Goal: Task Accomplishment & Management: Use online tool/utility

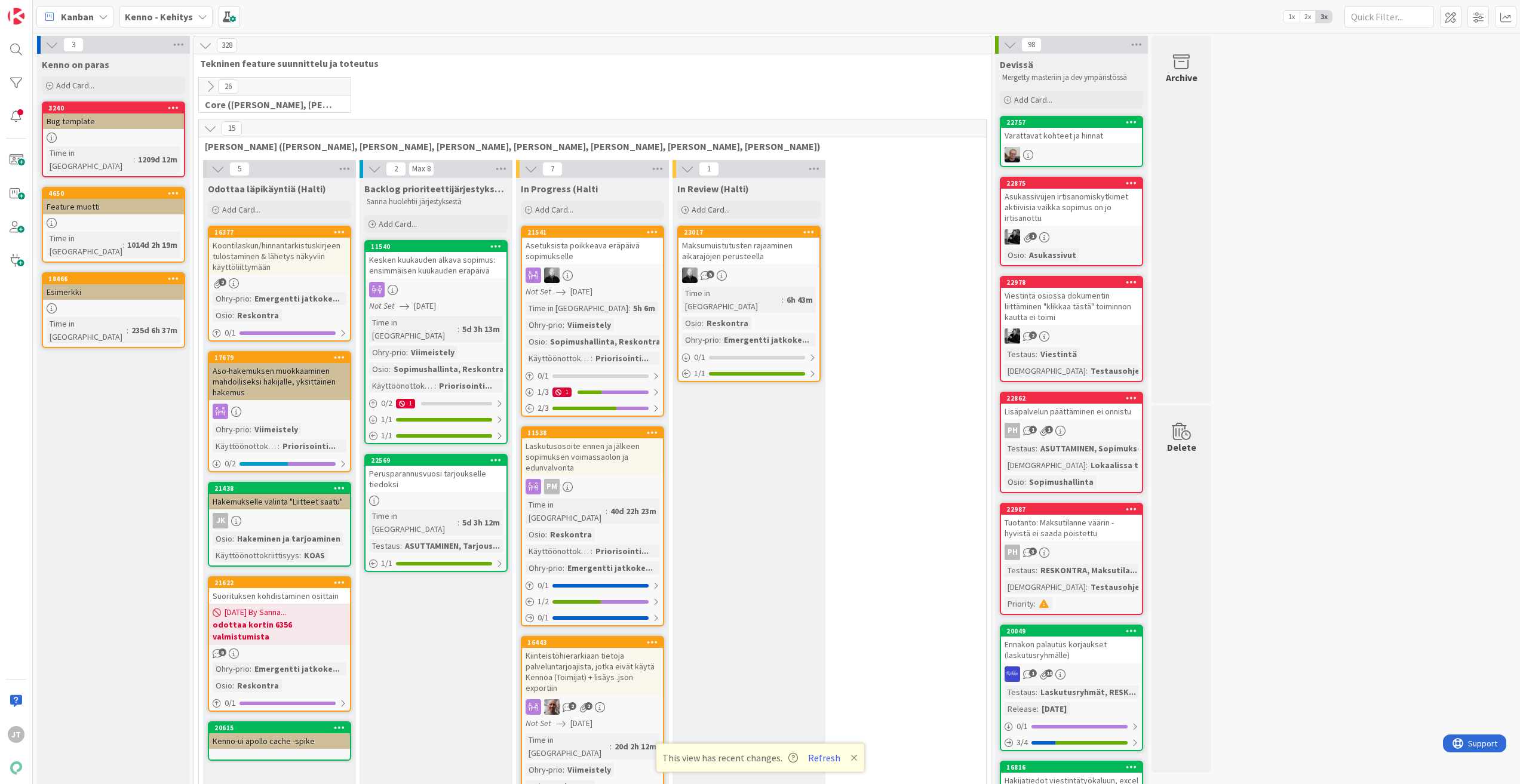
click at [190, 19] on b "Kenno - Kehitys" at bounding box center [159, 17] width 68 height 12
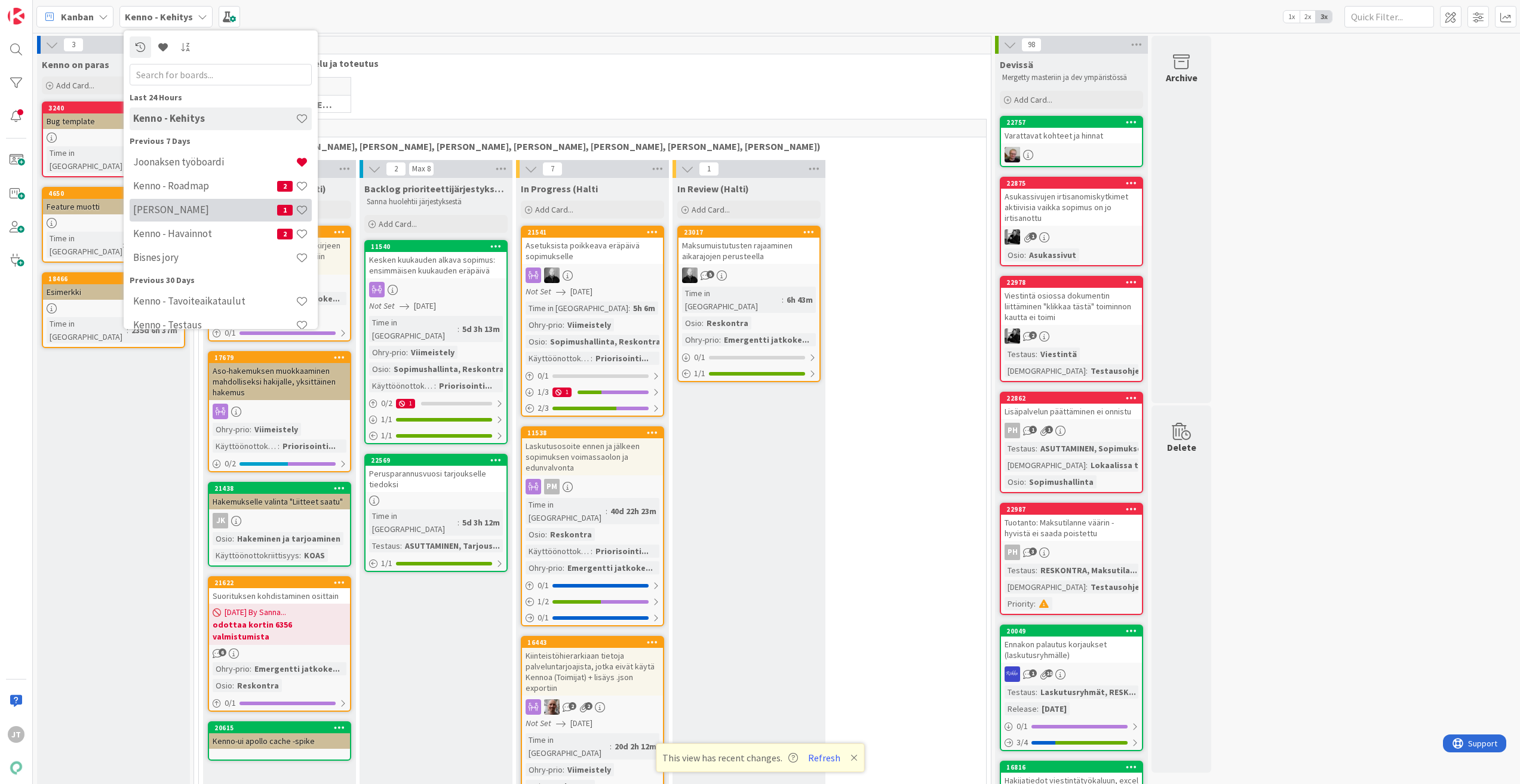
click at [195, 200] on div "[PERSON_NAME] 1" at bounding box center [220, 209] width 182 height 22
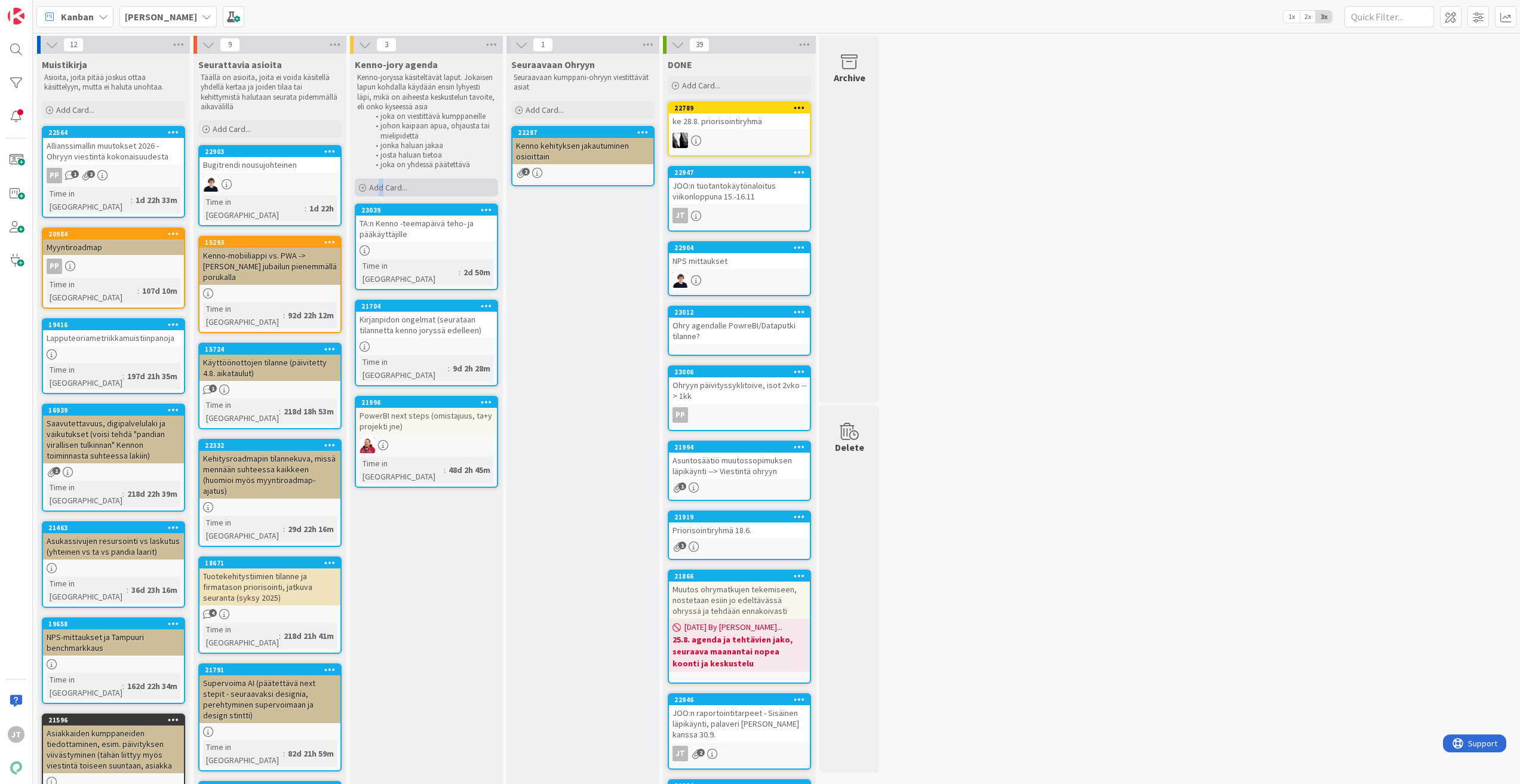
click at [381, 182] on span "Add Card..." at bounding box center [388, 187] width 38 height 11
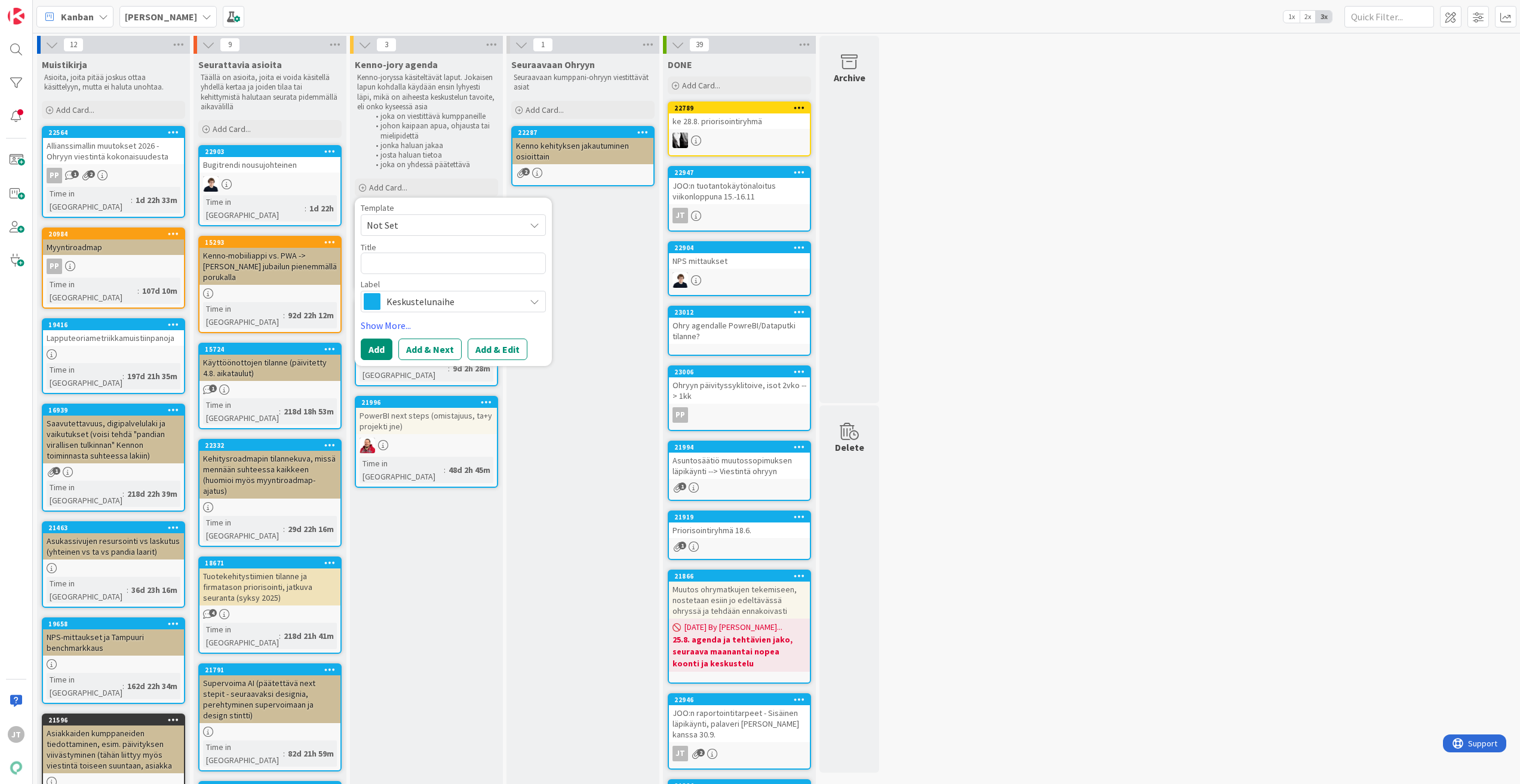
type textarea "x"
type textarea "T"
type textarea "x"
type textarea "Tu"
type textarea "x"
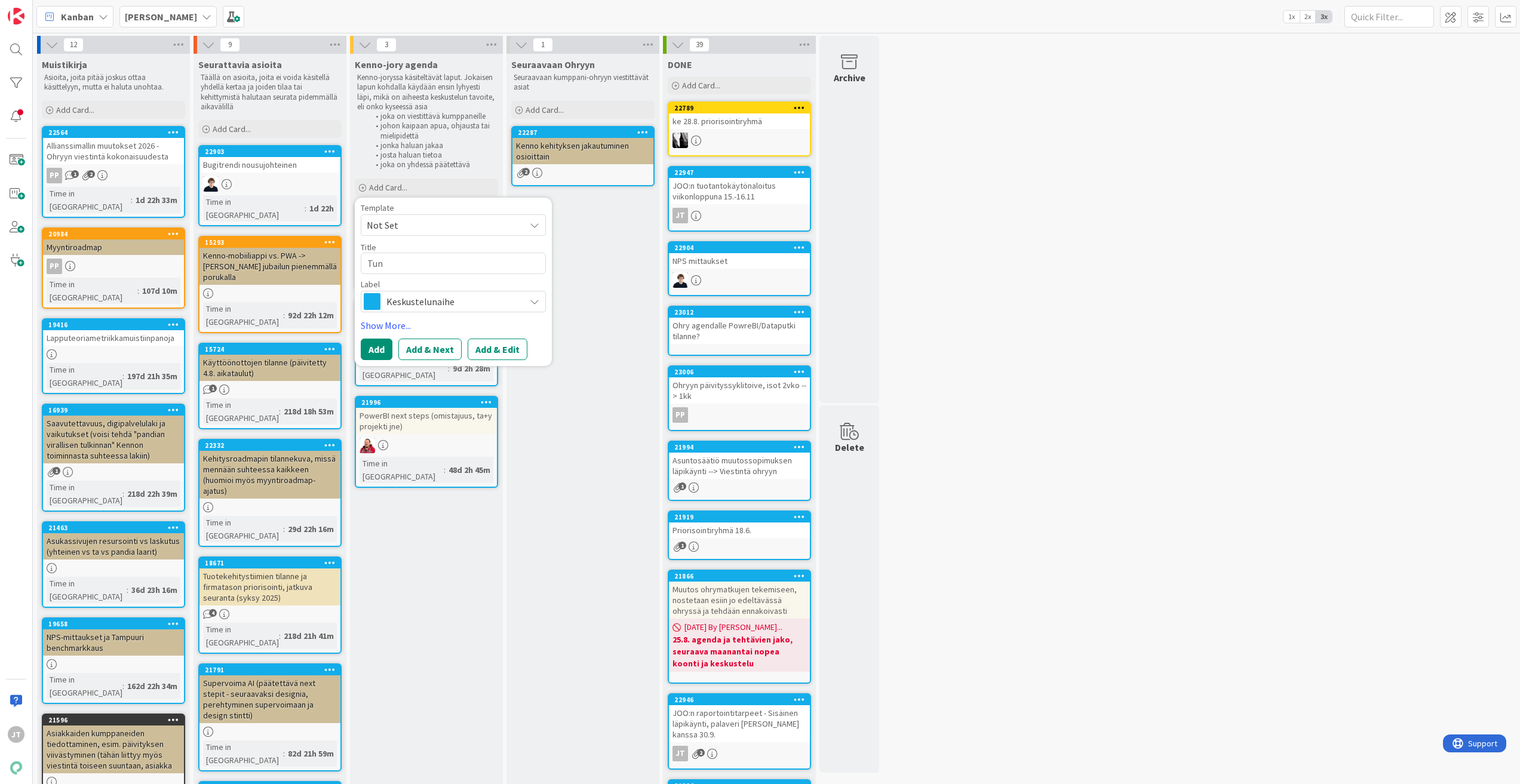
type textarea "Tunt"
type textarea "x"
type textarea "Tunti"
type textarea "x"
type textarea "Tuntie"
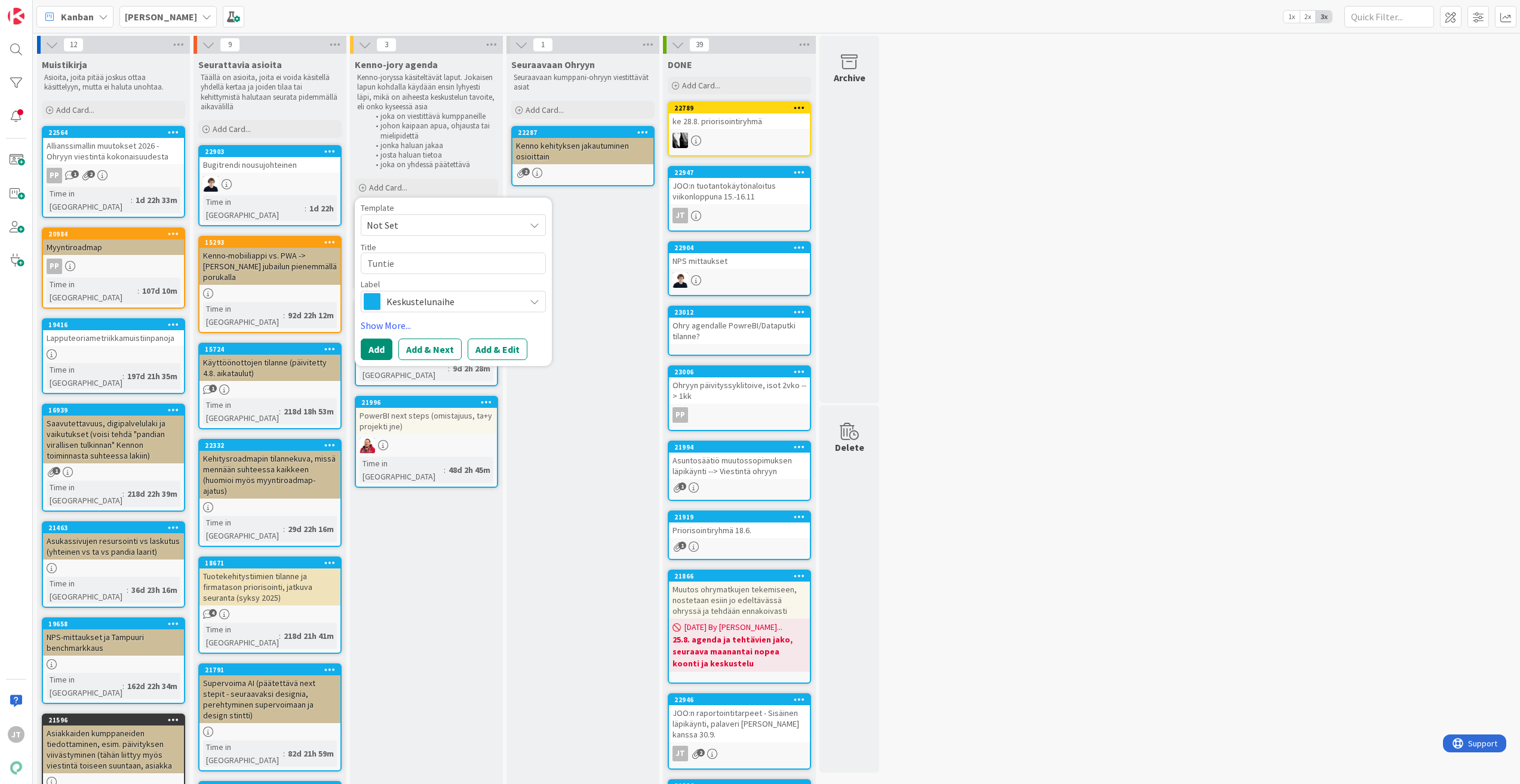
type textarea "x"
type textarea "Tuntier"
type textarea "x"
type textarea "Tuntieri"
type textarea "x"
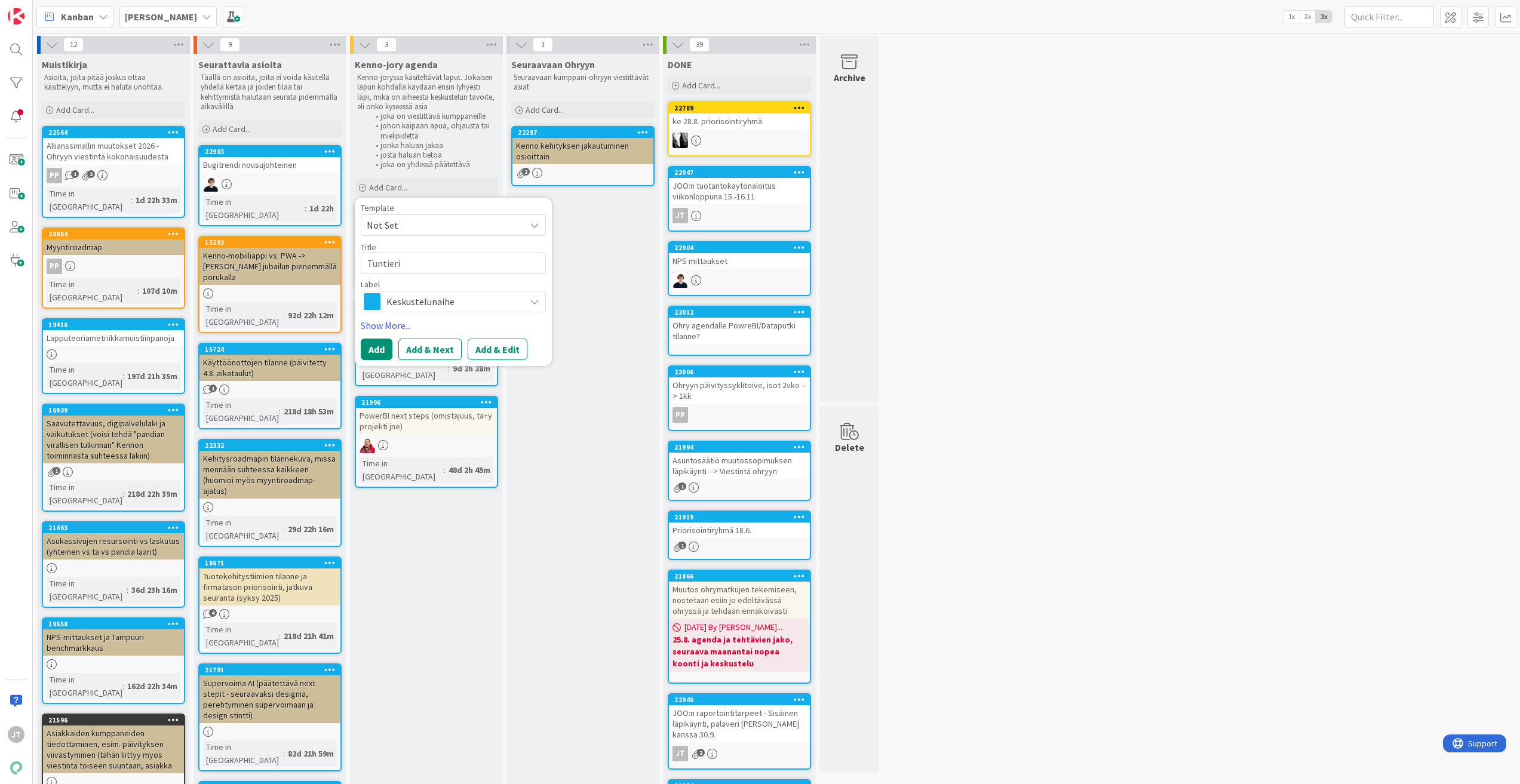
type textarea "Tuntierit"
type textarea "x"
type textarea "Tuntieritt"
type textarea "x"
type textarea "Tuntieritte"
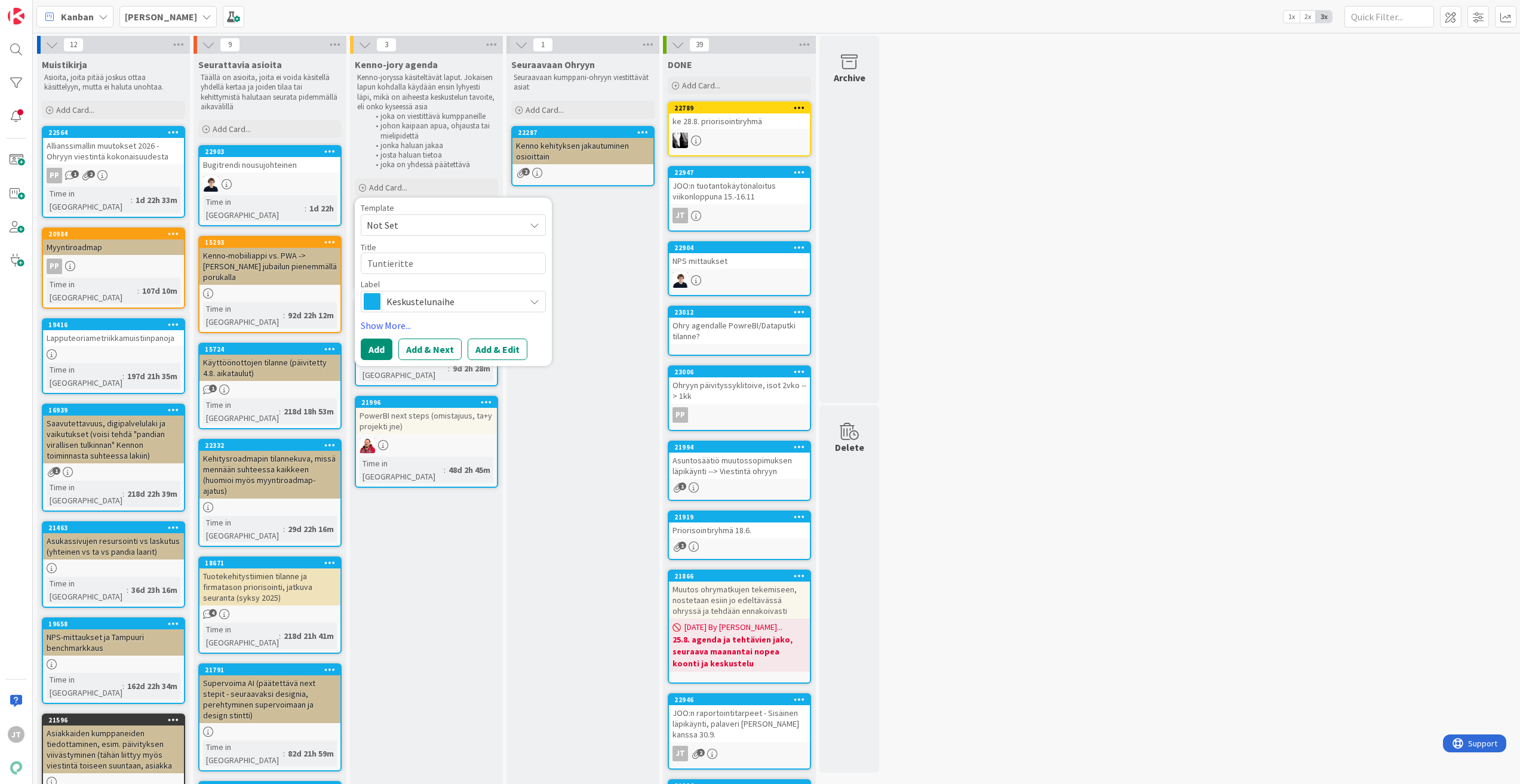
type textarea "x"
type textarea "Tuntieritt"
type textarea "x"
type textarea "Tuntieritte"
type textarea "x"
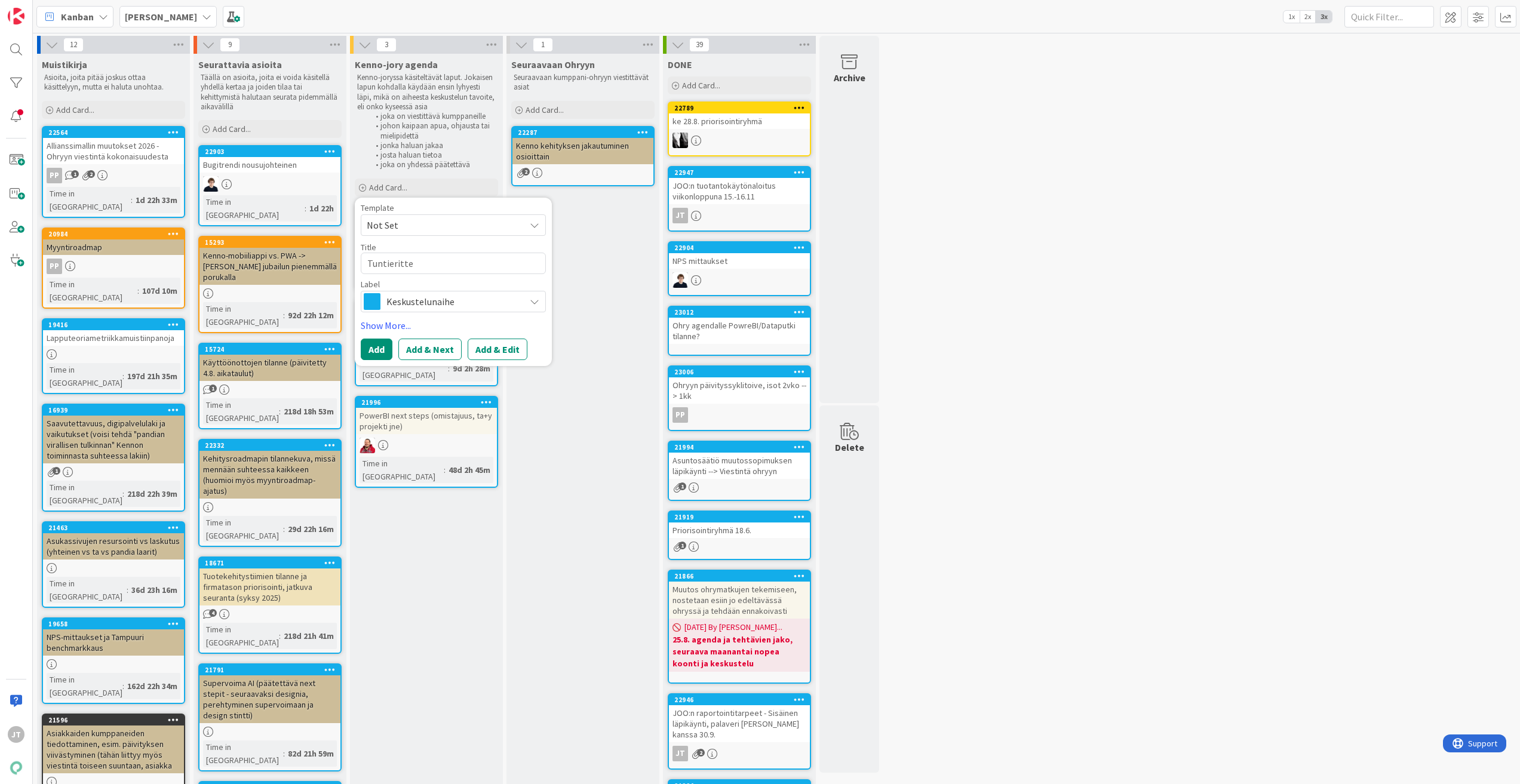
type textarea "Tuntierittel"
type textarea "x"
type textarea "Tuntierittely"
type textarea "x"
type textarea "Tuntierittelyt"
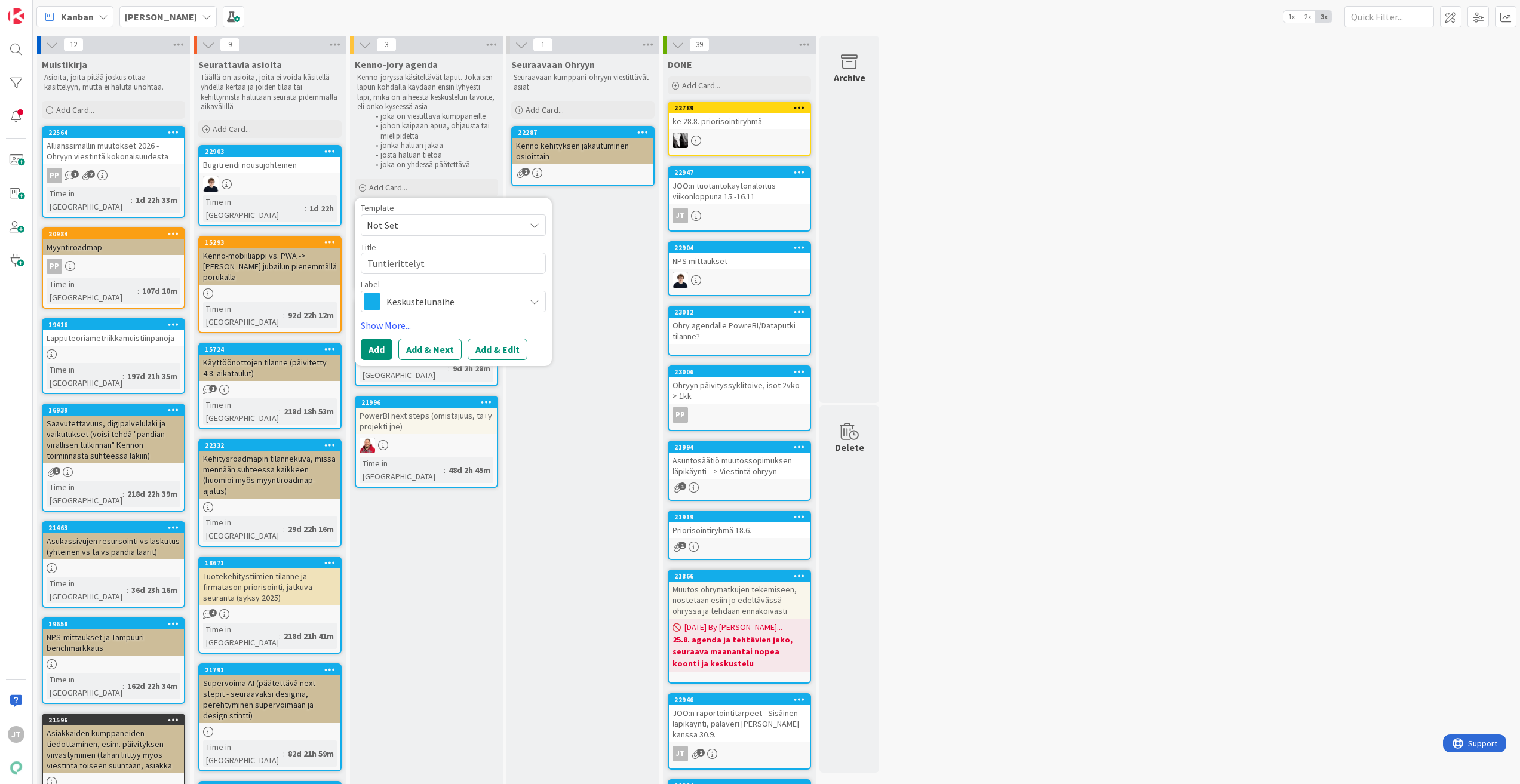
type textarea "x"
type textarea "Tuntierittelyt"
type textarea "x"
type textarea "Tuntierittelyt /"
type textarea "x"
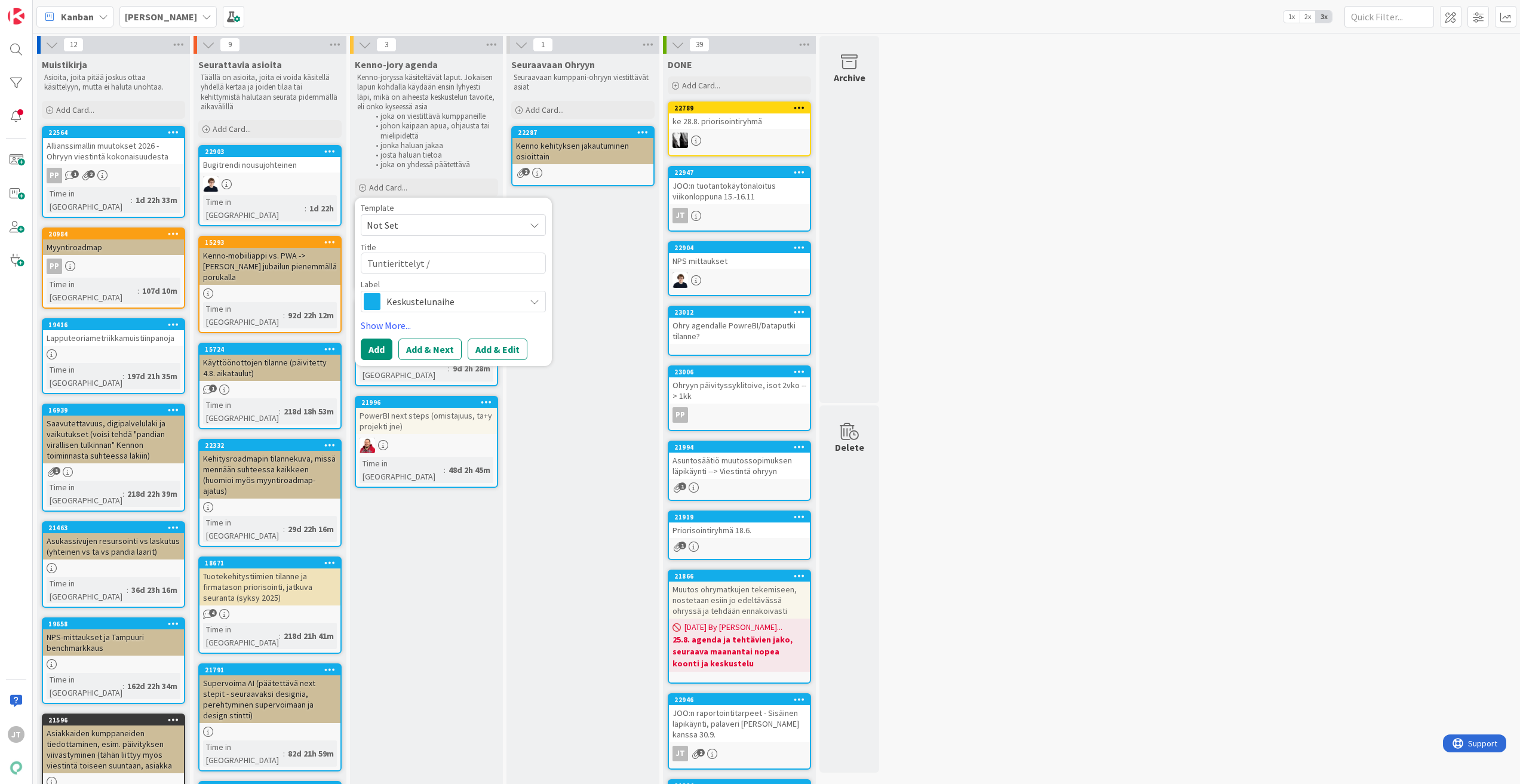
type textarea "Tuntierittelyt / C"
type textarea "x"
type textarea "Tuntierittelyt / Ca"
type textarea "x"
type textarea "Tuntierittelyt / Cas"
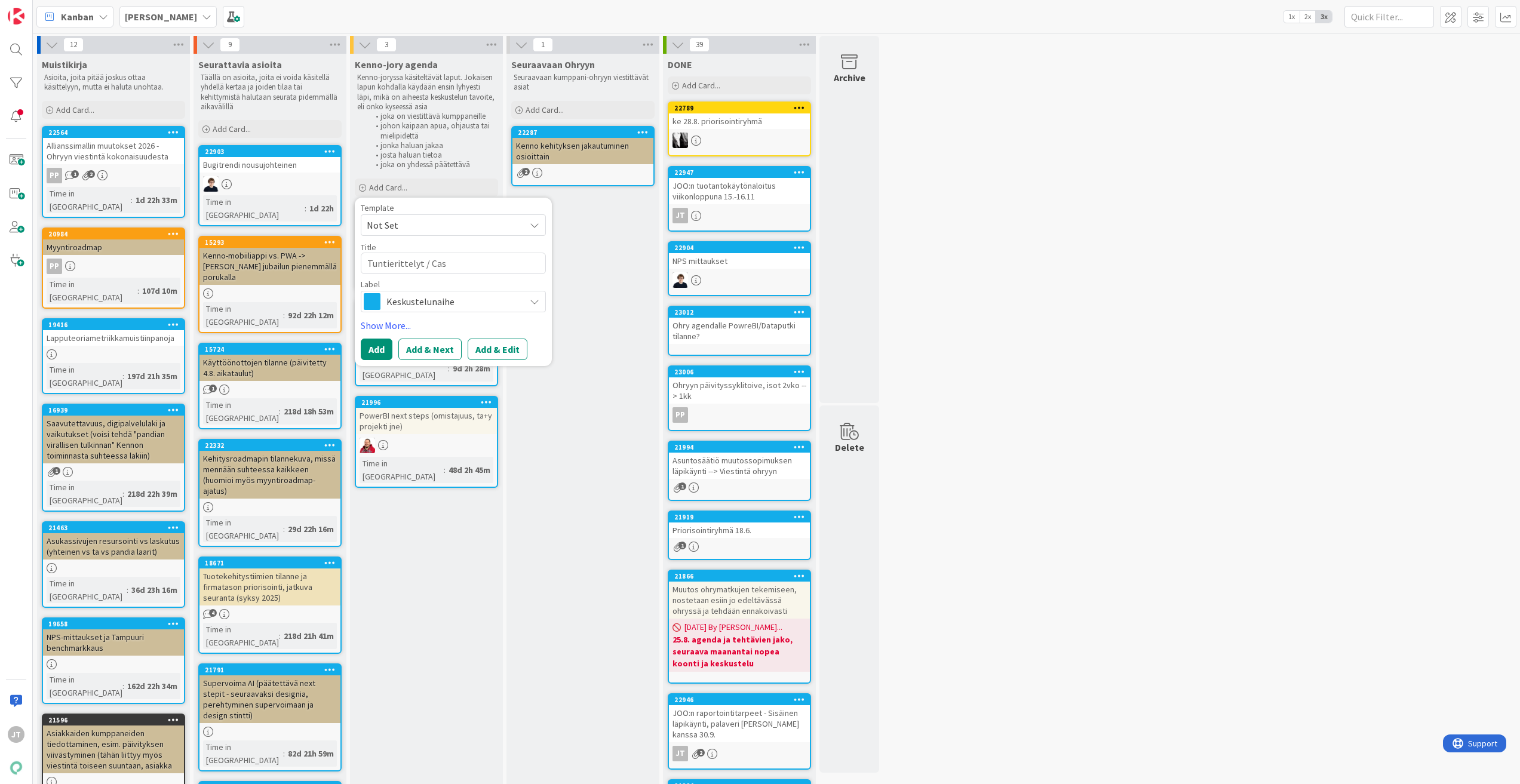
type textarea "x"
type textarea "Tuntierittelyt / Case"
type textarea "x"
type textarea "Tuntierittelyt / Case"
type textarea "x"
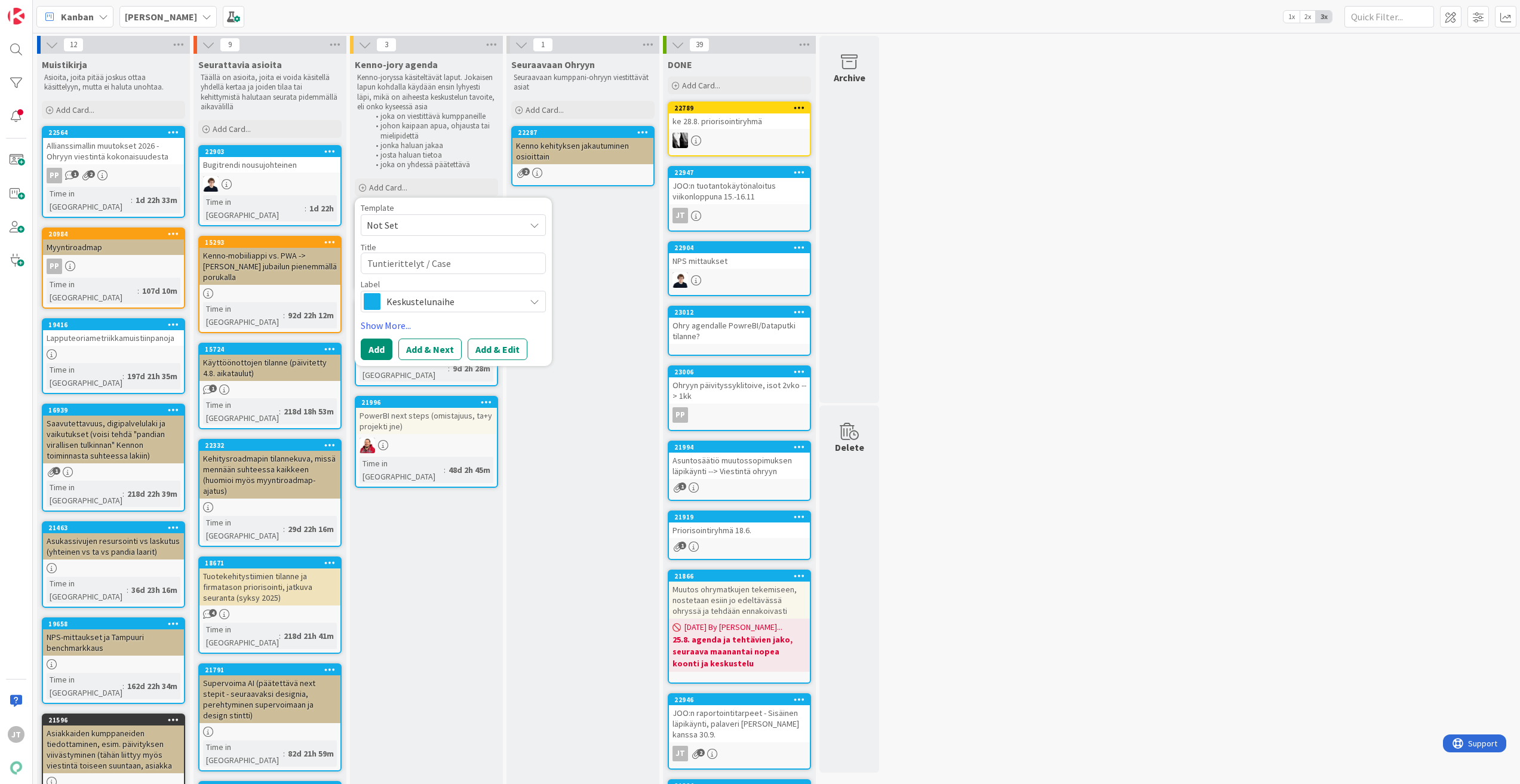
type textarea "Tuntierittelyt / Case H"
type textarea "x"
type textarea "Tuntierittelyt / Case HO"
type textarea "x"
type textarea "Tuntierittelyt / Case HOO"
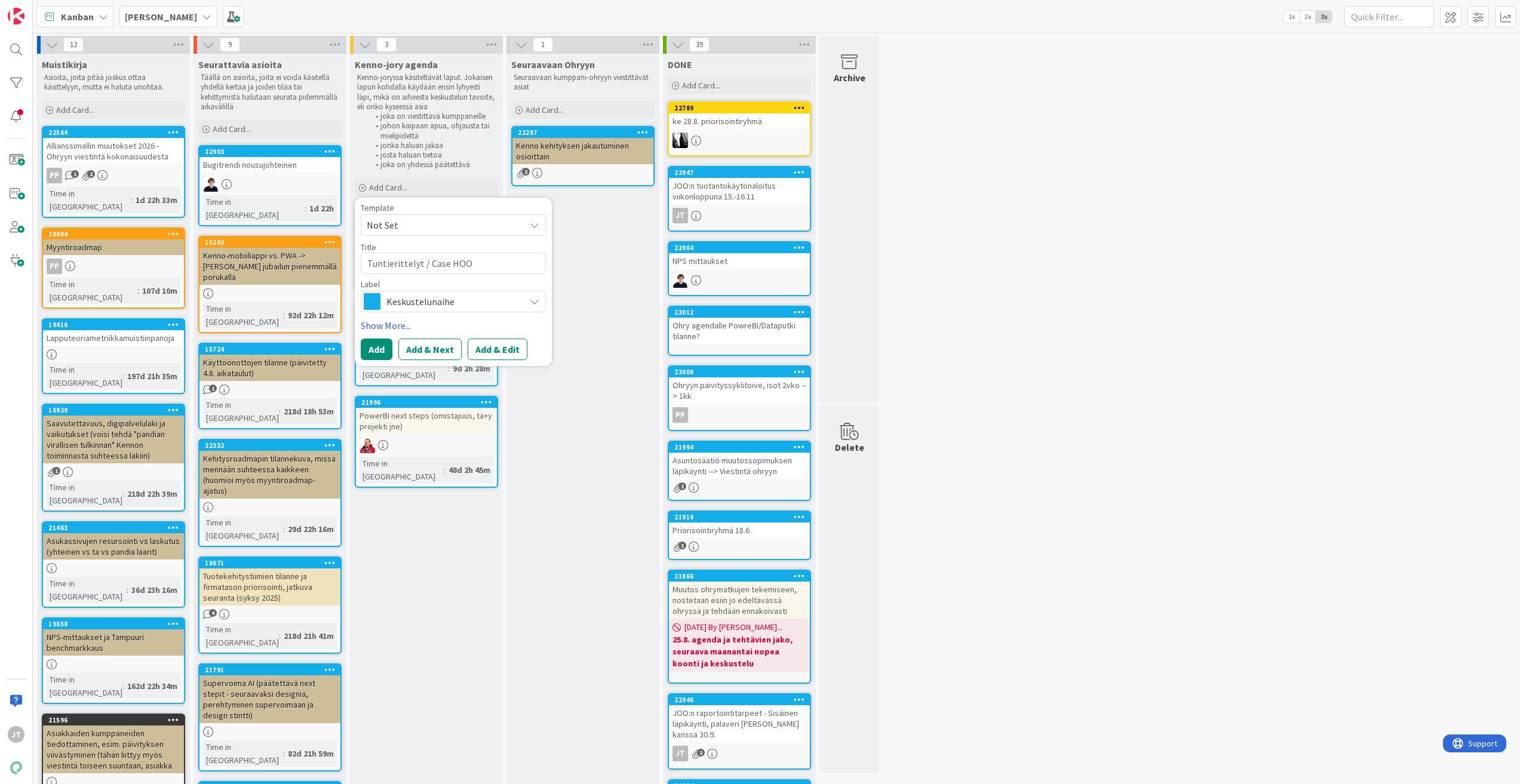
type textarea "x"
type textarea "Tuntierittelyt / Case HO"
type textarea "x"
type textarea "Tuntierittelyt / Case H"
type textarea "x"
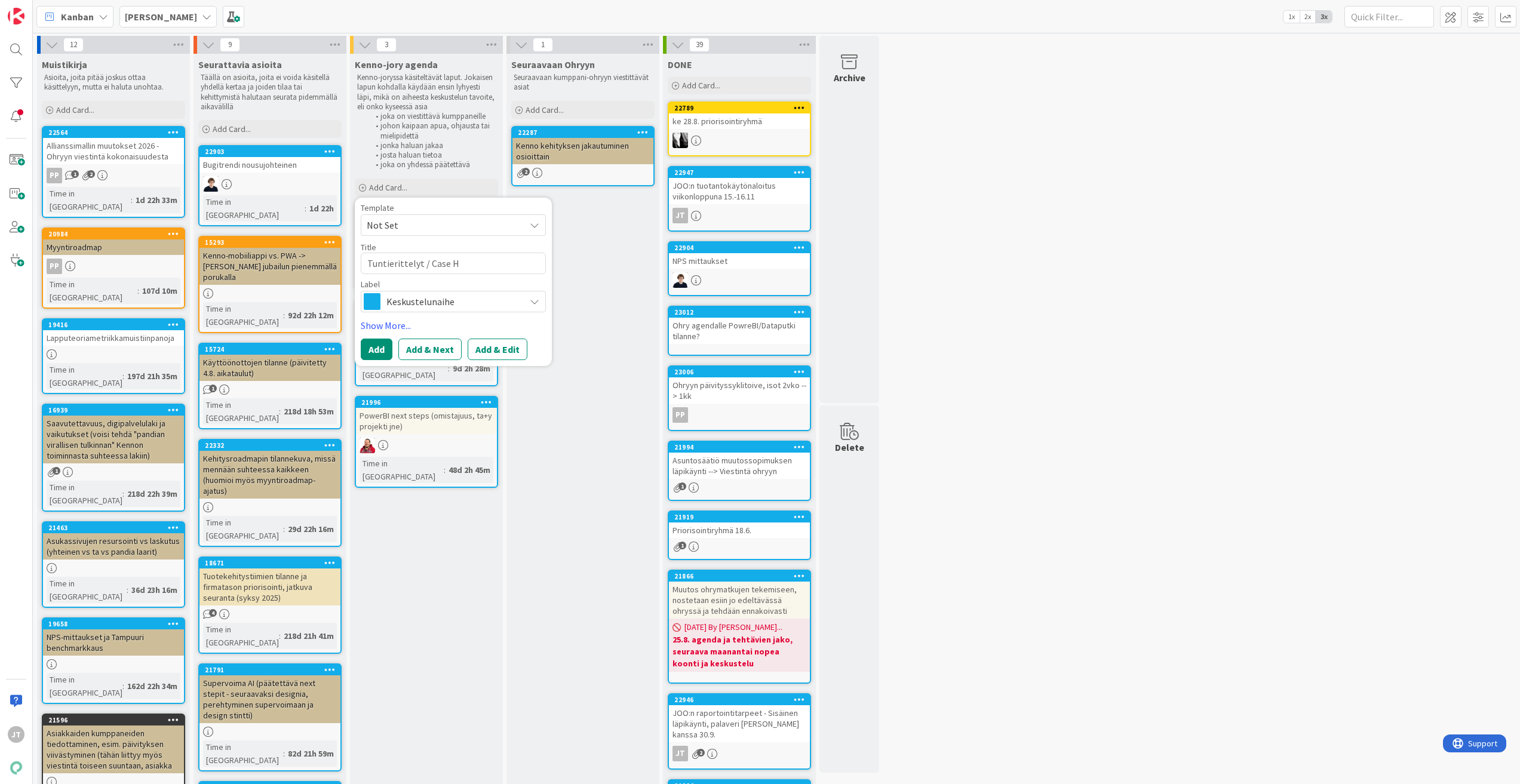
type textarea "Tuntierittelyt / Case"
type textarea "x"
type textarea "Tuntierittelyt / Case J"
type textarea "x"
type textarea "Tuntierittelyt / Case JO"
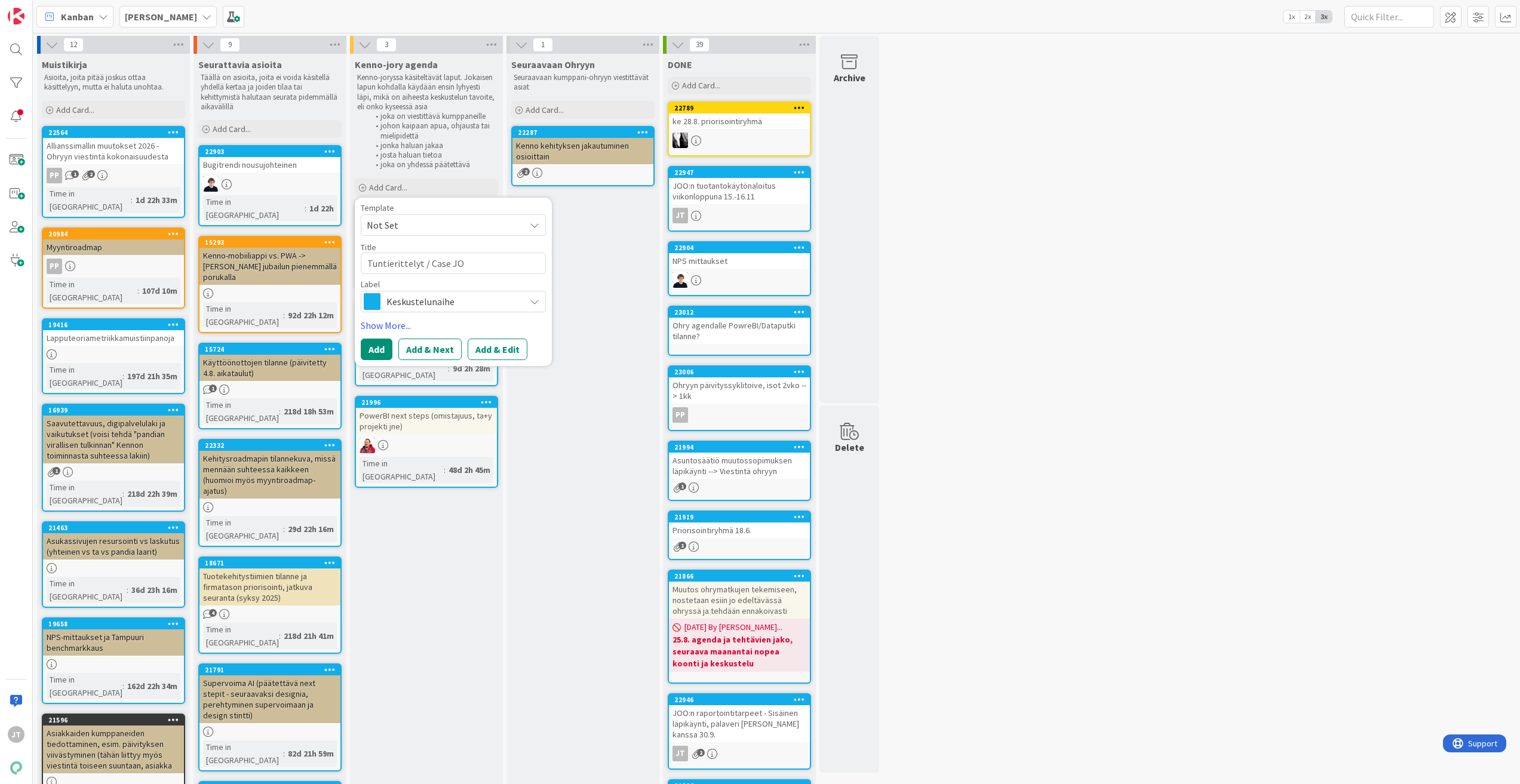
type textarea "x"
type textarea "Tuntierittelyt / [PERSON_NAME]"
type textarea "x"
type textarea "Tuntierittelyt / [PERSON_NAME]"
type textarea "x"
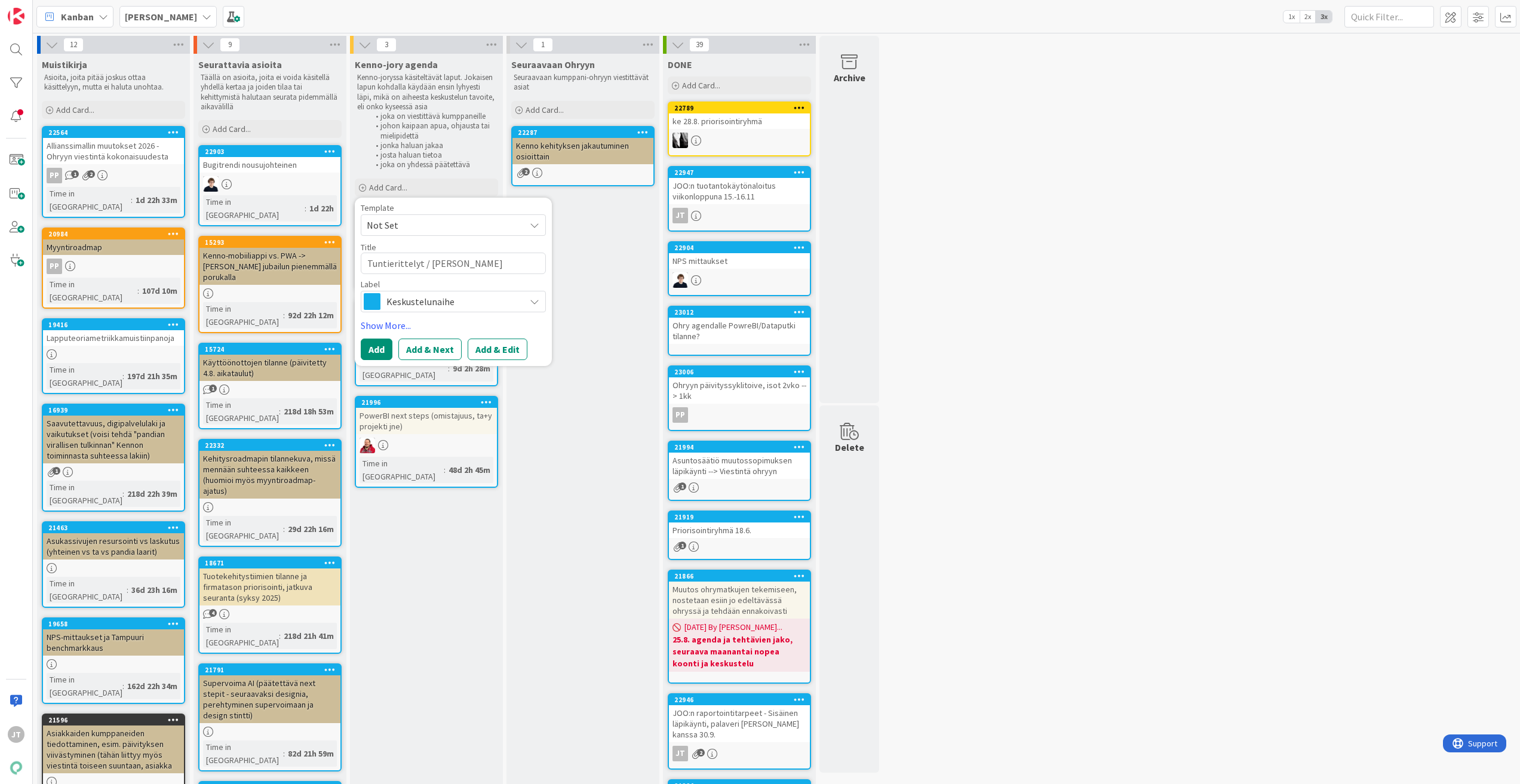
type textarea "Tuntierittelyt / Case [PERSON_NAME]"
type textarea "x"
type textarea "Tuntierittelyt / Case [PERSON_NAME]"
type textarea "x"
type textarea "Tuntierittelyt / Case [PERSON_NAME]"
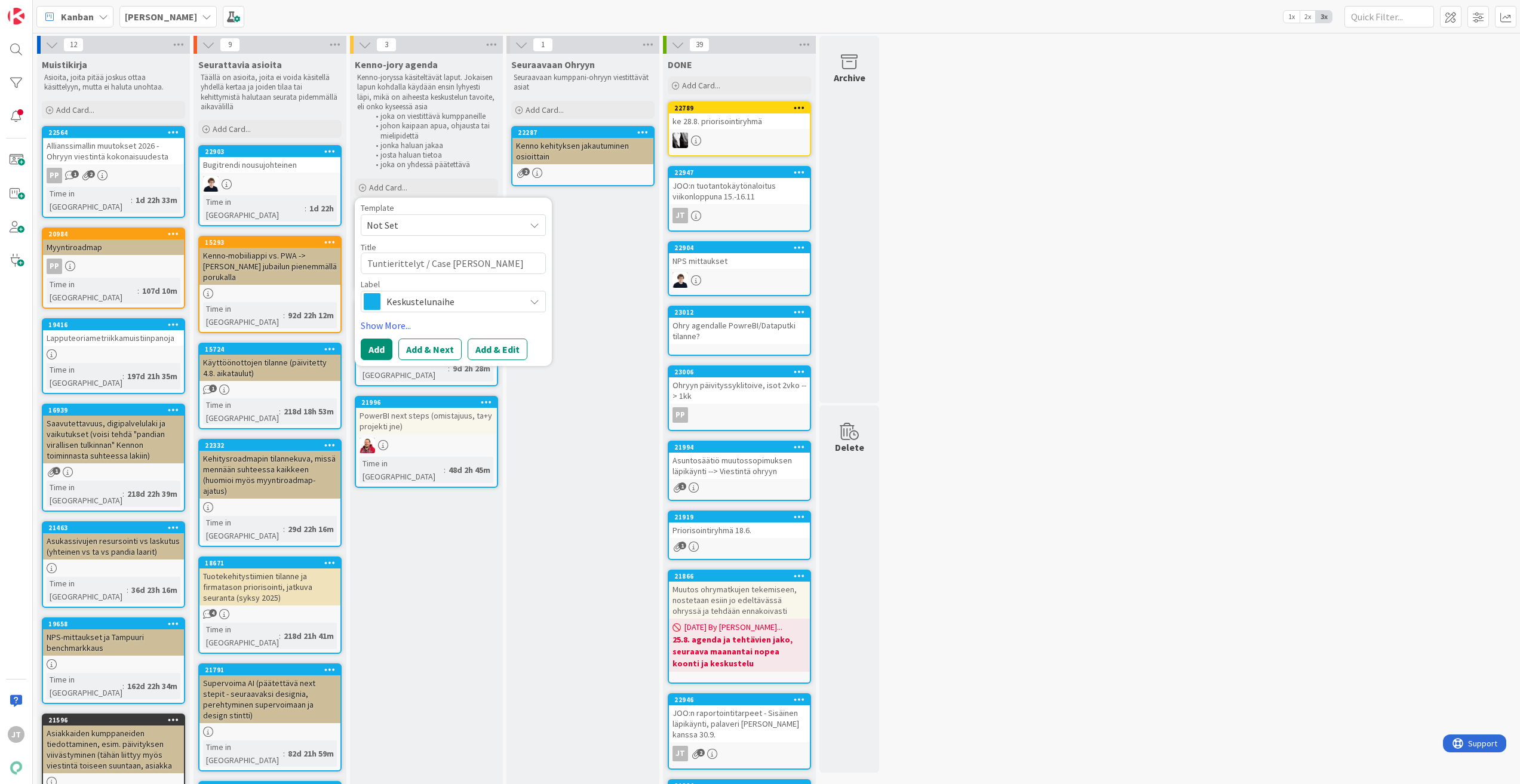
type textarea "x"
type textarea "Tuntierittelyt / Case [PERSON_NAME]"
type textarea "x"
type textarea "Tuntierittelyt / Case [PERSON_NAME]"
type textarea "x"
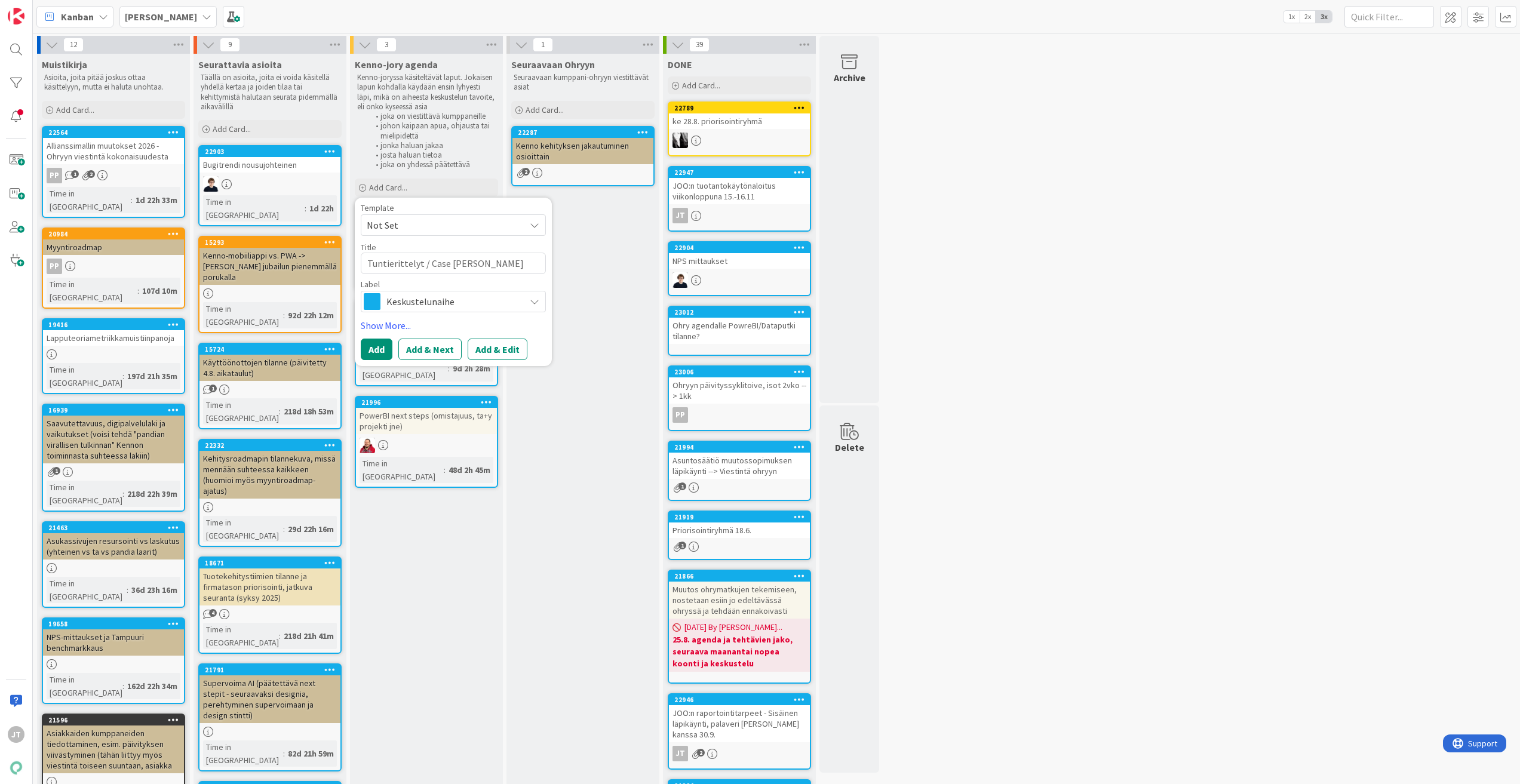
type textarea "Tuntierittelyt / Case [PERSON_NAME]"
type textarea "x"
type textarea "Tuntierittelyt / Case JOO Group"
type textarea "x"
type textarea "Tuntierittelyt / Case JOO Group"
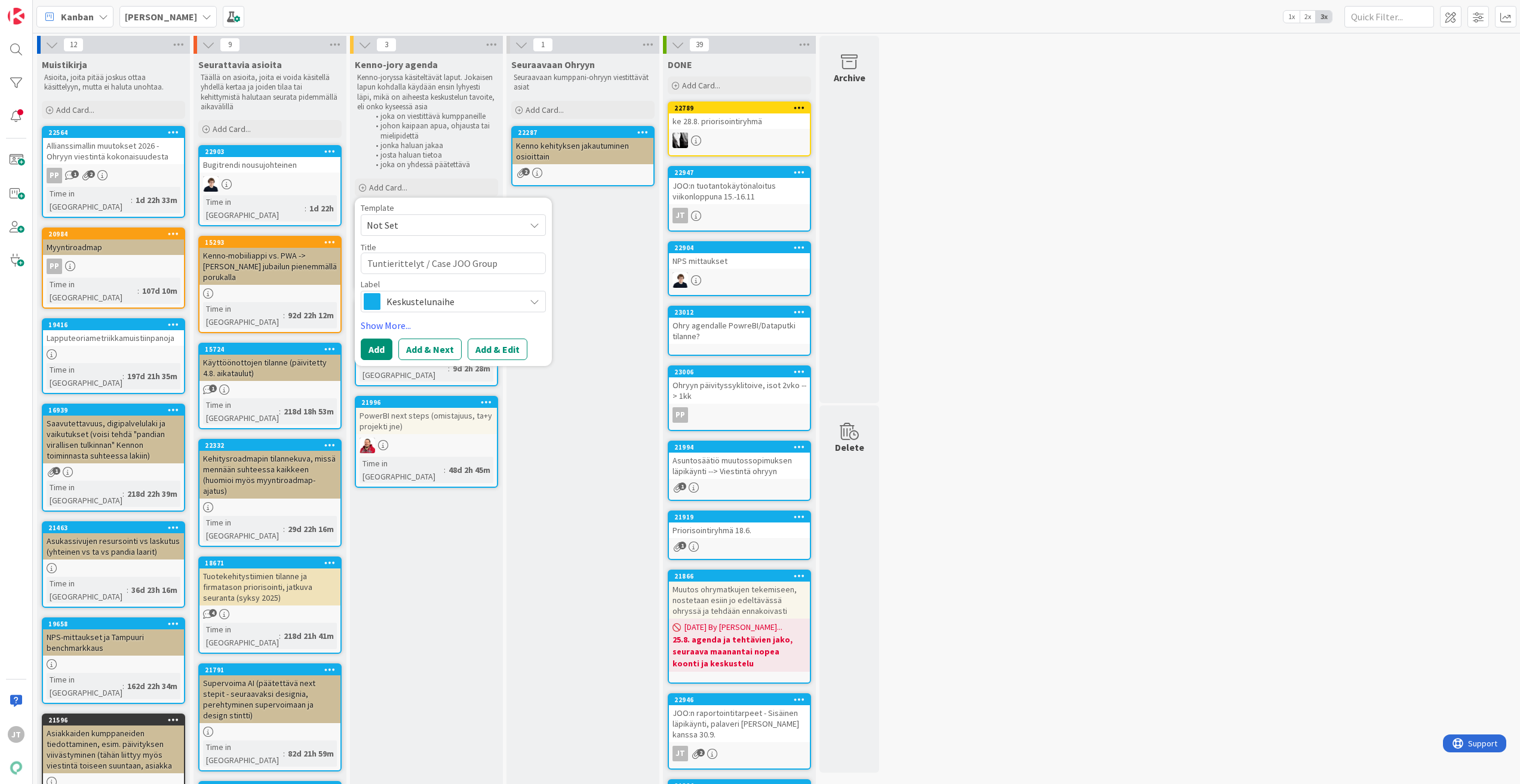
type textarea "x"
type textarea "Tuntierittelyt / Case JOO Group j"
type textarea "x"
type textarea "Tuntierittelyt / Case JOO Group ja"
type textarea "x"
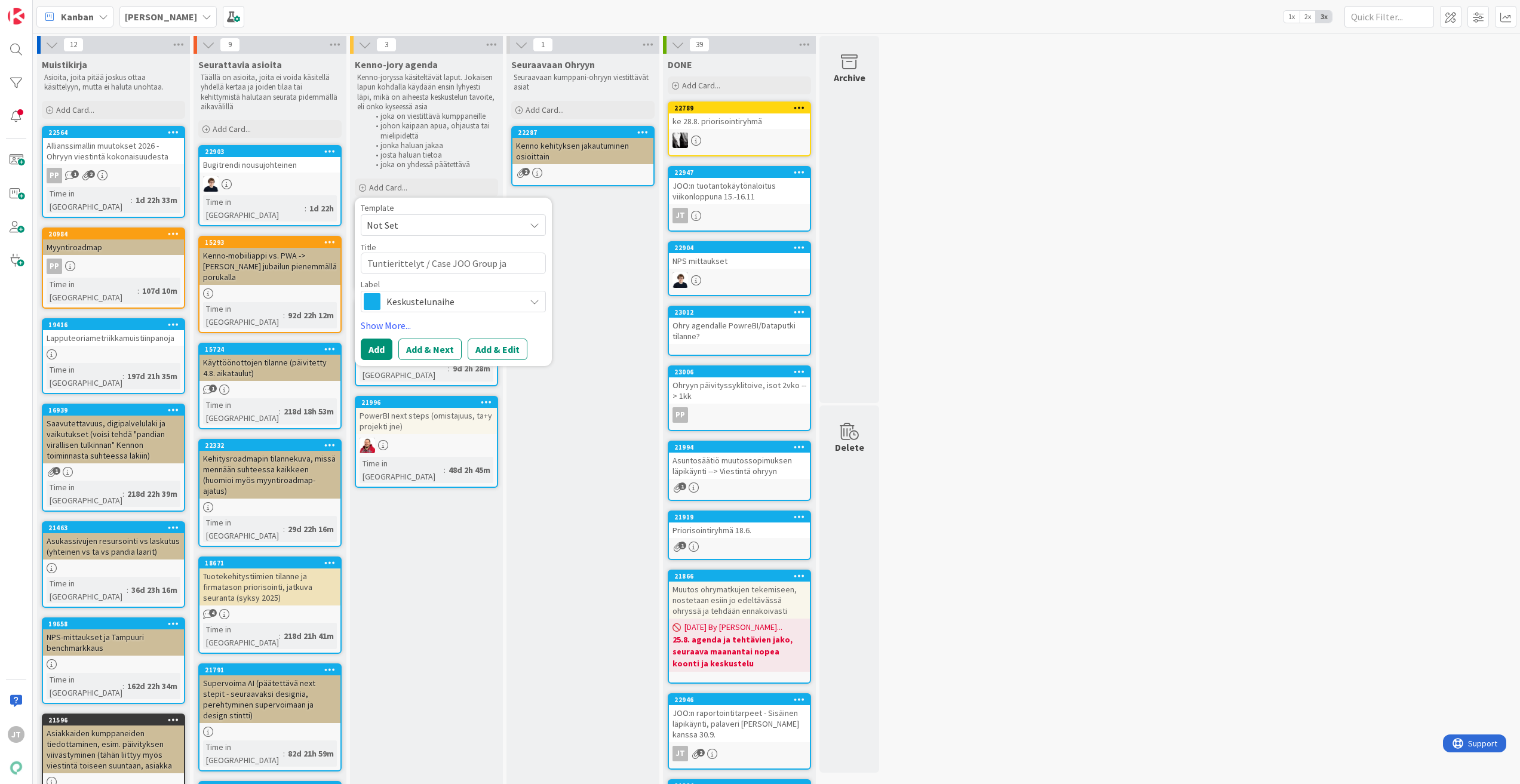
type textarea "Tuntierittelyt / Case JOO Group ja"
type textarea "x"
type textarea "Tuntierittelyt / Case JOO Group ja l"
type textarea "x"
type textarea "Tuntierittelyt / Case JOO Group ja li"
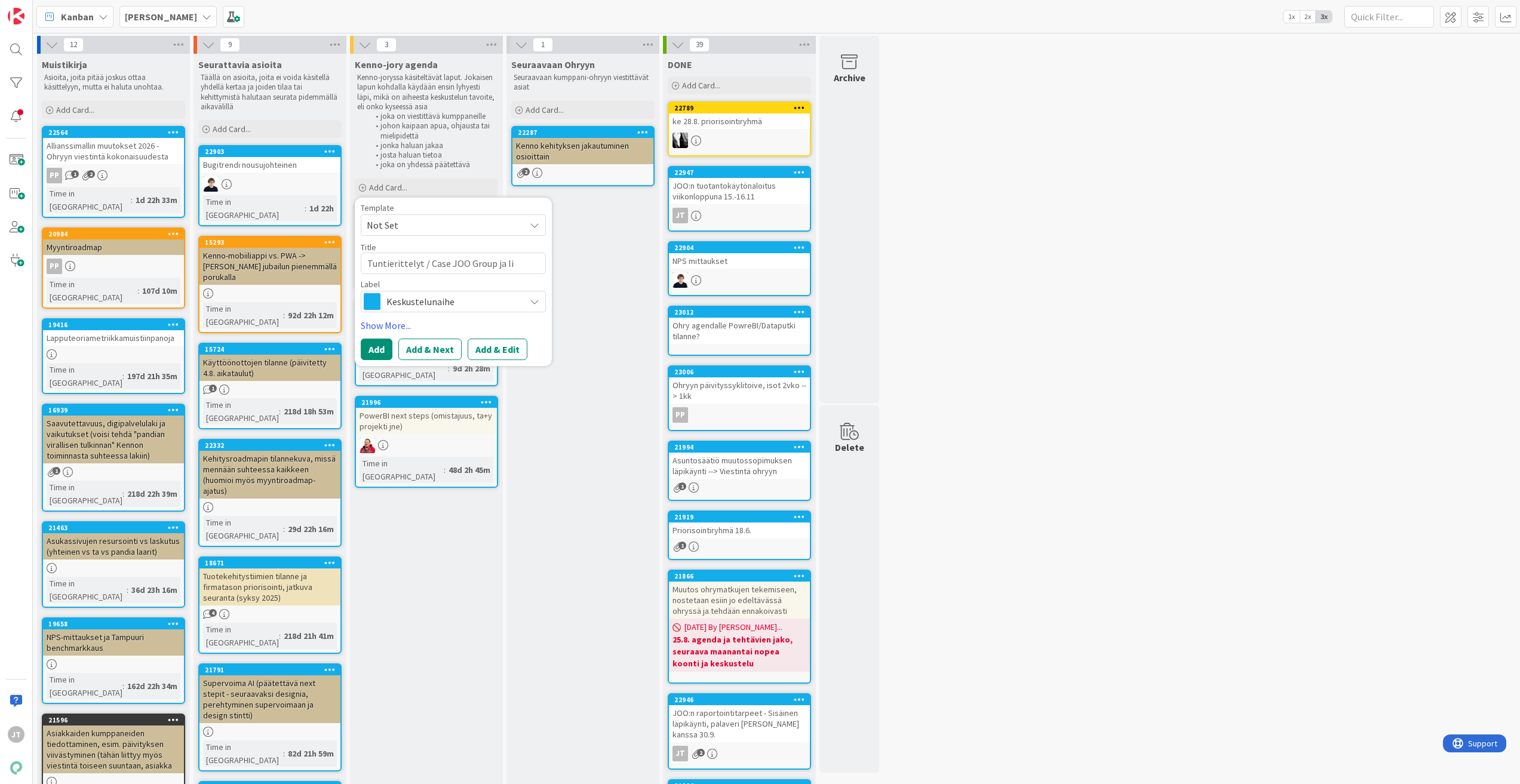
type textarea "x"
type textarea "Tuntierittelyt / Case JOO Group ja lin"
type textarea "x"
type textarea "Tuntierittelyt / Case JOO Group ja link"
type textarea "x"
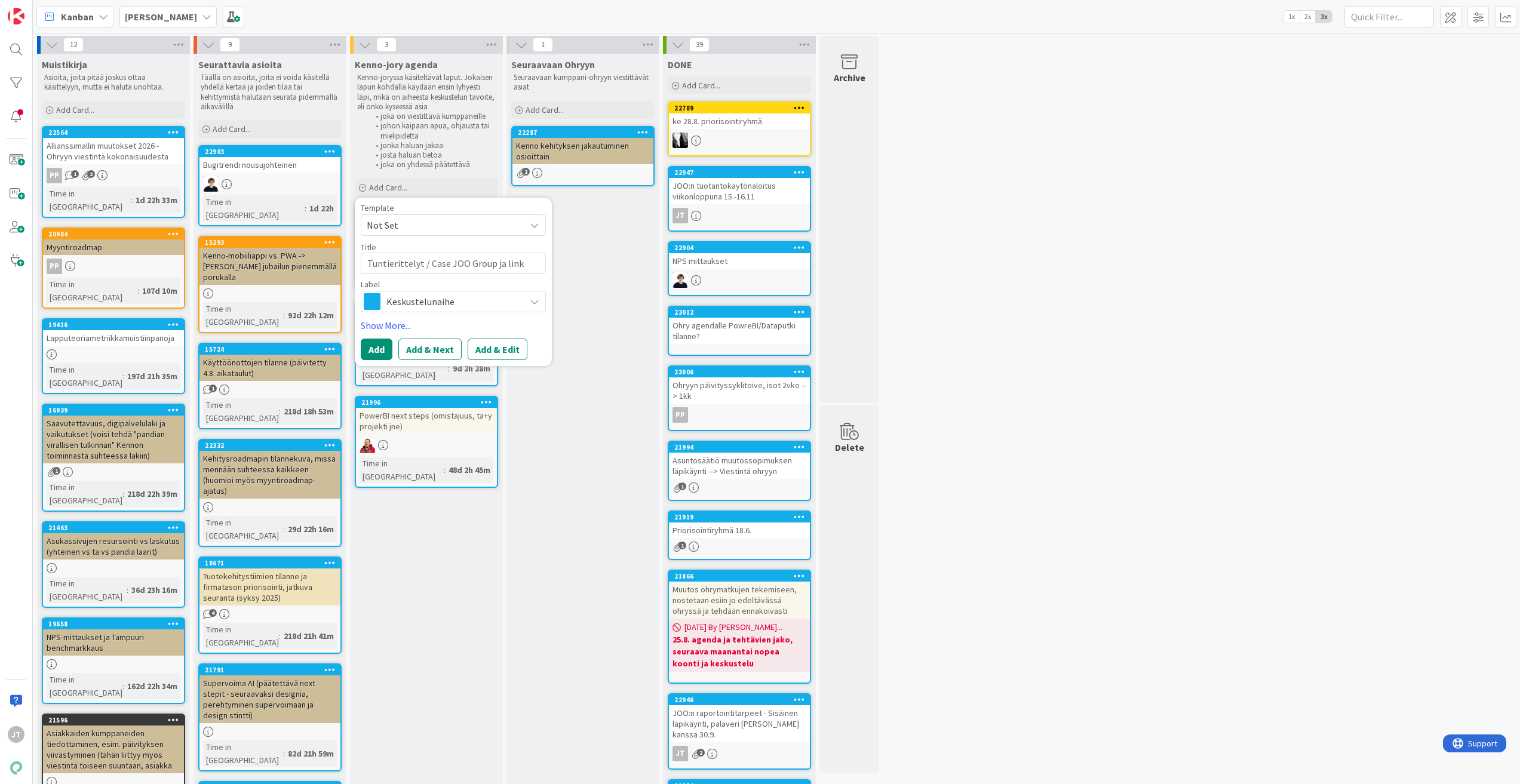
type textarea "Tuntierittelyt / Case JOO Group ja linki"
type textarea "x"
type textarea "Tuntierittelyt / Case JOO Group ja linkit"
click at [479, 348] on button "Add & Edit" at bounding box center [497, 349] width 60 height 21
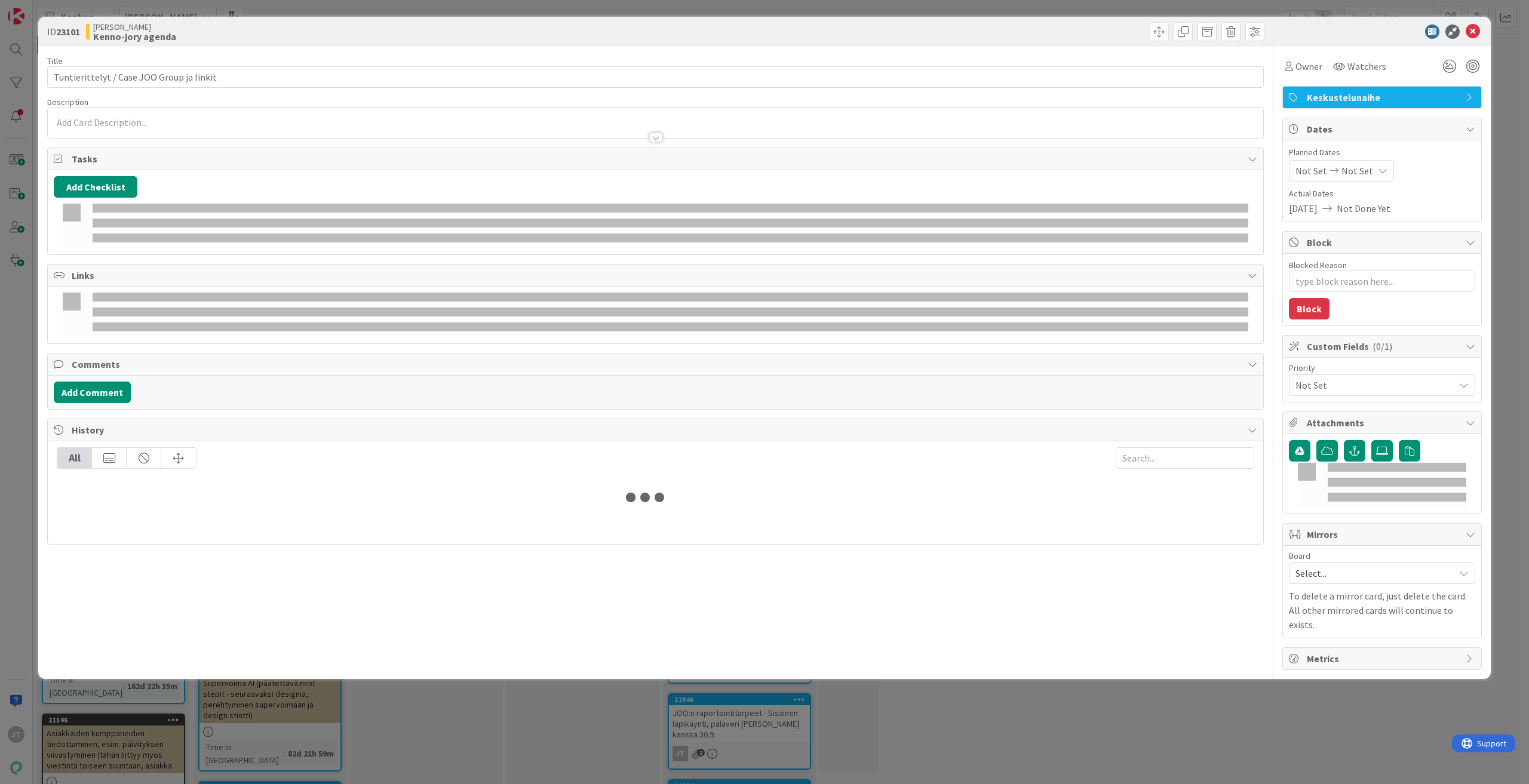
type textarea "x"
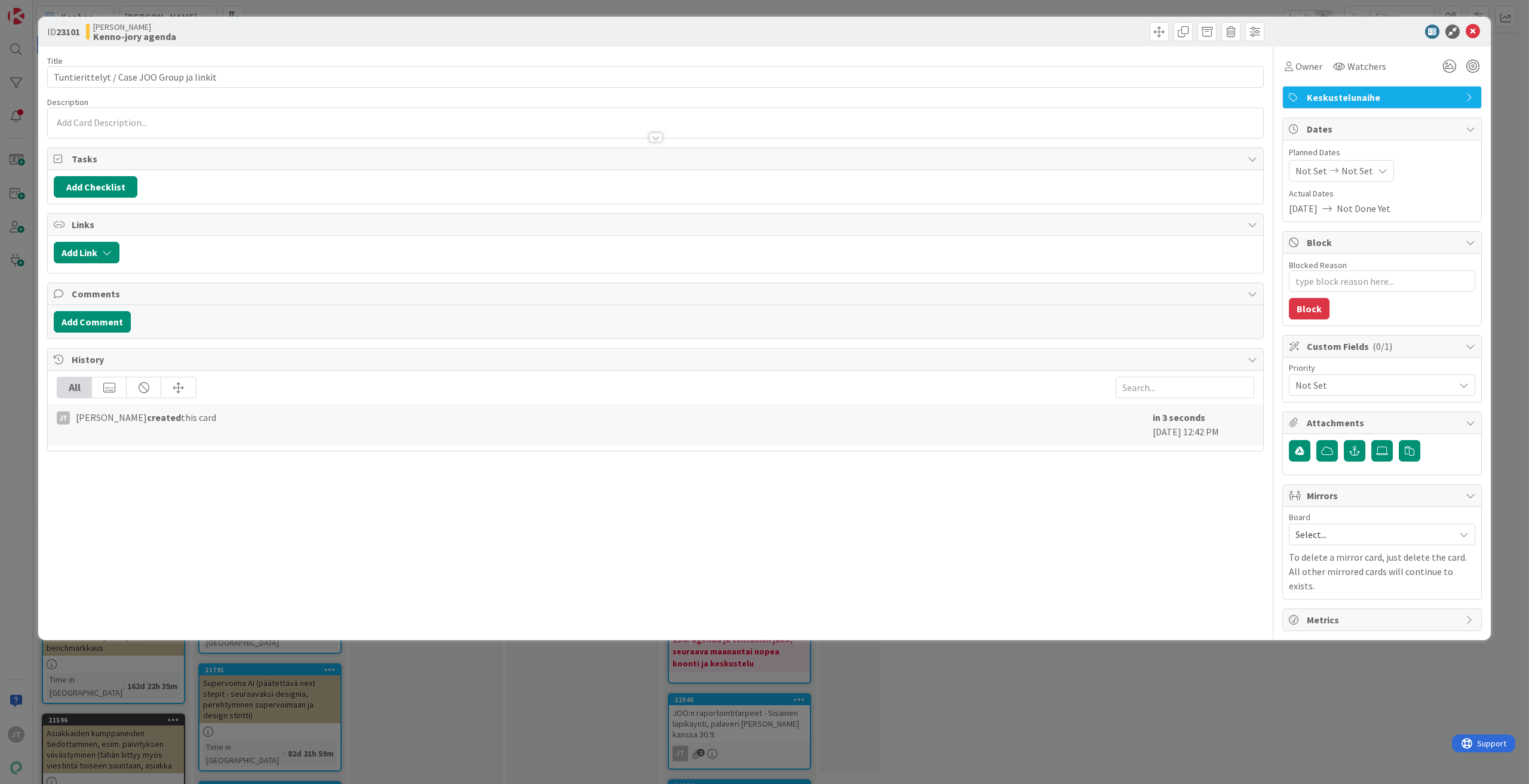
click at [333, 126] on div at bounding box center [655, 132] width 1215 height 13
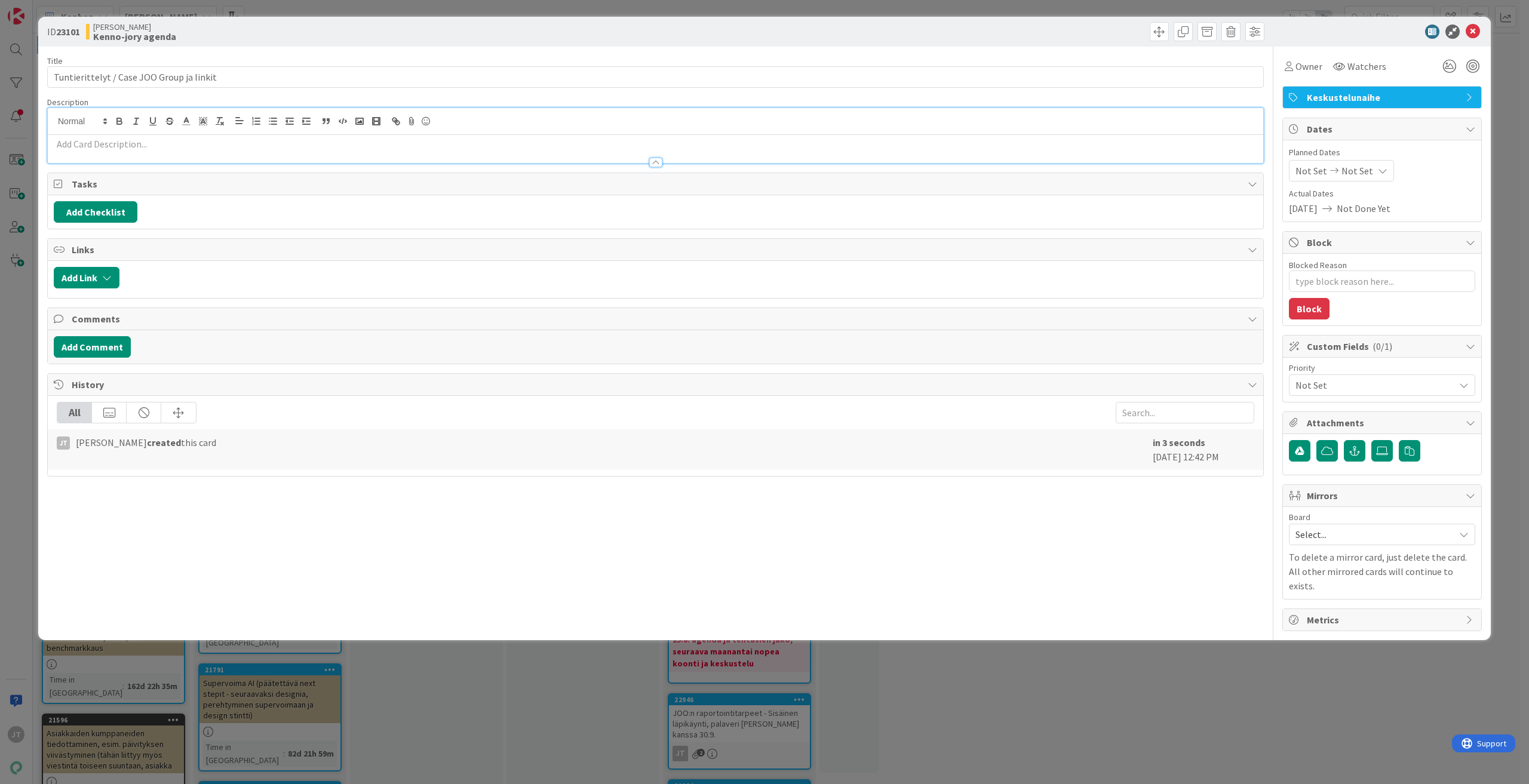
click at [296, 150] on div at bounding box center [655, 157] width 1215 height 13
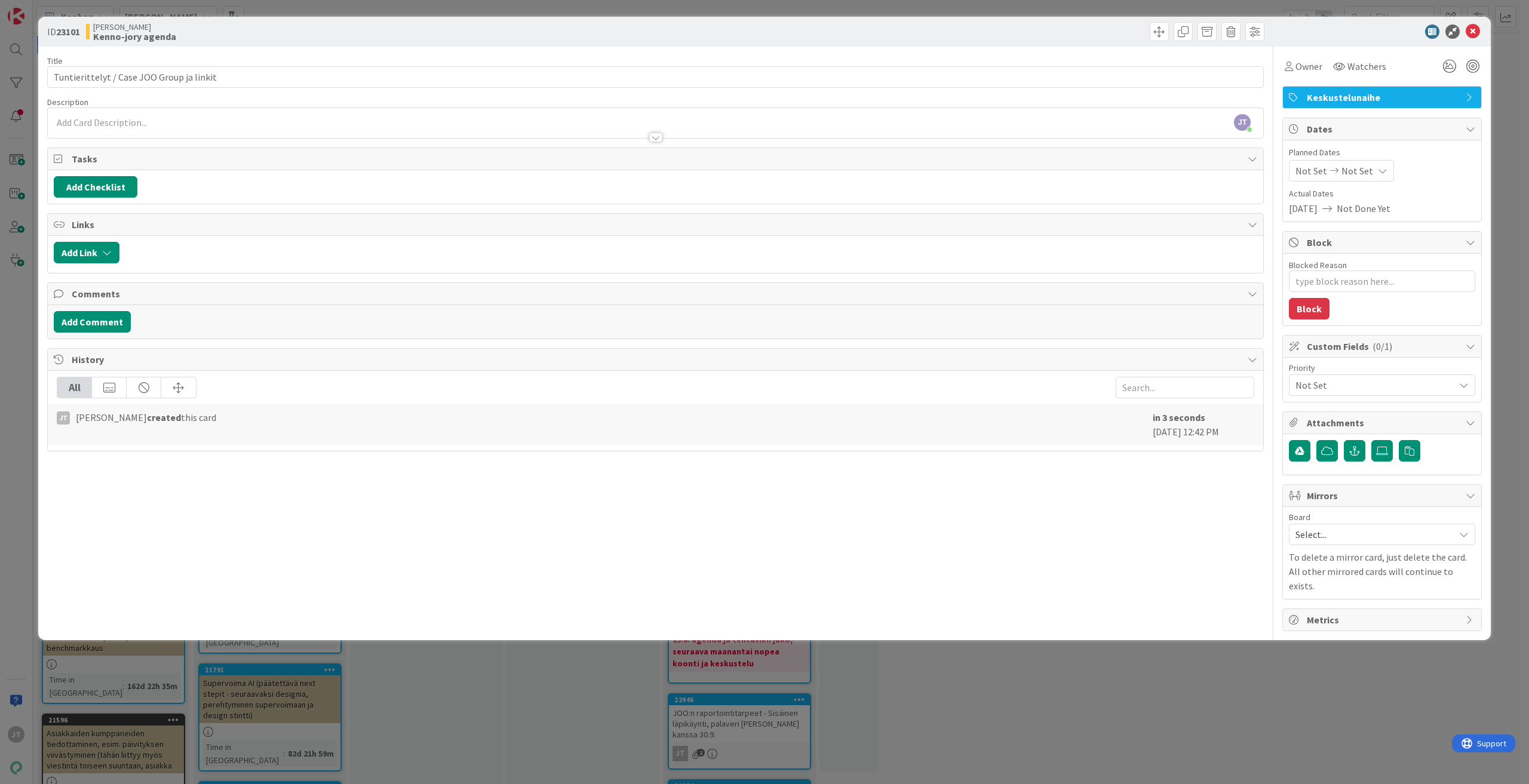
click at [232, 130] on div at bounding box center [655, 132] width 1215 height 13
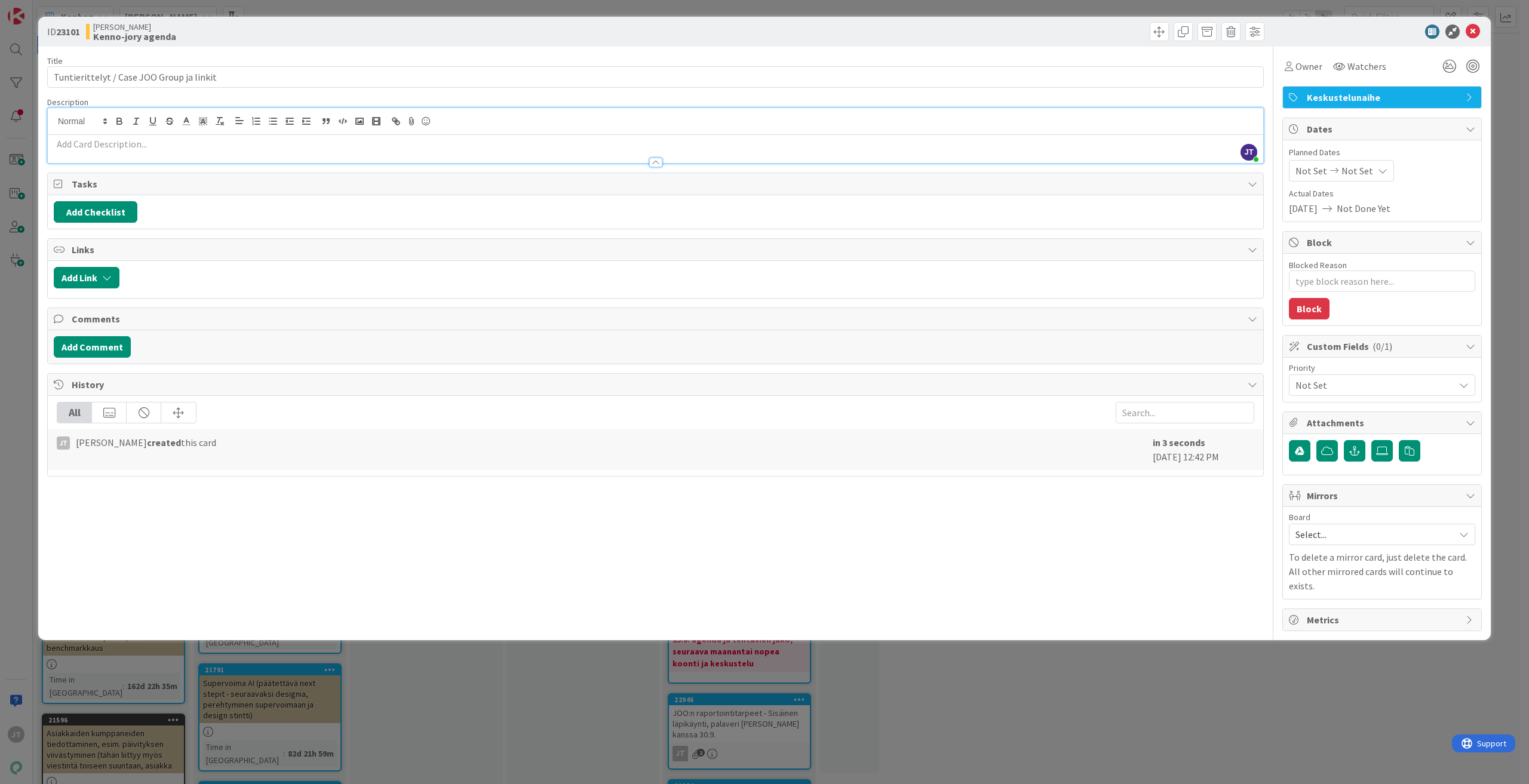
click at [233, 145] on p at bounding box center [656, 144] width 1203 height 13
click at [228, 81] on input "Tuntierittelyt / Case JOO Group ja linkit" at bounding box center [655, 76] width 1217 height 21
type input "Tuntierittelyt / Case JOO Group ja linkit"
type textarea "x"
type input "Tuntierittelyt / Case JOO Group ja linkit ke"
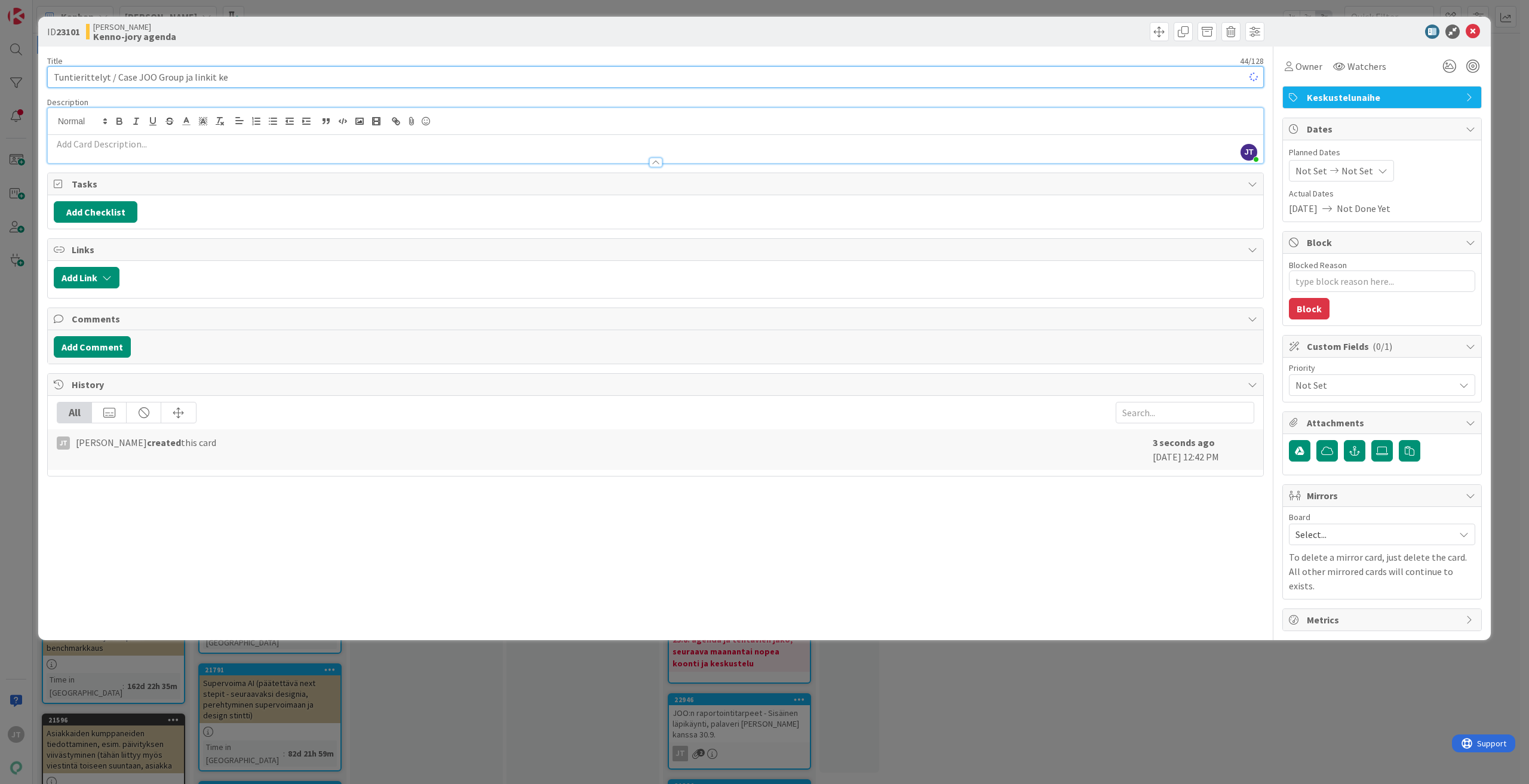
type textarea "x"
type input "Tuntierittelyt / Case JOO Group ja linkit -kehitys"
type textarea "x"
type input "Tuntierittelyt / Case JOO Group ja linkit -kehitys"
click at [300, 141] on p at bounding box center [656, 144] width 1203 height 13
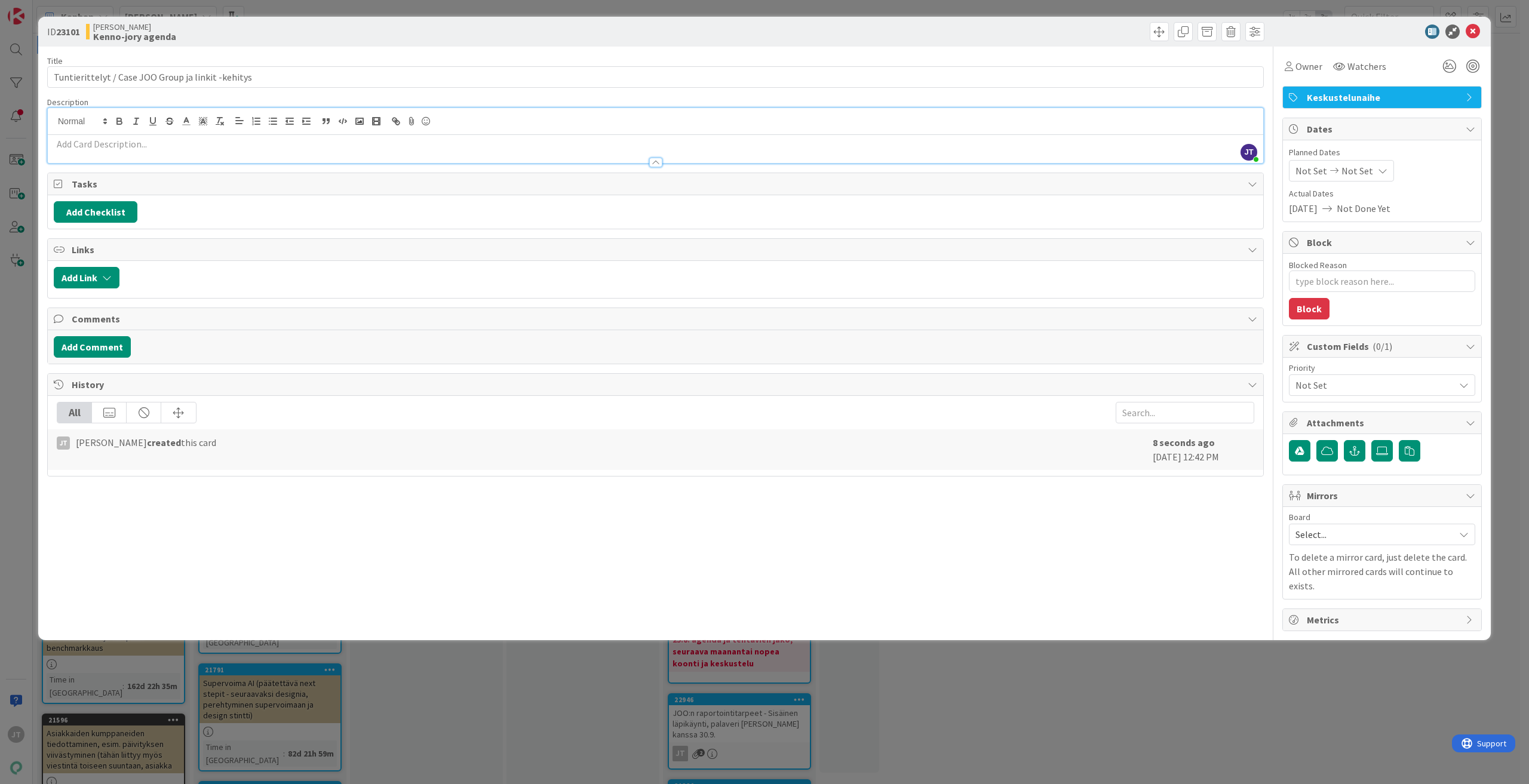
click at [179, 155] on div at bounding box center [655, 157] width 1215 height 13
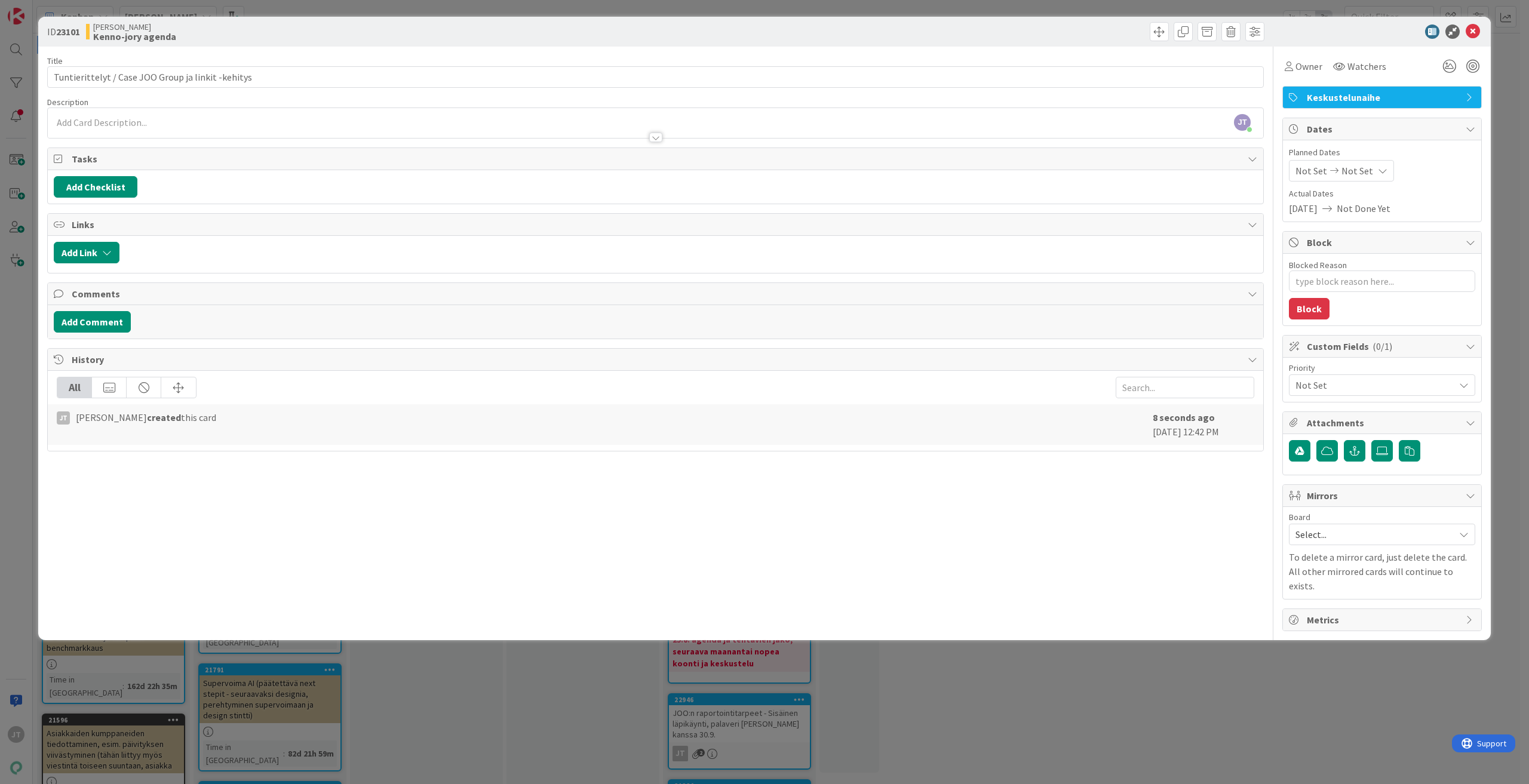
click at [199, 128] on div at bounding box center [655, 132] width 1215 height 13
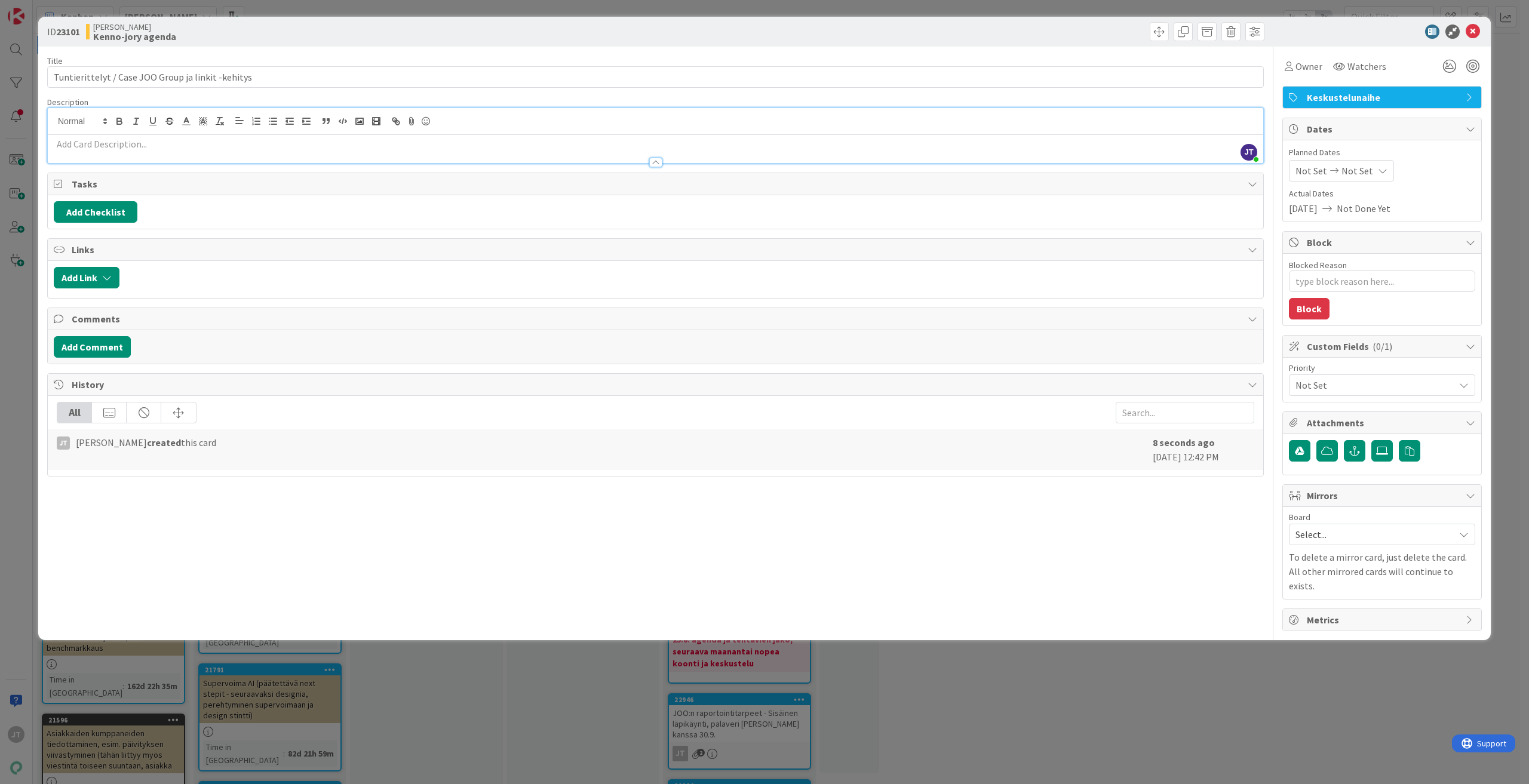
click at [169, 134] on div at bounding box center [655, 121] width 1215 height 27
click at [140, 148] on p at bounding box center [656, 144] width 1203 height 13
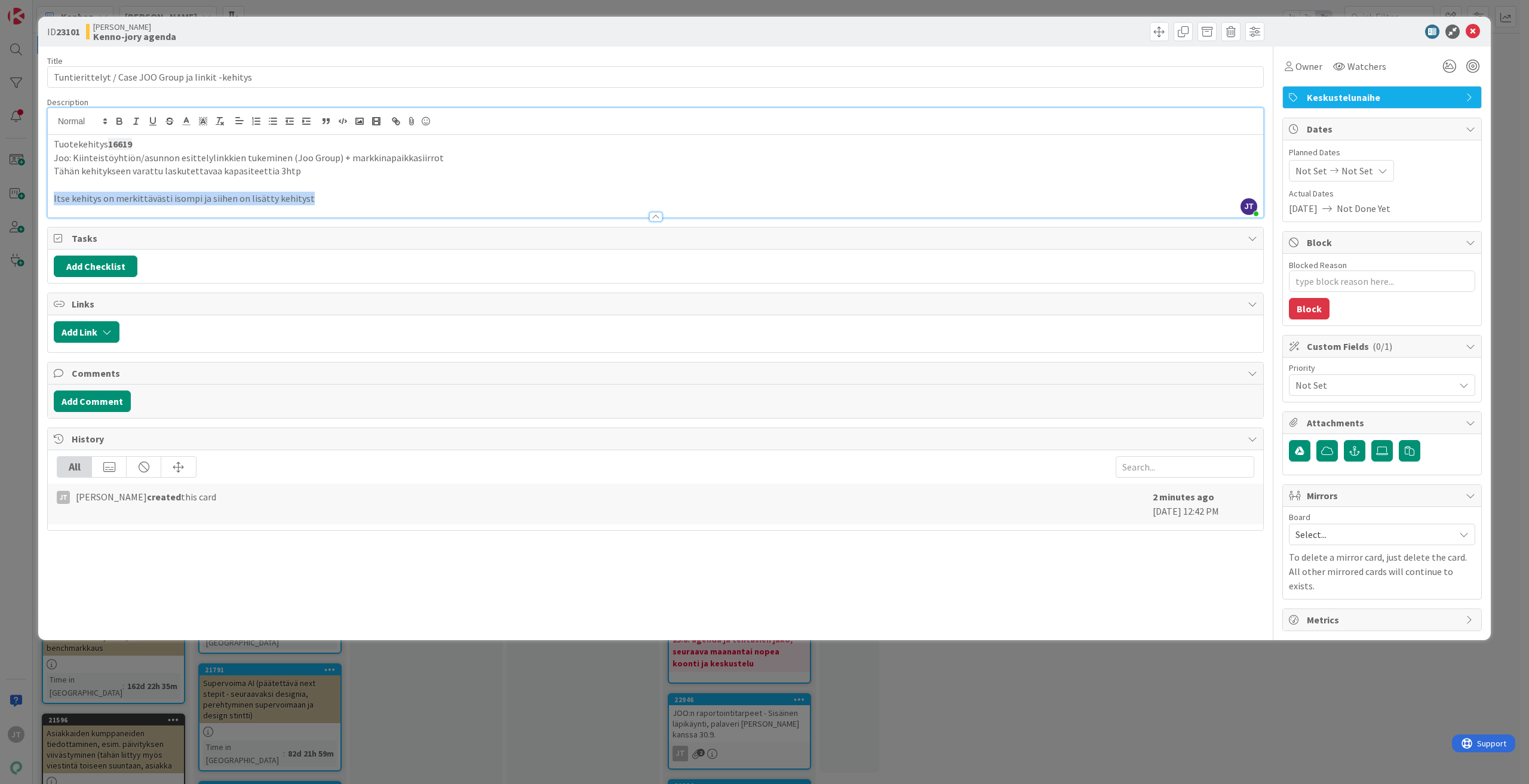
drag, startPoint x: 51, startPoint y: 198, endPoint x: 360, endPoint y: 195, distance: 309.0
click at [360, 195] on div "Tuotekehitys 16619 Joo: Kiinteistöyhtiön/asunnon esittelylinkkien tukeminen (Jo…" at bounding box center [655, 176] width 1215 height 82
click at [500, 199] on p "Kehitykselle on määritelty minimikriteerit asiakkaan toimesta. Itse kokonaisuus…" at bounding box center [656, 198] width 1203 height 13
click at [497, 200] on p "Kehitykselle on määritelty minimikriteerit asiakkaan toimesta. Itse kokonaisuus…" at bounding box center [656, 198] width 1203 height 13
click at [499, 200] on p "Kehitykselle on määritelty minimikriteerit asiakkaan toimesta. Itse kokonaisuus…" at bounding box center [656, 198] width 1203 height 13
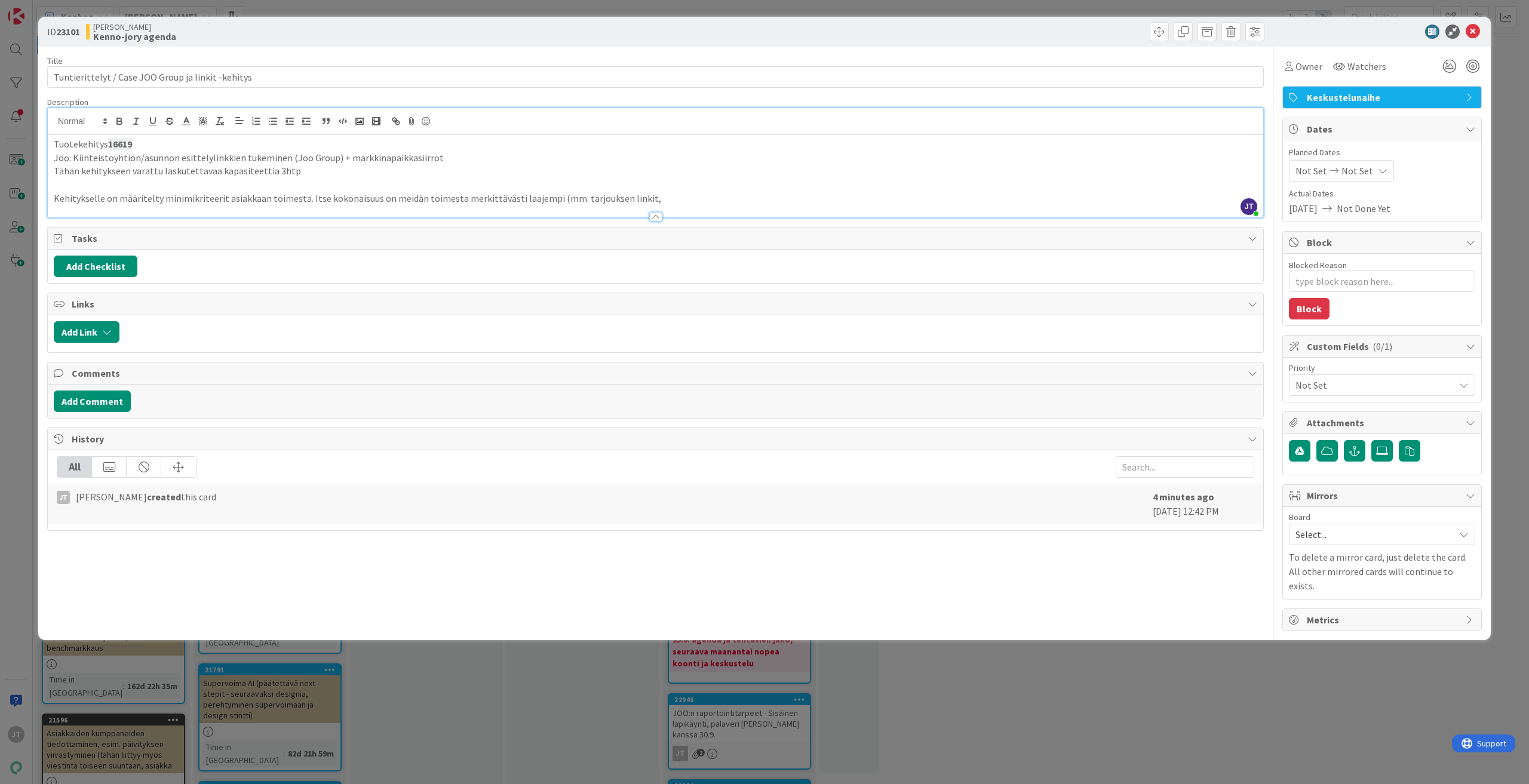
click at [696, 186] on p at bounding box center [656, 184] width 1203 height 13
click at [690, 199] on p "Kehitykselle on määritelty minimikriteerit asiakkaan toimesta. Itse kokonaisuus…" at bounding box center [656, 198] width 1203 height 13
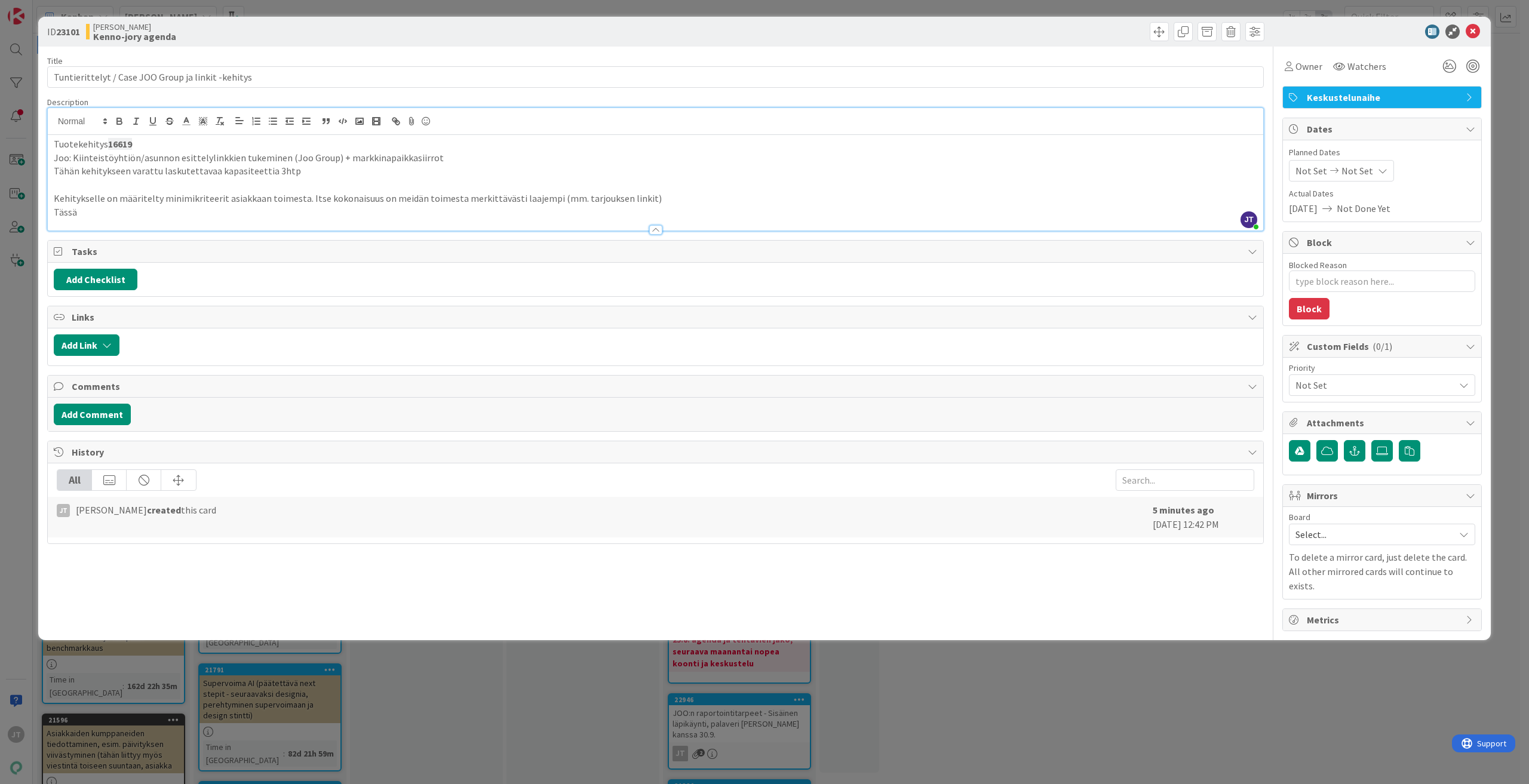
click at [689, 198] on p "Kehitykselle on määritelty minimikriteerit asiakkaan toimesta. Itse kokonaisuus…" at bounding box center [656, 198] width 1203 height 13
drag, startPoint x: 650, startPoint y: 200, endPoint x: 638, endPoint y: 200, distance: 12.0
click at [648, 200] on p "Kehitykselle on määritelty minimikriteerit asiakkaan toimesta. Itse kokonaisuus…" at bounding box center [656, 198] width 1203 height 13
click at [544, 209] on p "Tässä" at bounding box center [656, 212] width 1203 height 13
click at [645, 200] on p "Kehitykselle on määritelty minimikriteerit asiakkaan toimesta. Itse kokonaisuus…" at bounding box center [656, 198] width 1203 height 13
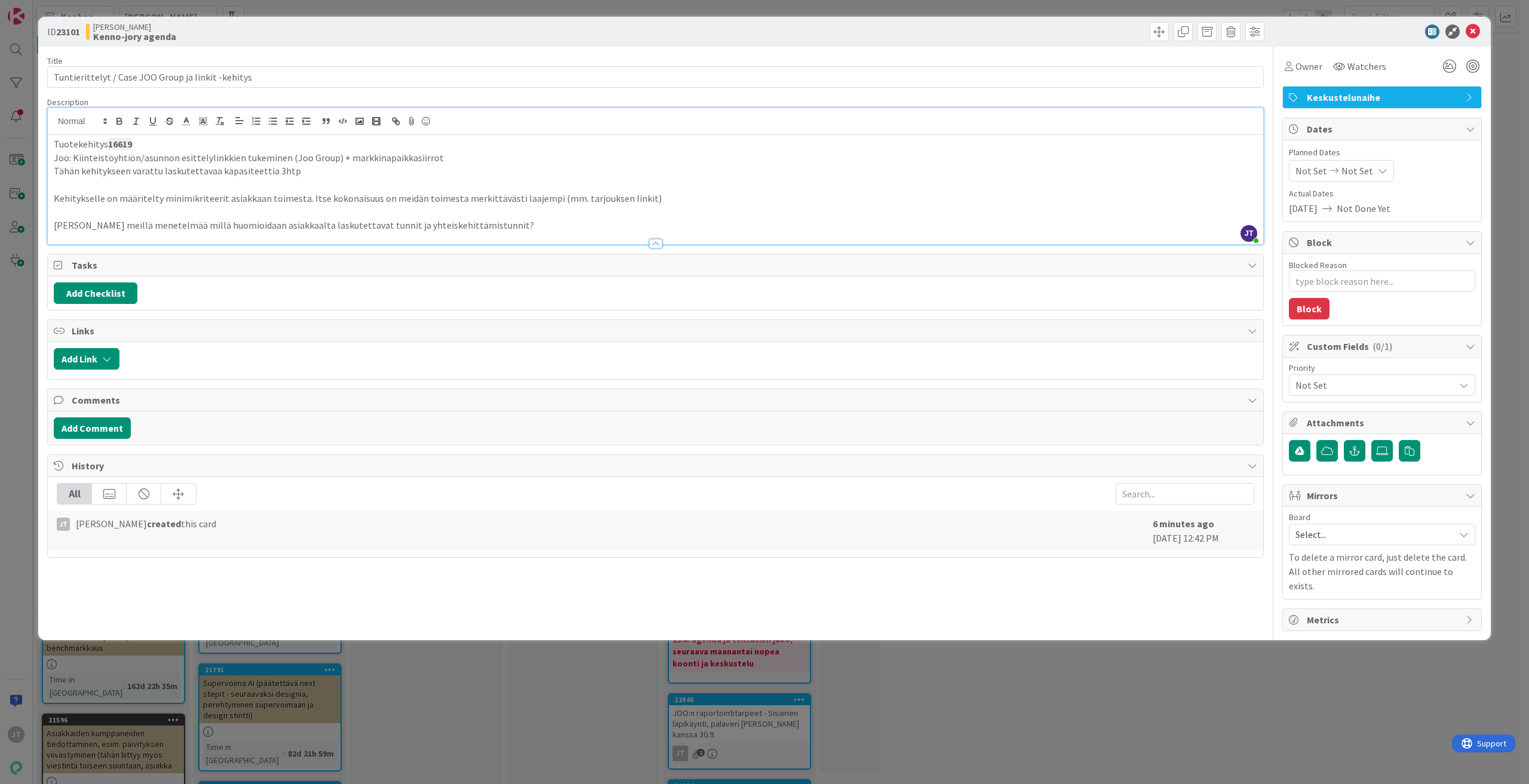
click at [600, 221] on p "[PERSON_NAME] meillä menetelmää millä huomioidaan asiakkaalta laskutettavat tun…" at bounding box center [656, 225] width 1203 height 13
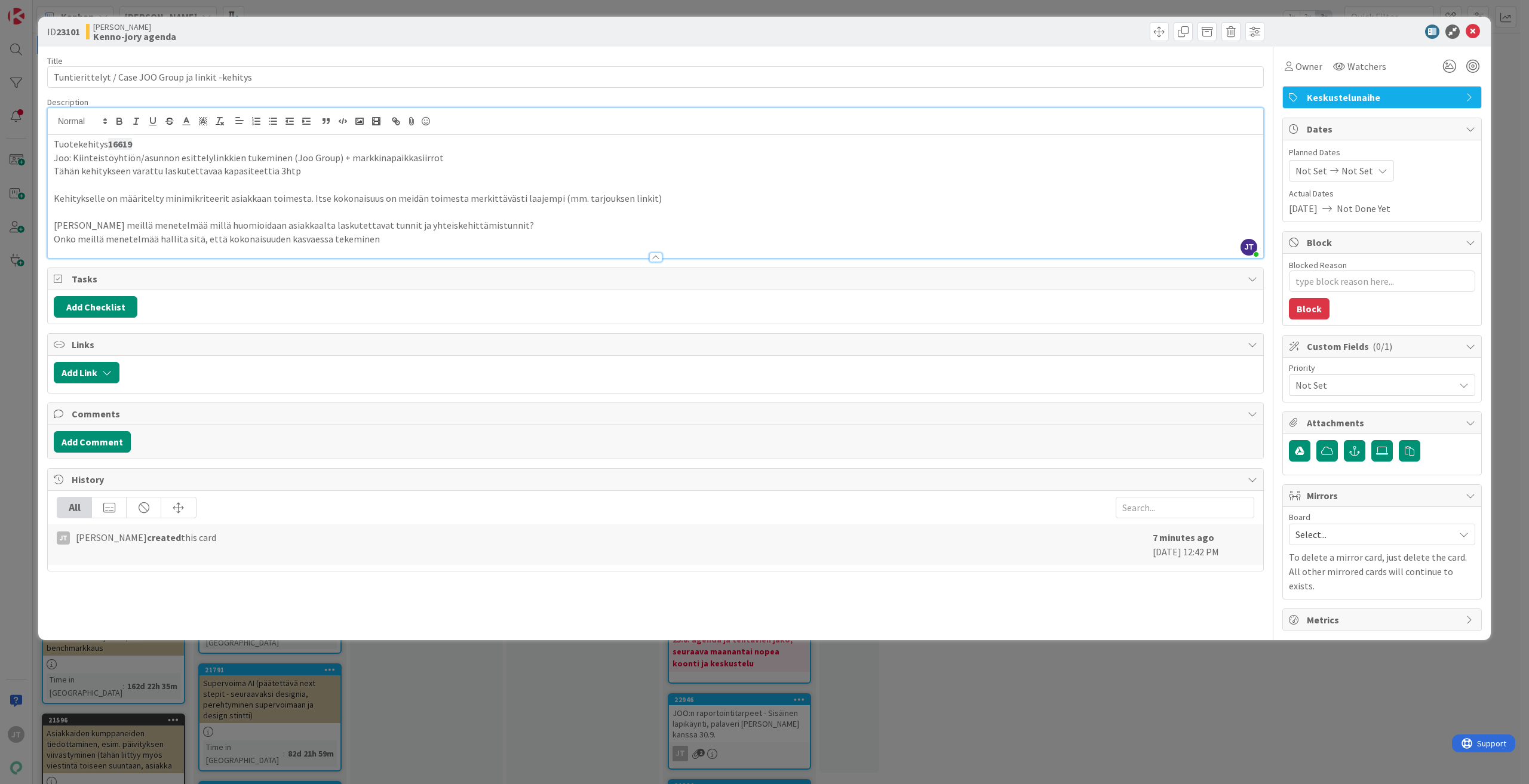
click at [383, 242] on p "Onko meillä menetelmää hallita sitä, että kokonaisuuden kasvaessa tekeminen" at bounding box center [656, 238] width 1203 height 13
click at [695, 240] on p "Onko meillä menetelmää hallita sitä, että kokonaisuuden kasvaessa tekeminen on …" at bounding box center [656, 238] width 1203 height 13
click at [699, 240] on p "Onko meillä menetelmää hallita sitä, että kokonaisuuden kasvaessa tekeminen on …" at bounding box center [656, 238] width 1203 height 13
click at [884, 237] on p "Onko meillä menetelmää hallita sitä, että kokonaisuuden kasvaessa tekeminen on …" at bounding box center [656, 238] width 1203 height 13
click at [925, 235] on p "Onko meillä menetelmää hallita sitä, että kokonaisuuden kasvaessa tekeminen on …" at bounding box center [656, 238] width 1203 height 13
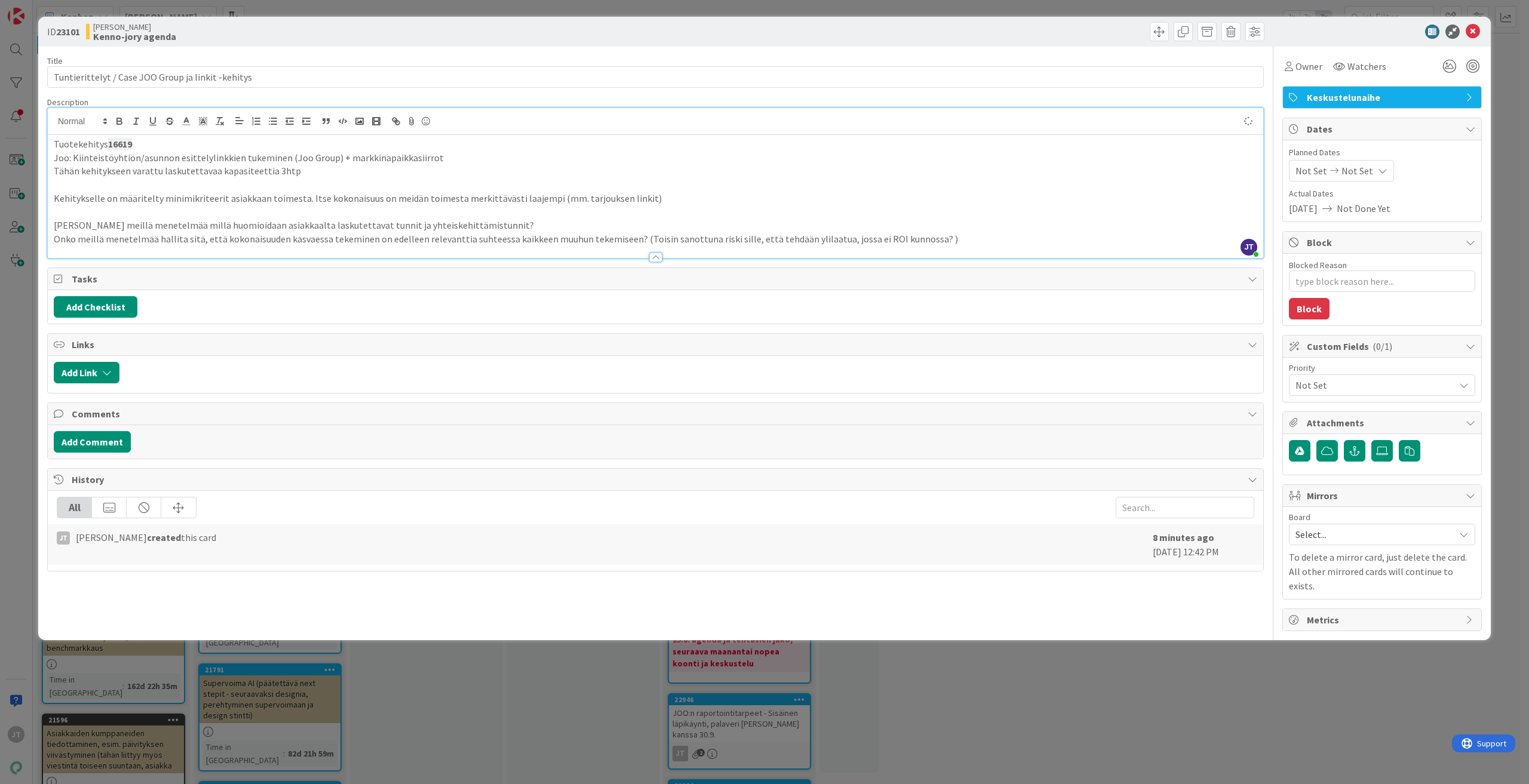
type textarea "x"
click at [57, 76] on input "Tuntierittelyt / Case JOO Group ja linkit -kehitys" at bounding box center [655, 76] width 1217 height 21
click at [73, 79] on input "Tuntierittelyt / Case JOO Group ja linkit -kehitys" at bounding box center [655, 76] width 1217 height 21
click at [55, 77] on input "Tuntierittelyt / Case JOO Group ja linkit -kehitys" at bounding box center [655, 76] width 1217 height 21
type input "KeskusteluTuntierittelyt / Case JOO Group ja linkit -kehitys"
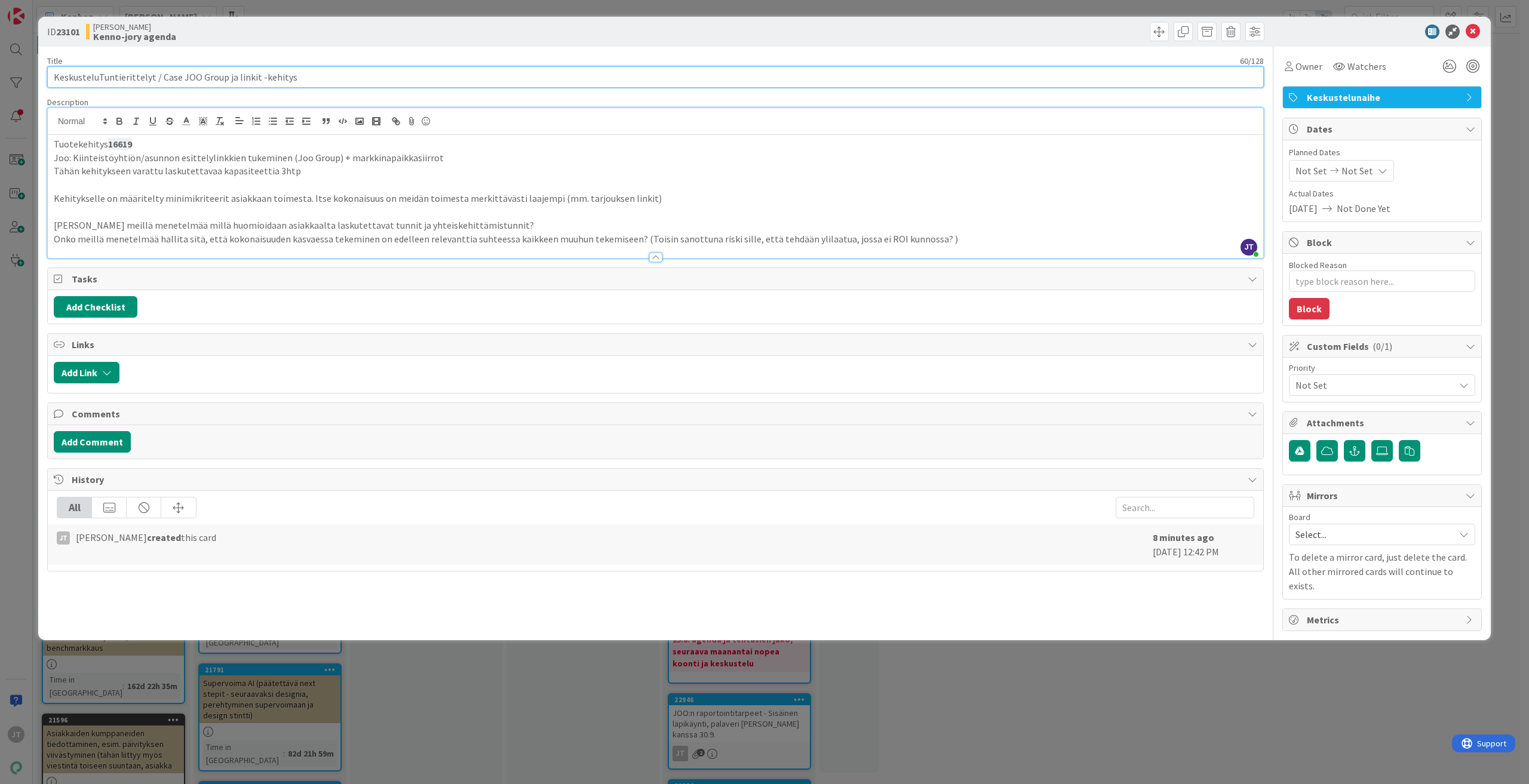
type textarea "x"
type input "Keskustelu: Tuntierittelyt / Case JOO Group ja linkit -kehitys"
type textarea "x"
type input "Keskustelu: Tuntierittelyt / Case JOO Group ja linkit -kehitys"
click at [977, 236] on p "Onko meillä menetelmää hallita sitä, että kokonaisuuden kasvaessa tekeminen on …" at bounding box center [656, 238] width 1203 height 13
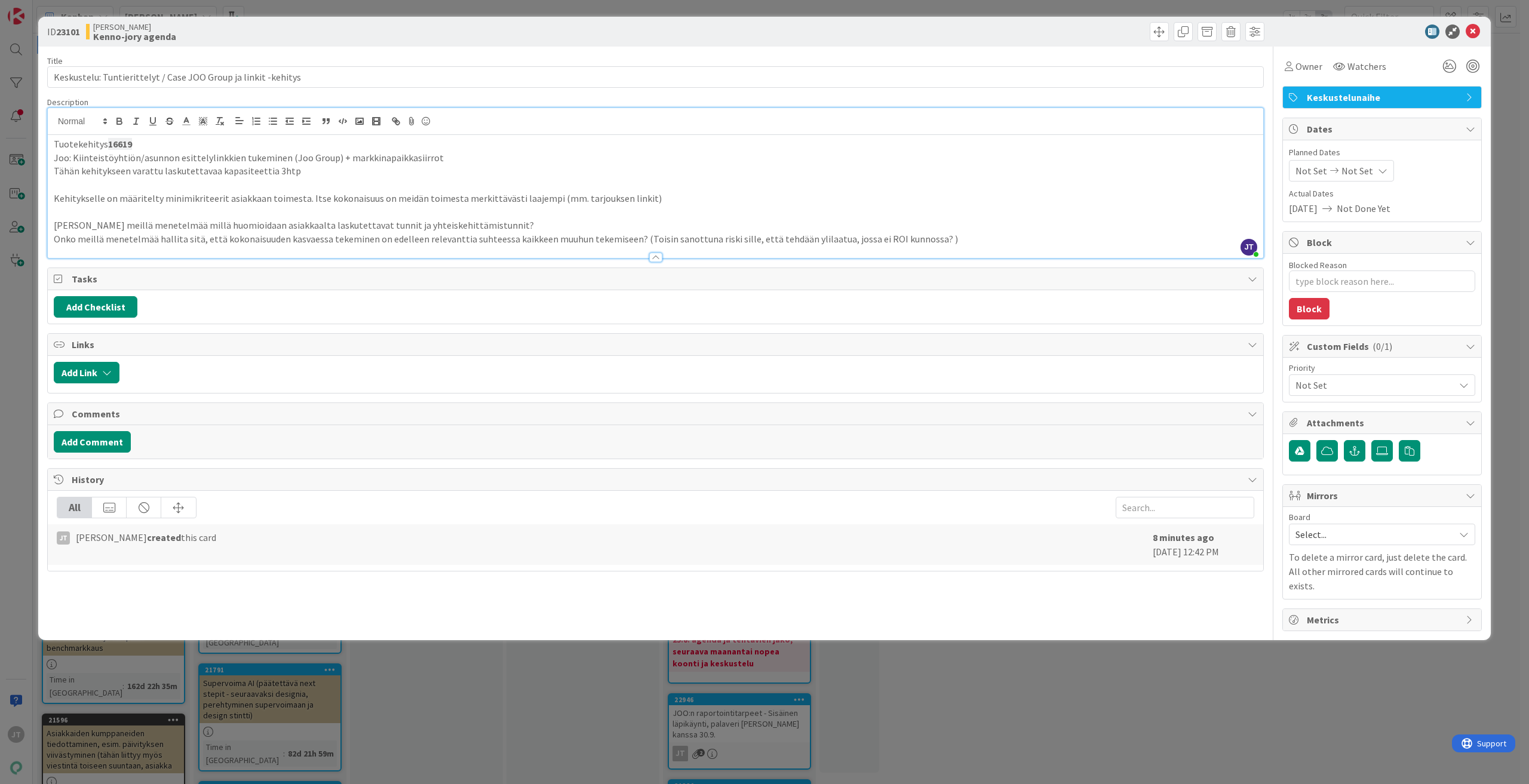
click at [981, 249] on div at bounding box center [655, 252] width 1215 height 13
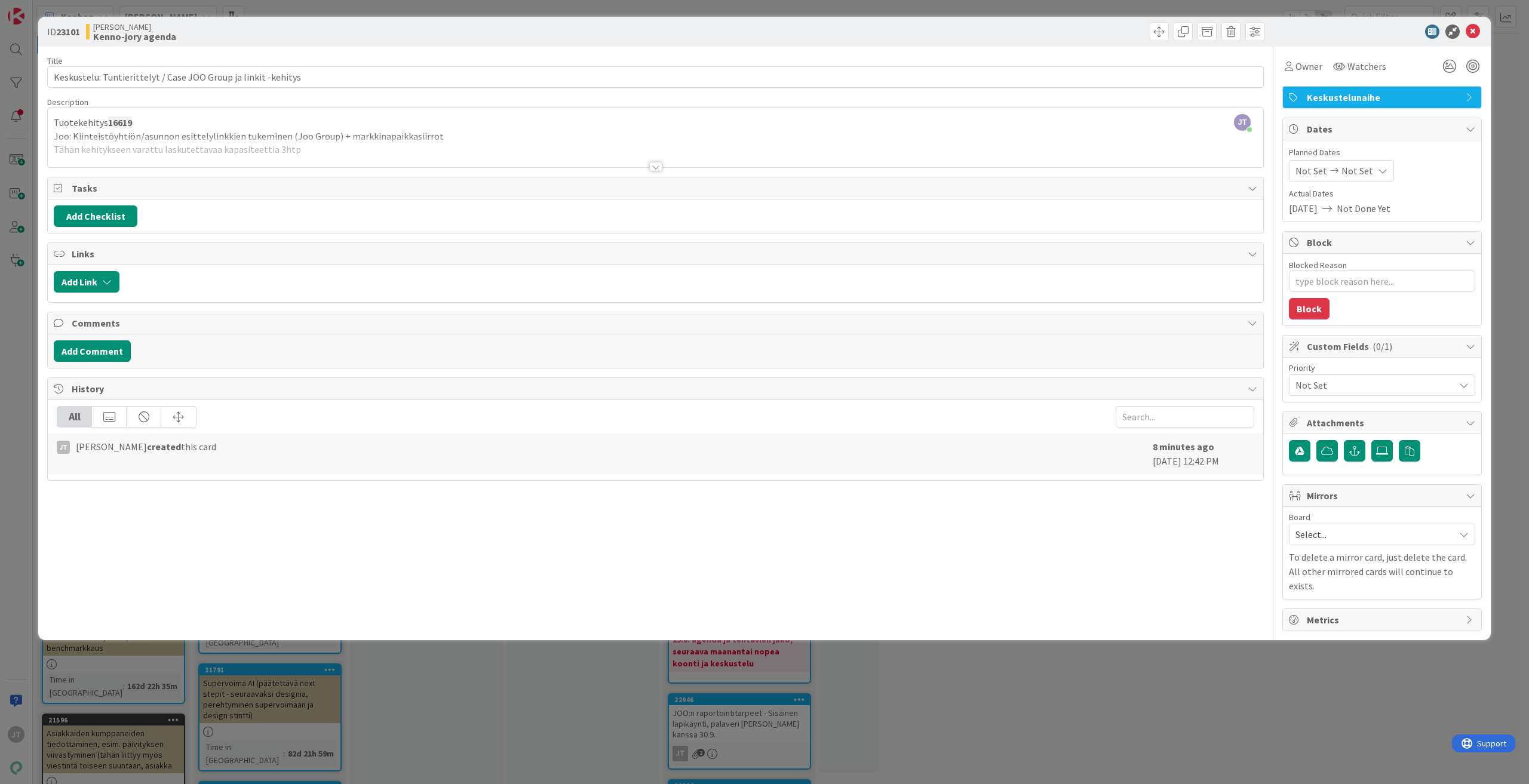
click at [663, 165] on div at bounding box center [655, 152] width 1215 height 30
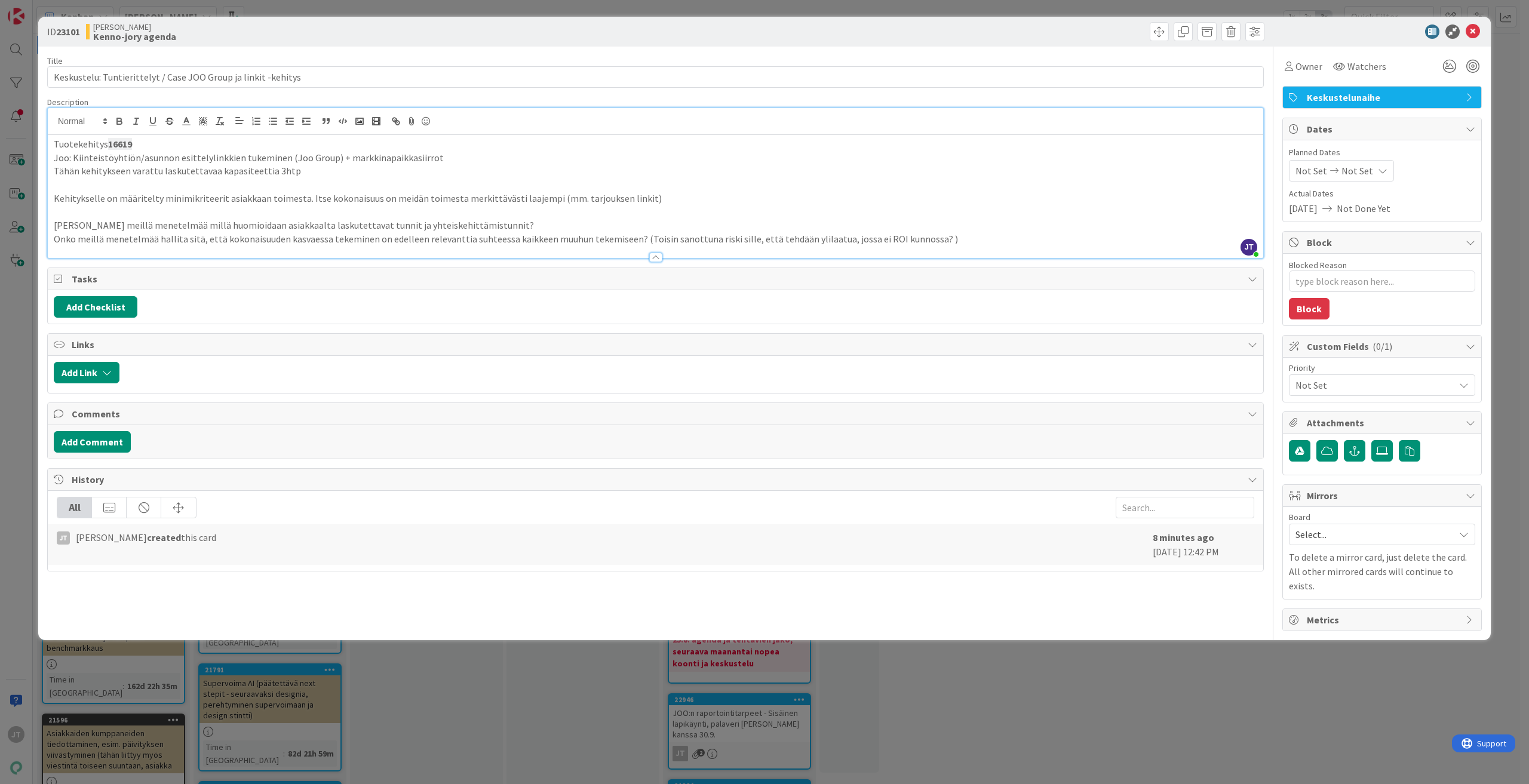
click at [943, 244] on p "Onko meillä menetelmää hallita sitä, että kokonaisuuden kasvaessa tekeminen on …" at bounding box center [656, 238] width 1203 height 13
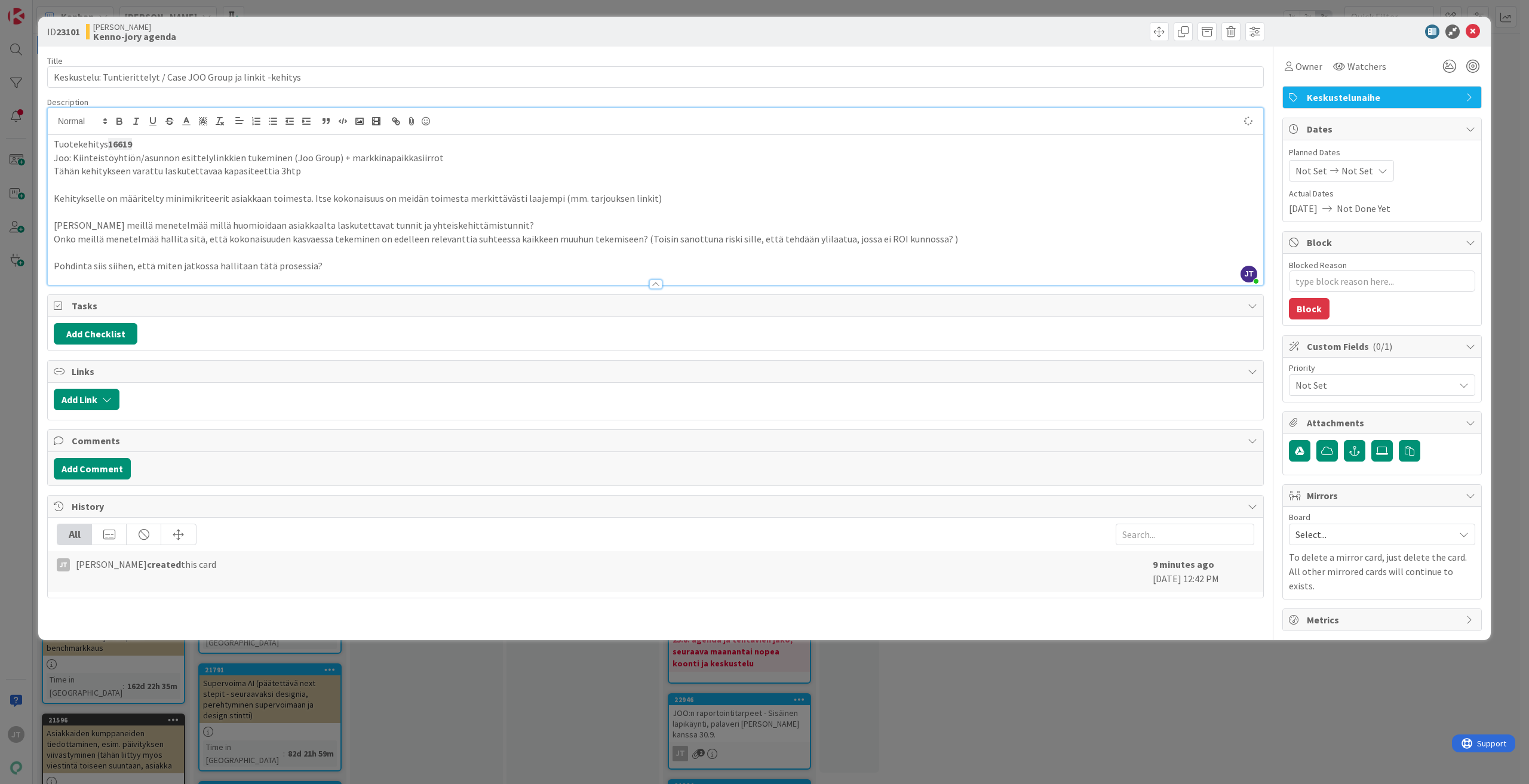
type textarea "x"
click at [979, 204] on p "Kehitykselle on määritelty minimikriteerit asiakkaan toimesta. Itse kokonaisuus…" at bounding box center [656, 198] width 1203 height 13
click at [985, 240] on p "Onko meillä menetelmää hallita sitä, että kokonaisuuden kasvaessa tekeminen on …" at bounding box center [656, 238] width 1203 height 13
click at [1474, 30] on icon at bounding box center [1472, 31] width 14 height 14
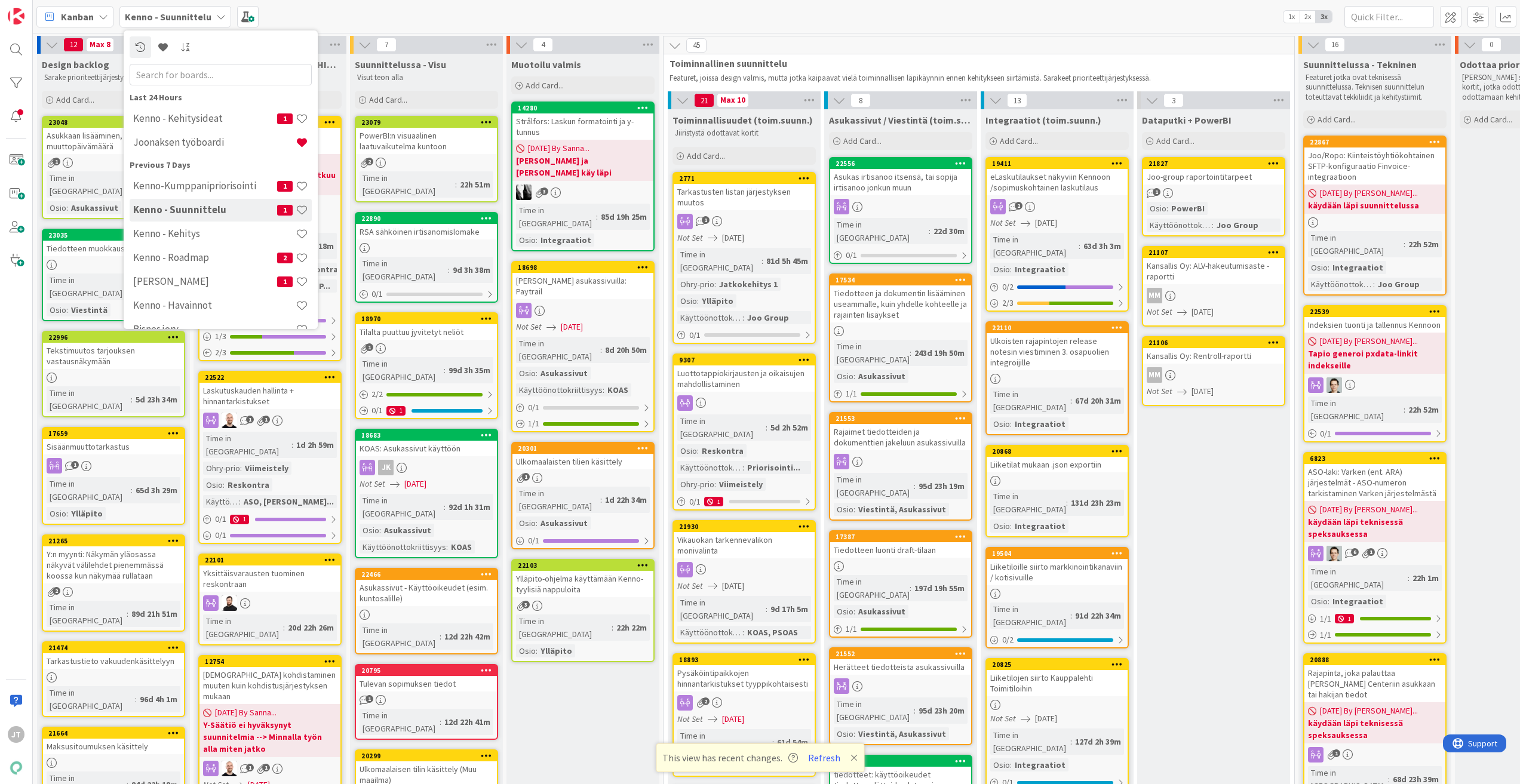
click at [192, 17] on b "Kenno - Suunnittelu" at bounding box center [168, 17] width 87 height 12
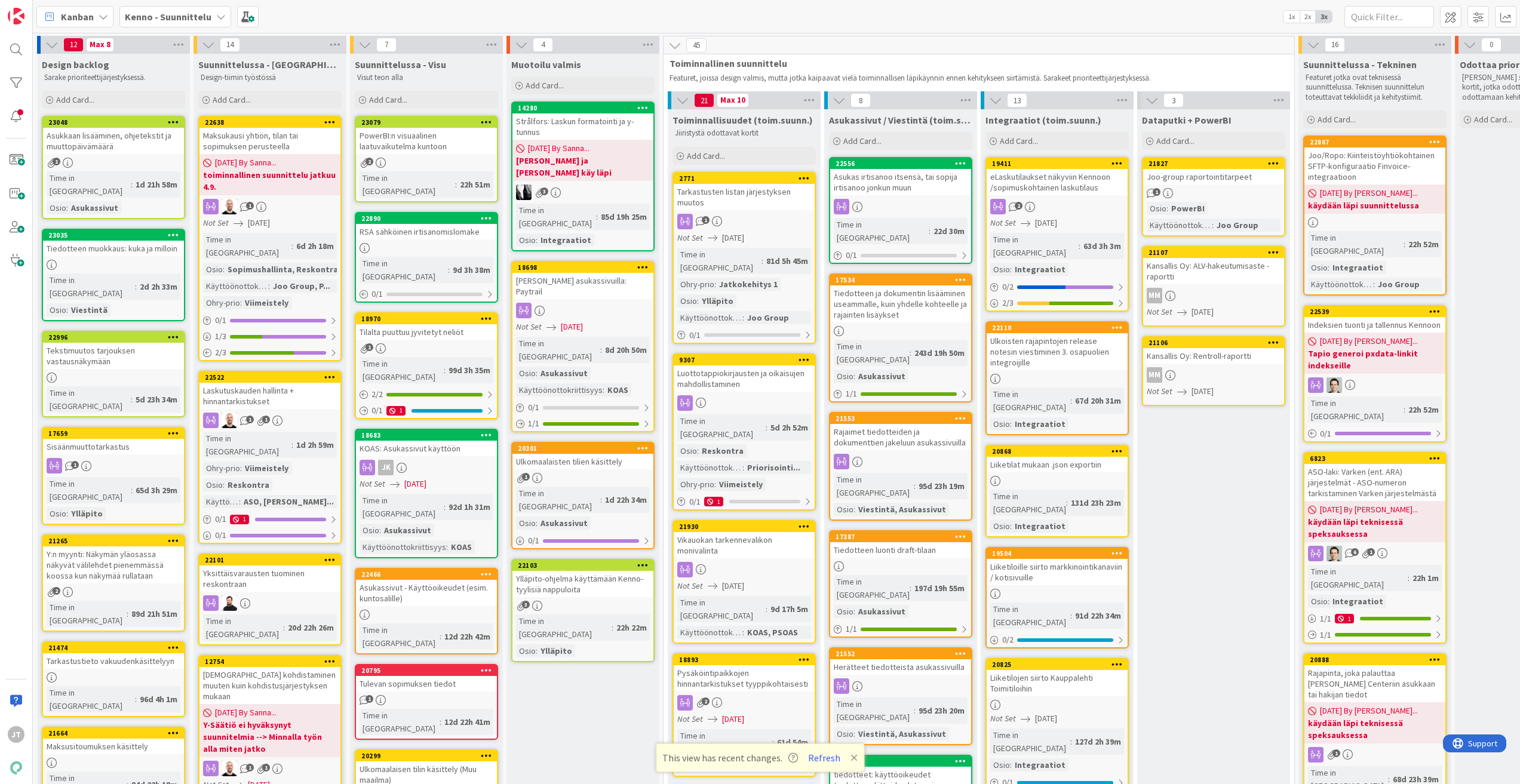
click at [192, 17] on b "Kenno - Suunnittelu" at bounding box center [168, 17] width 87 height 12
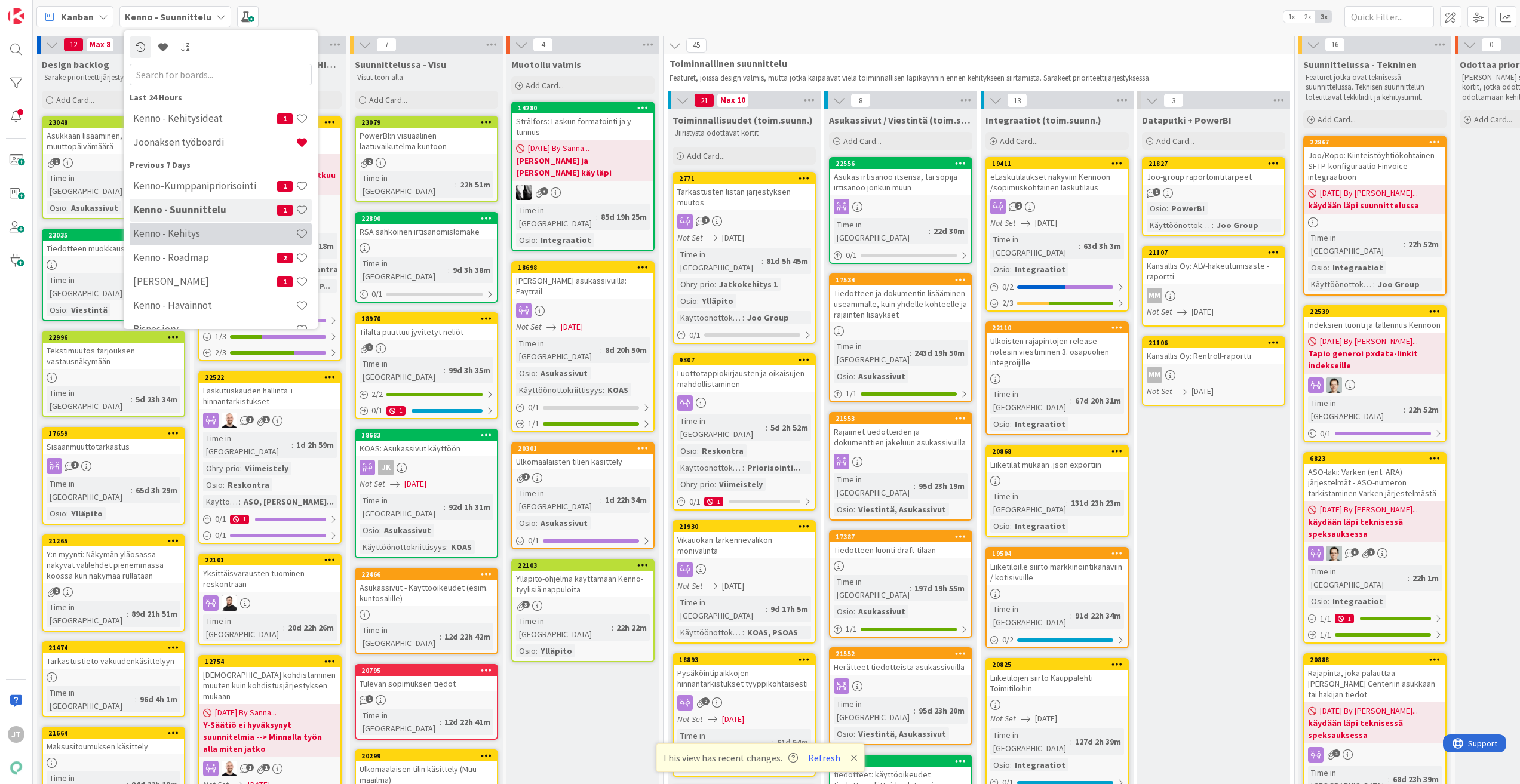
click at [189, 233] on h4 "Kenno - Kehitys" at bounding box center [214, 233] width 163 height 12
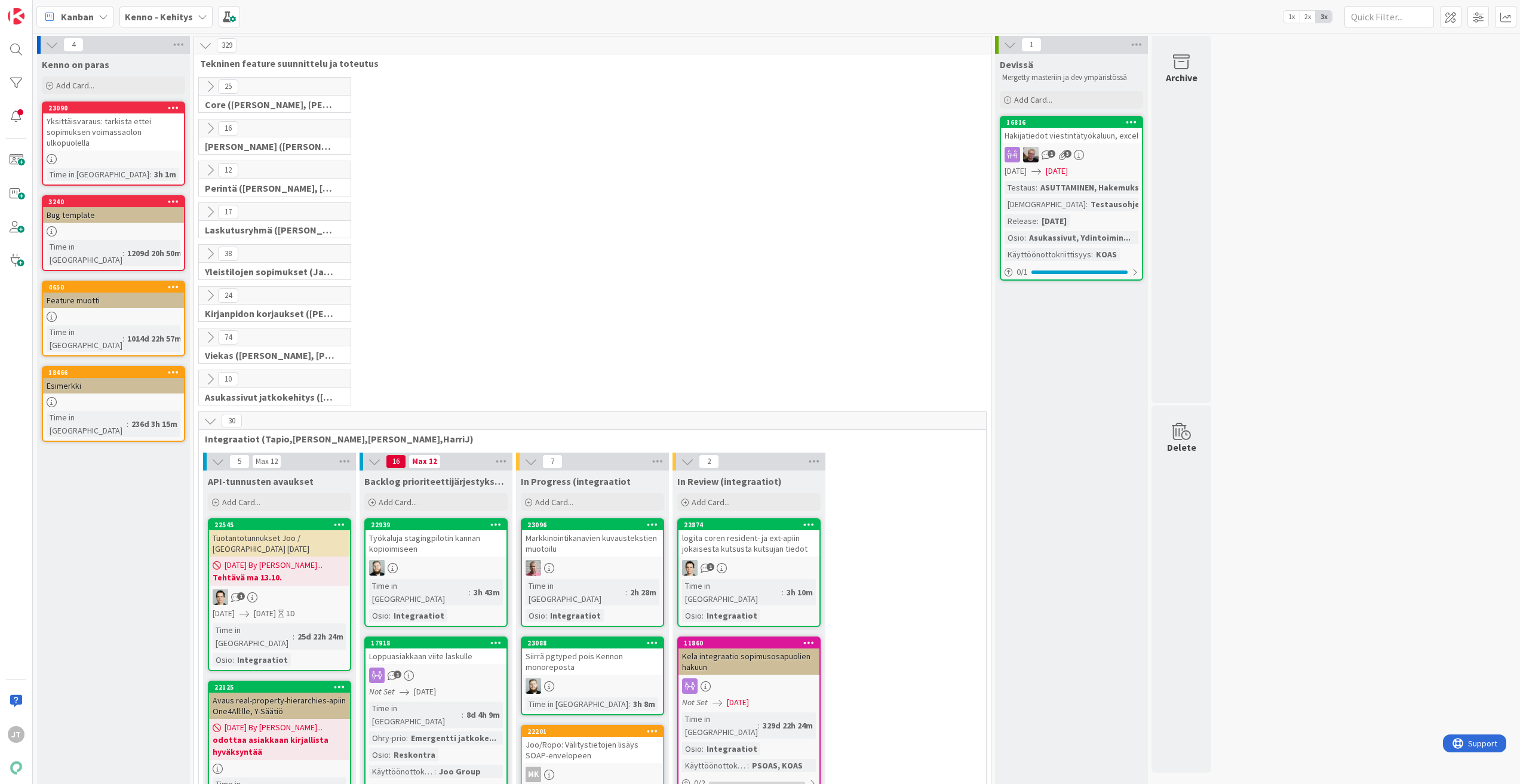
click at [211, 130] on icon at bounding box center [210, 129] width 13 height 13
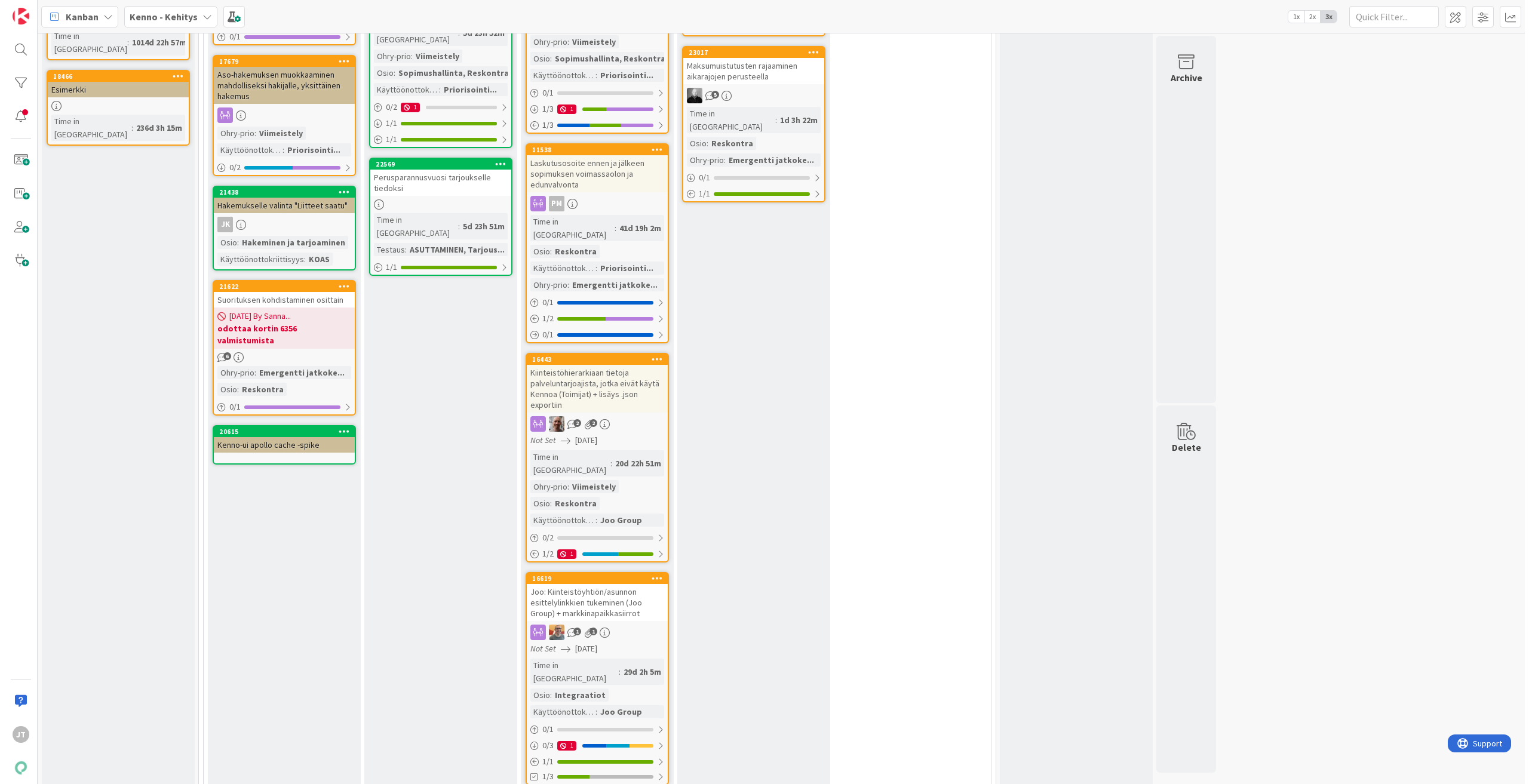
scroll to position [299, 0]
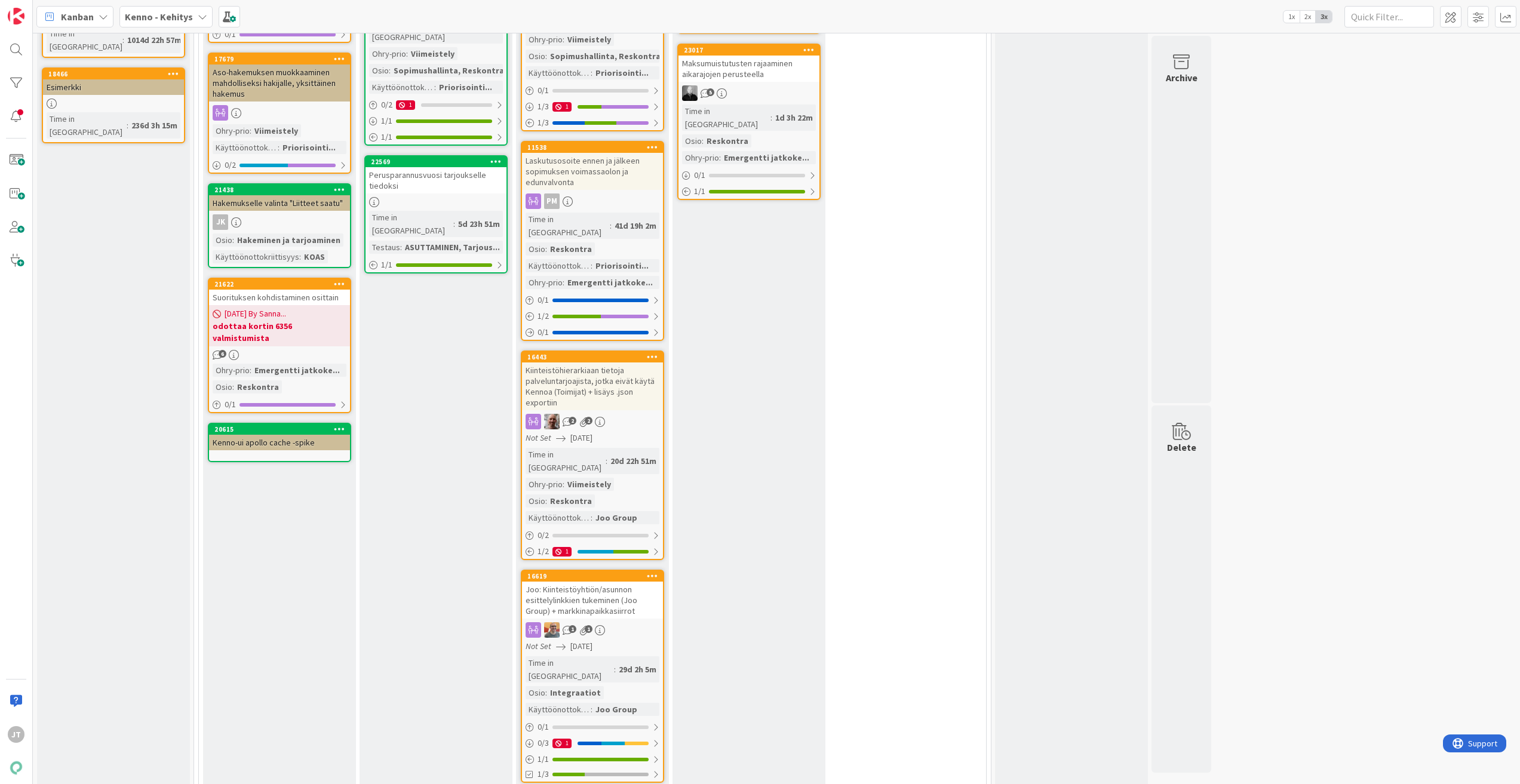
click at [555, 362] on div "Kiinteistöhierarkiaan tietoja palveluntarjoajista, jotka eivät käytä Kennoa (To…" at bounding box center [592, 386] width 141 height 48
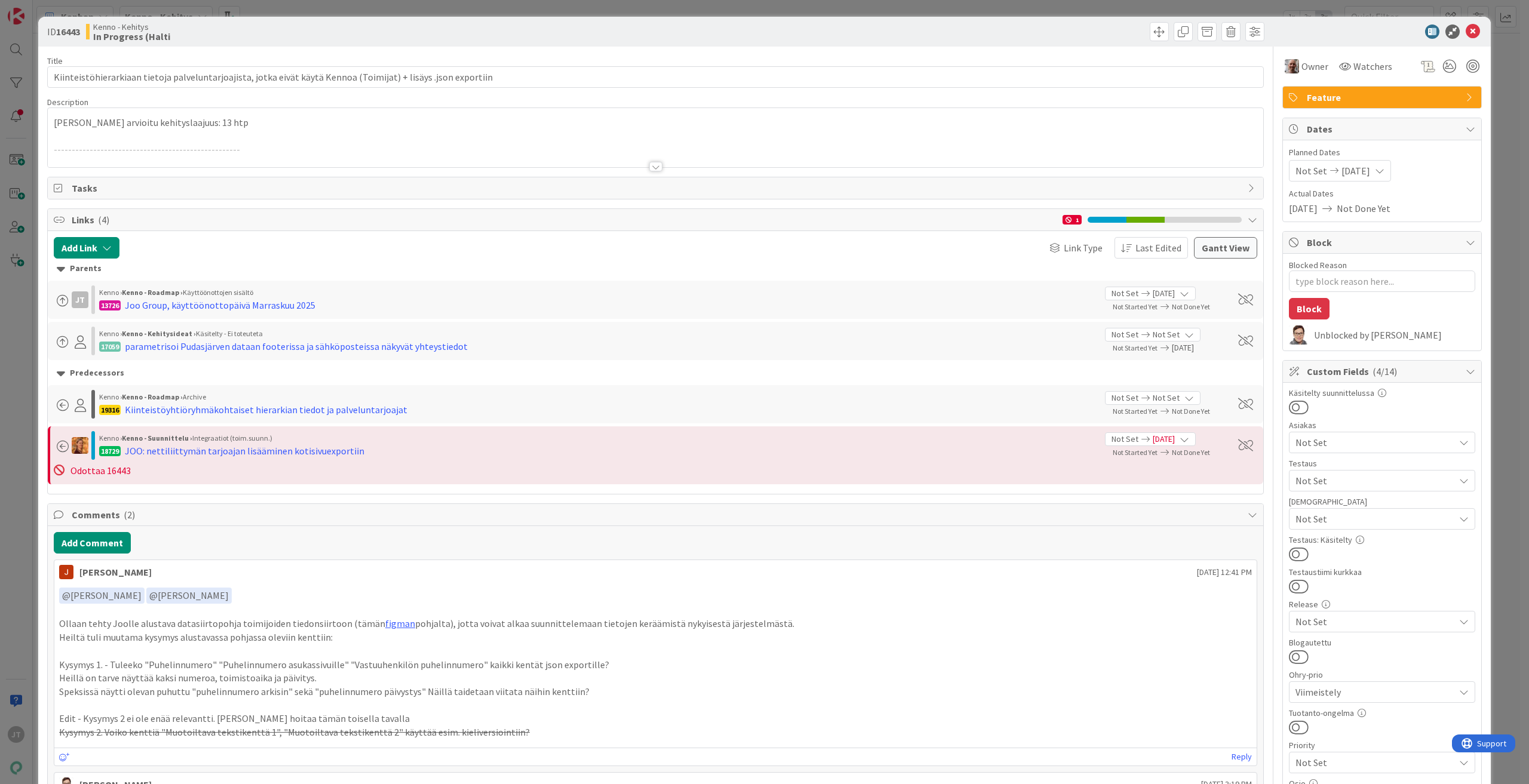
click at [1465, 26] on icon at bounding box center [1472, 31] width 14 height 14
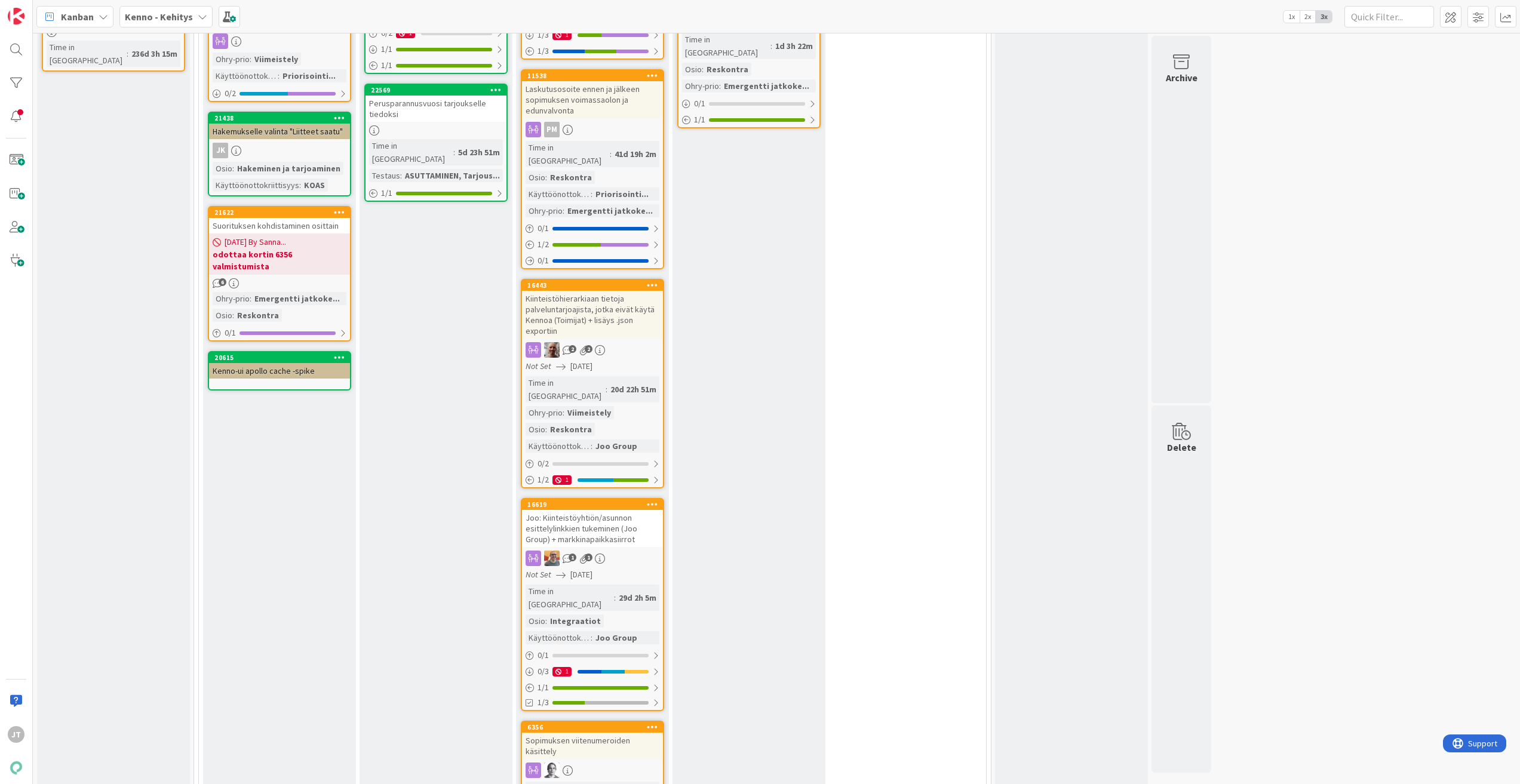
scroll to position [477, 0]
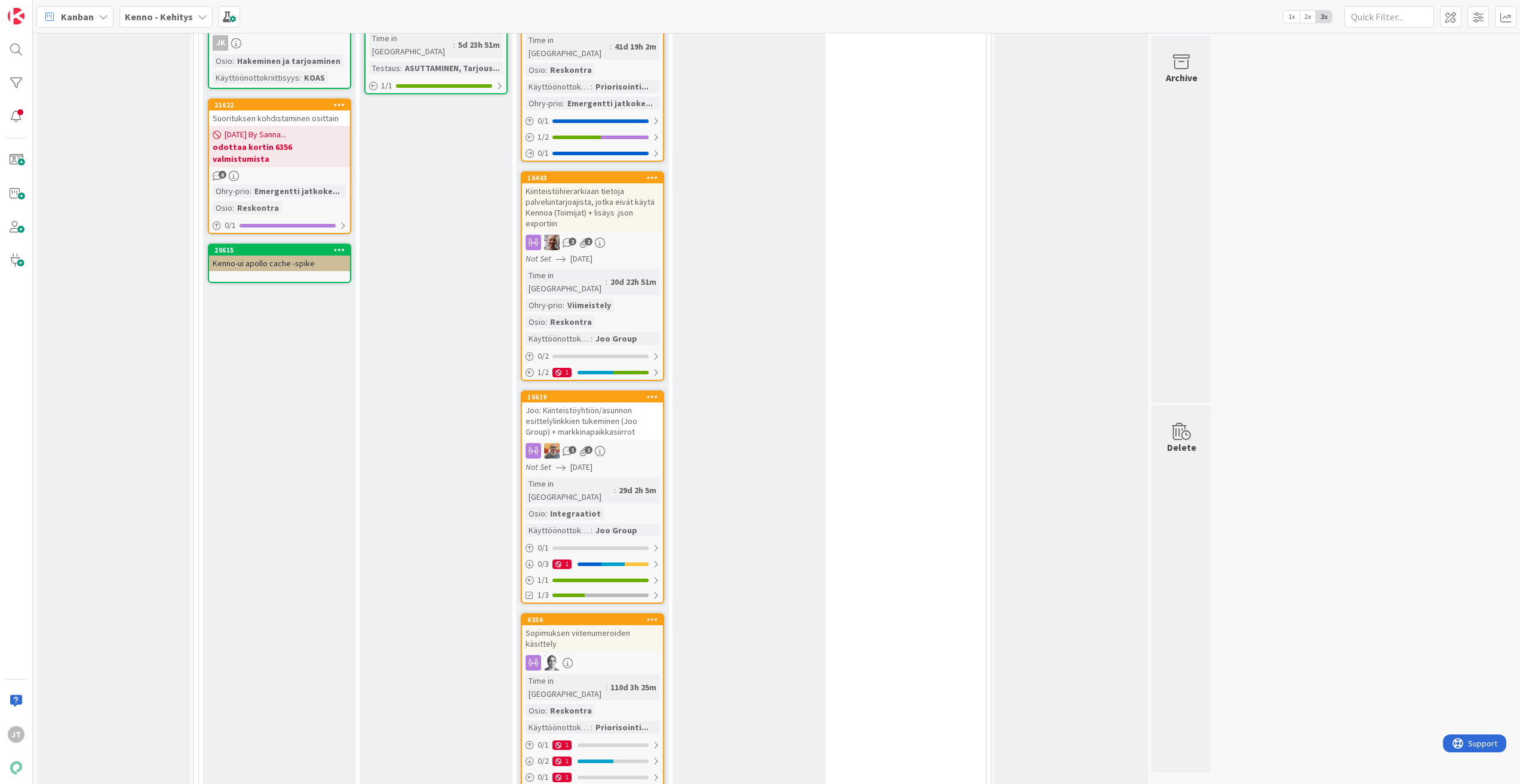
click at [582, 402] on div "Joo: Kiinteistöyhtiön/asunnon esittelylinkkien tukeminen (Joo Group) + markkina…" at bounding box center [592, 421] width 141 height 37
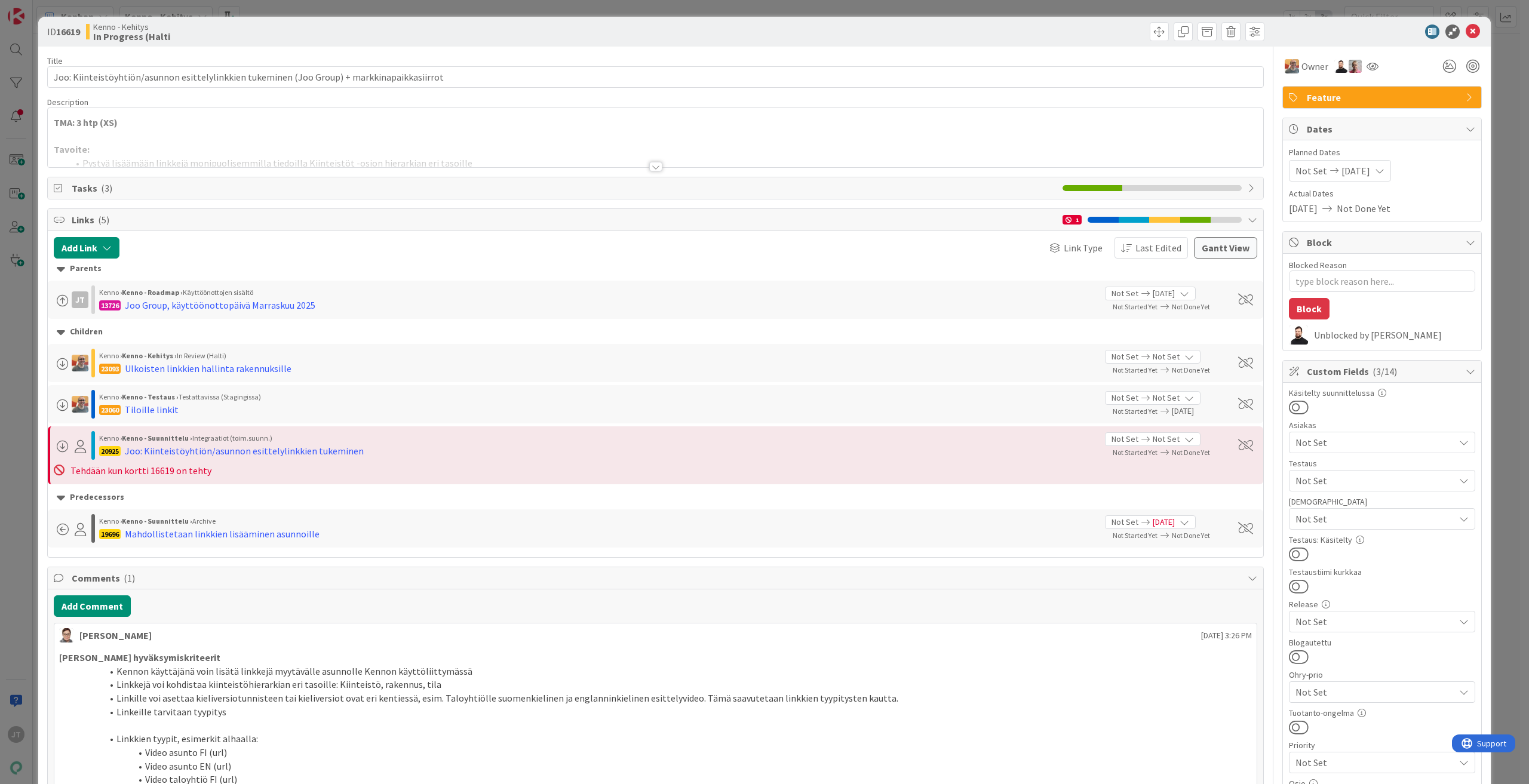
click at [72, 30] on b "16619" at bounding box center [67, 31] width 24 height 12
copy b "16619"
drag, startPoint x: 1463, startPoint y: 28, endPoint x: 1400, endPoint y: 45, distance: 65.3
click at [1465, 28] on icon at bounding box center [1472, 31] width 14 height 14
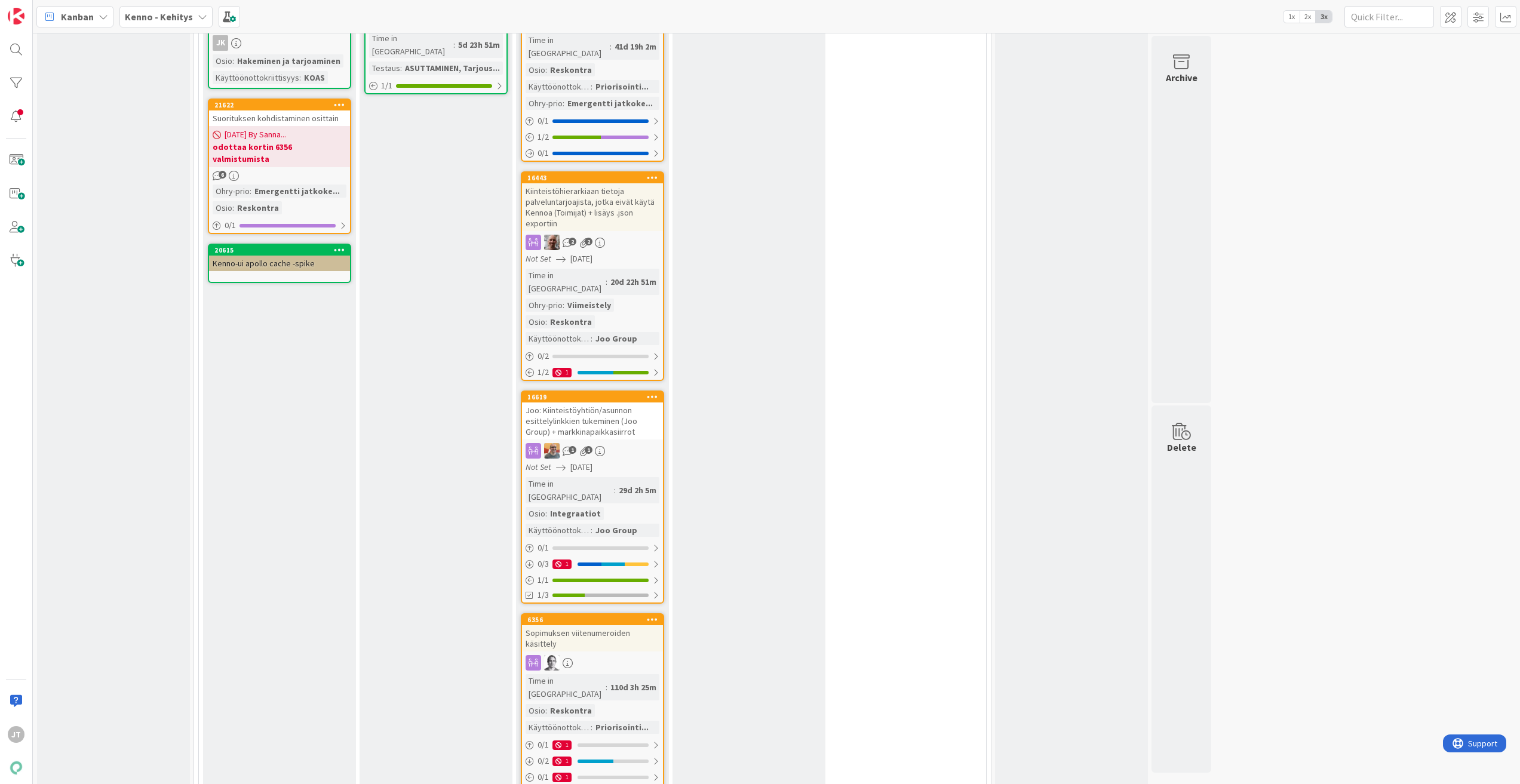
drag, startPoint x: 520, startPoint y: 371, endPoint x: 631, endPoint y: 396, distance: 113.8
click at [629, 398] on div "In Progress (Halti Add Card... 21541 Asetuksista poikkeava eräpäivä sopimuksell…" at bounding box center [593, 431] width 153 height 1461
click at [635, 402] on div "Joo: Kiinteistöyhtiön/asunnon esittelylinkkien tukeminen (Joo Group) + markkina…" at bounding box center [592, 421] width 141 height 37
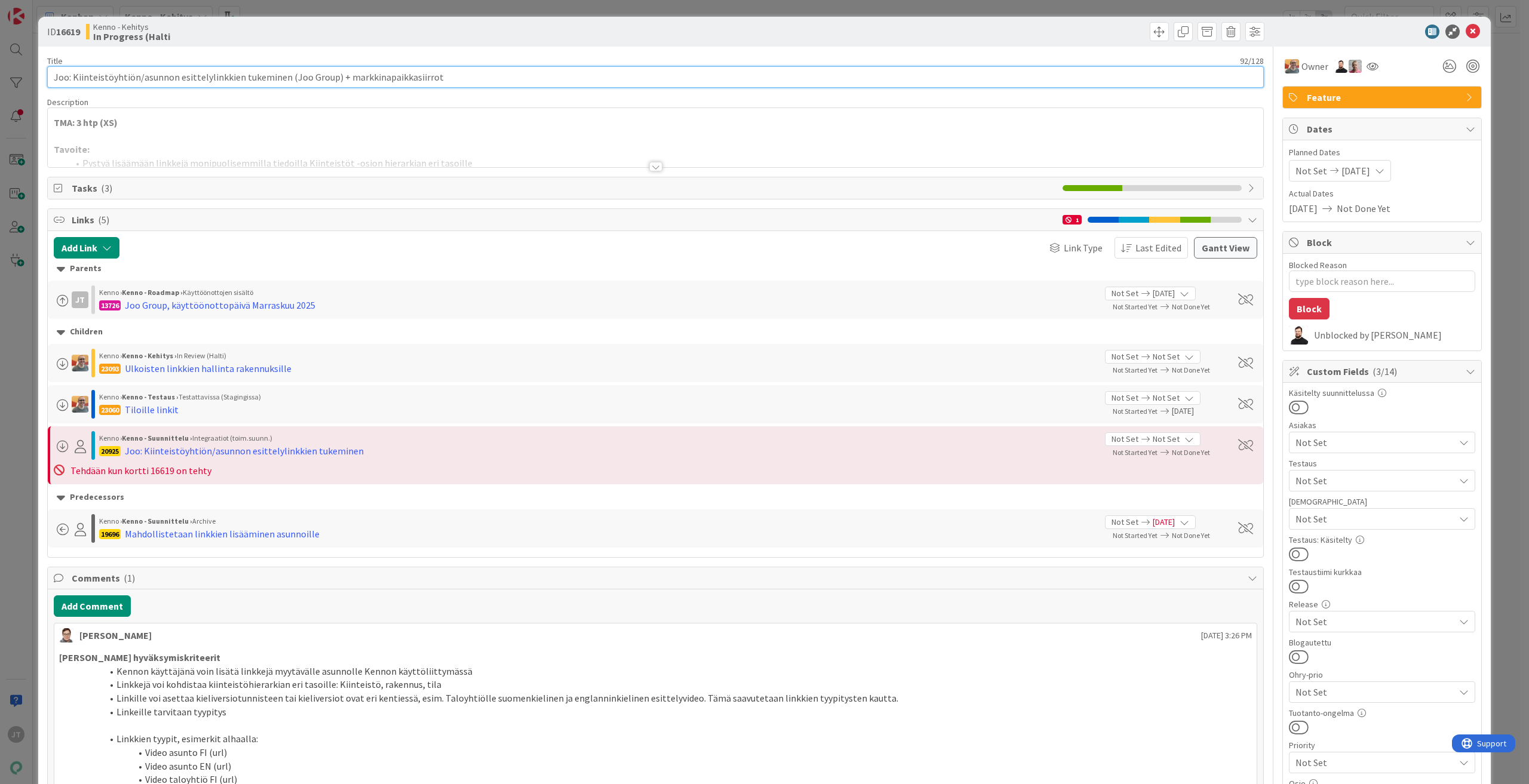
click at [202, 80] on input "Joo: Kiinteistöyhtiön/asunnon esittelylinkkien tukeminen (Joo Group) + markkina…" at bounding box center [655, 76] width 1217 height 21
click at [203, 79] on input "Joo: Kiinteistöyhtiön/asunnon esittelylinkkien tukeminen (Joo Group) + markkina…" at bounding box center [655, 76] width 1217 height 21
click at [1467, 31] on icon at bounding box center [1472, 31] width 14 height 14
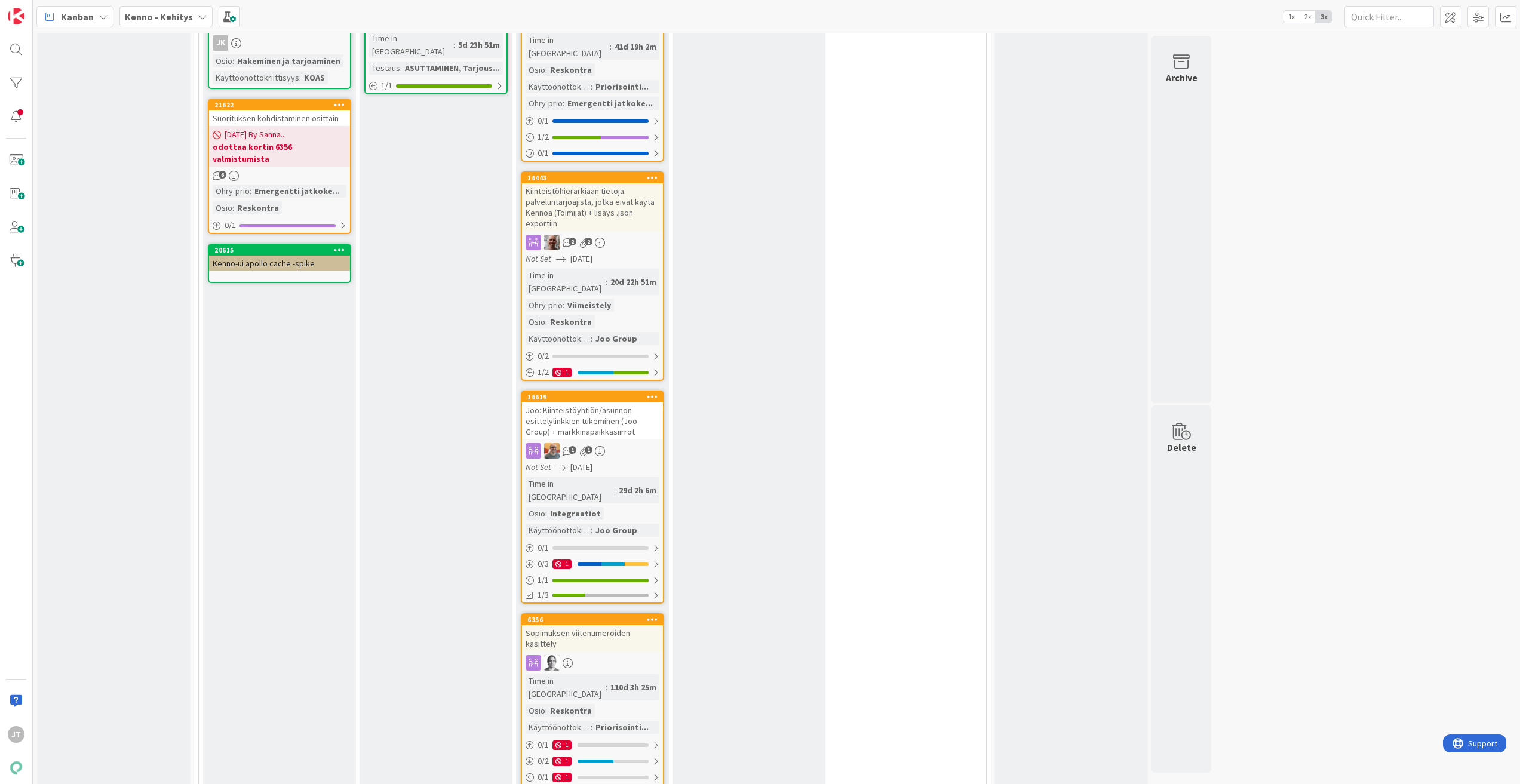
click at [564, 402] on div "Joo: Kiinteistöyhtiön/asunnon esittelylinkkien tukeminen (Joo Group) + markkina…" at bounding box center [592, 421] width 141 height 37
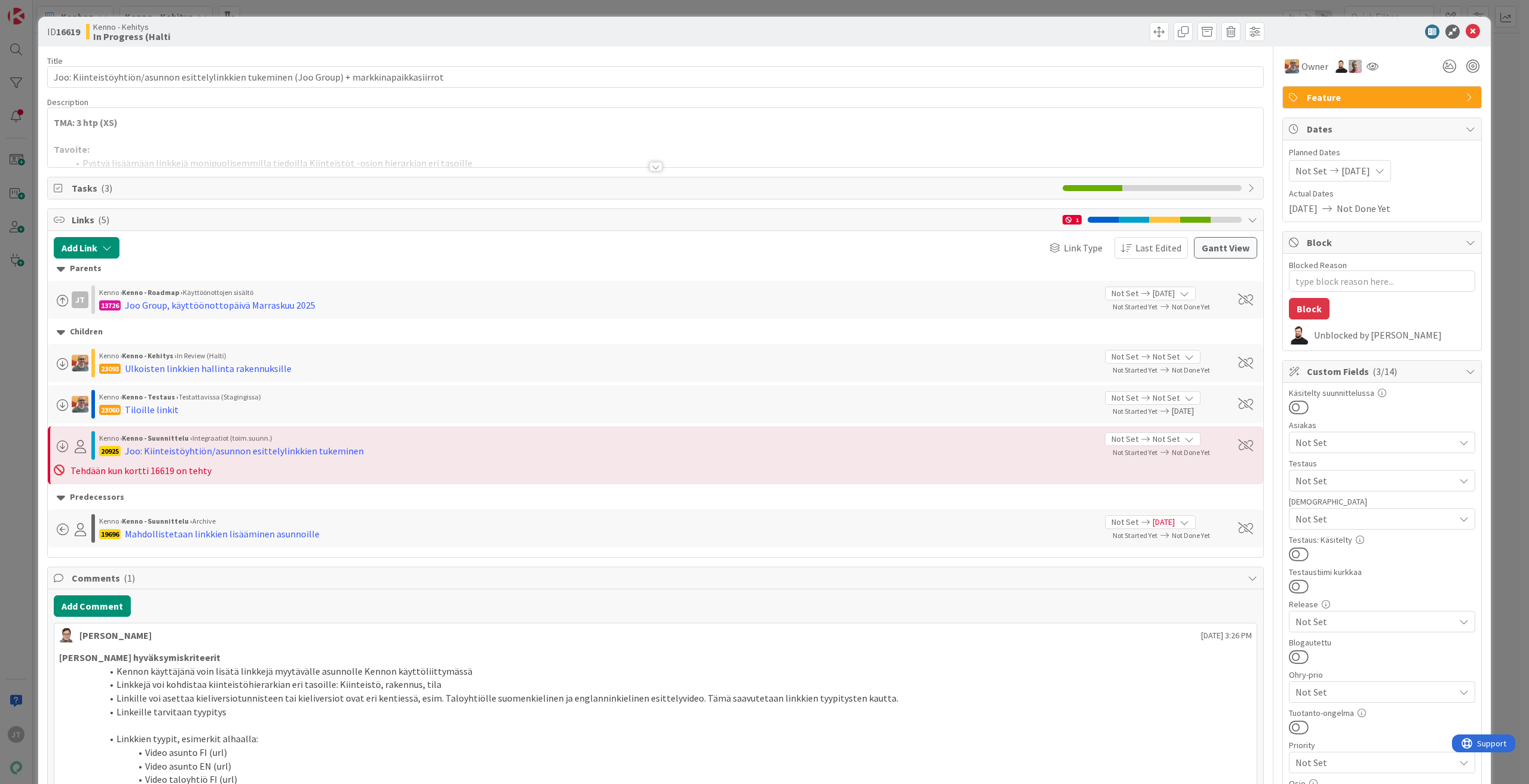
click at [654, 168] on div at bounding box center [656, 166] width 13 height 10
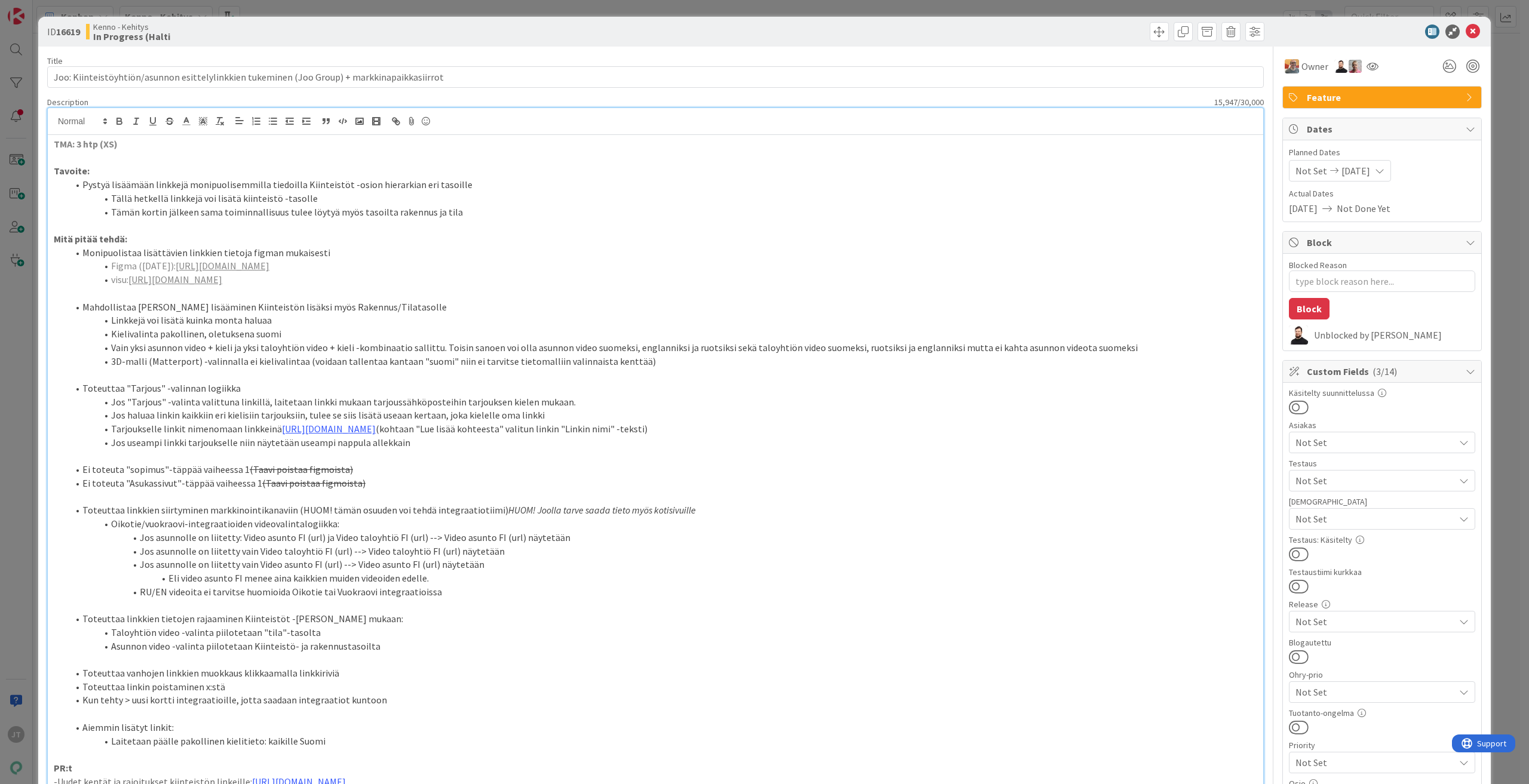
type textarea "x"
click at [1465, 30] on icon at bounding box center [1472, 31] width 14 height 14
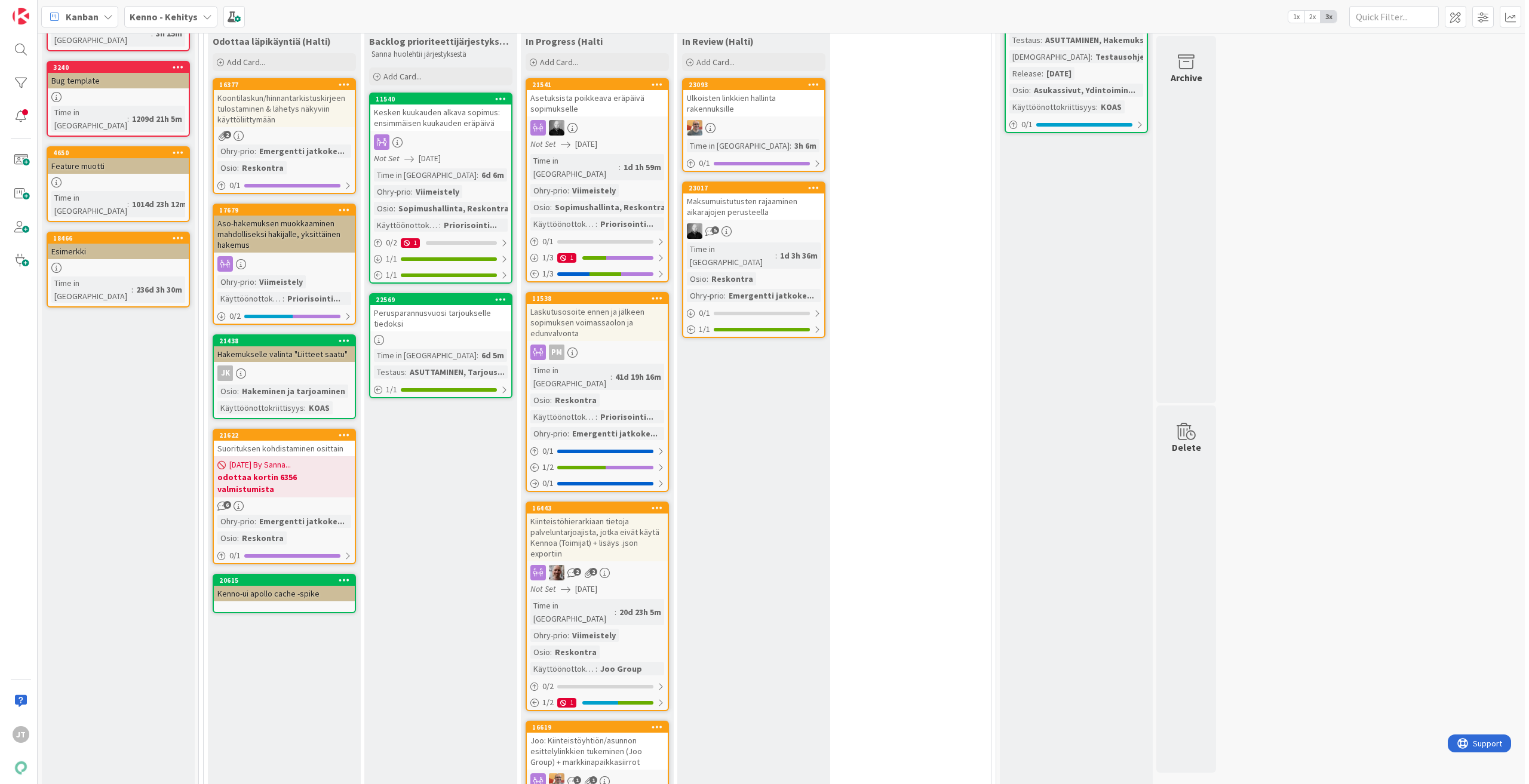
scroll to position [120, 0]
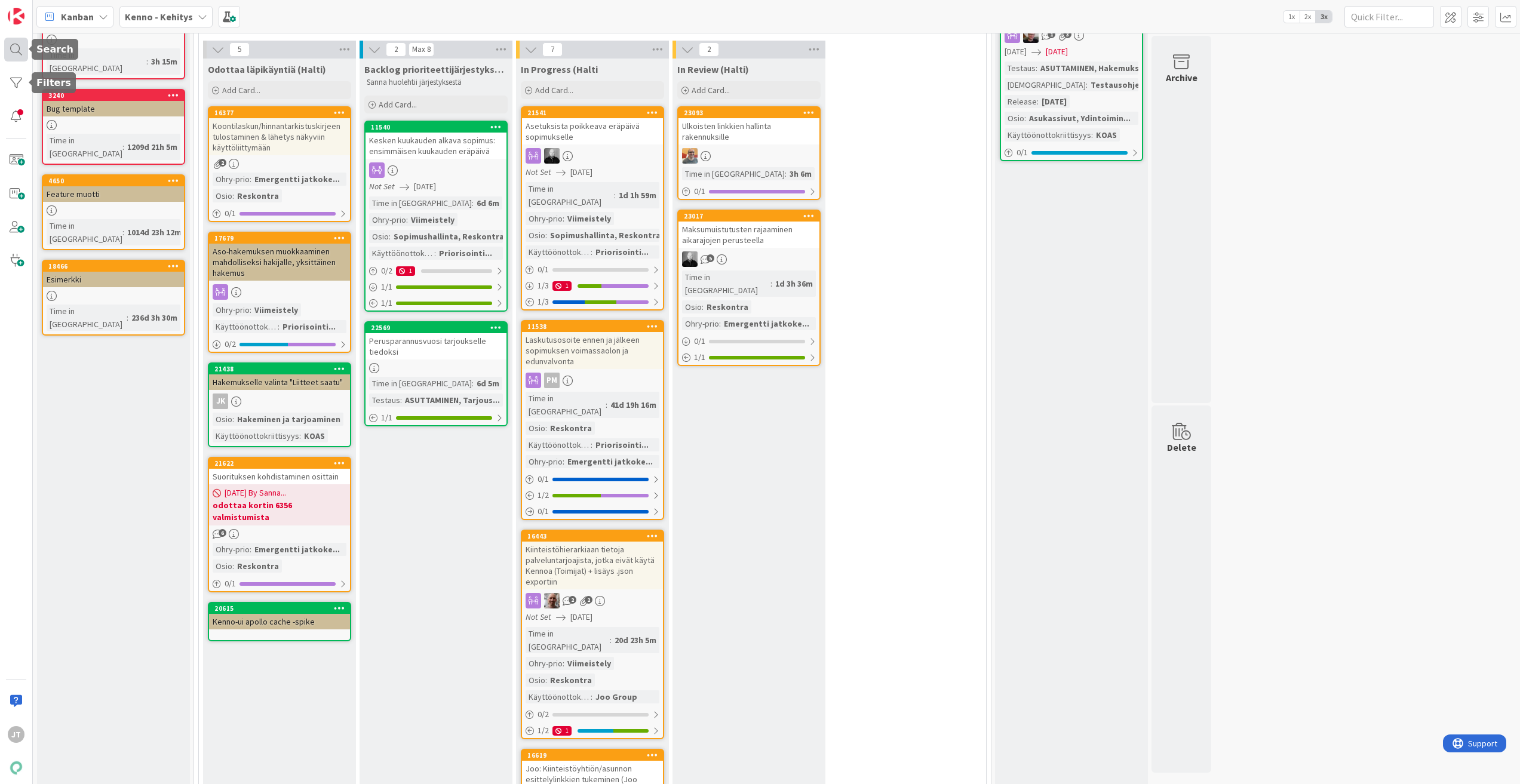
click at [12, 46] on div at bounding box center [16, 49] width 24 height 24
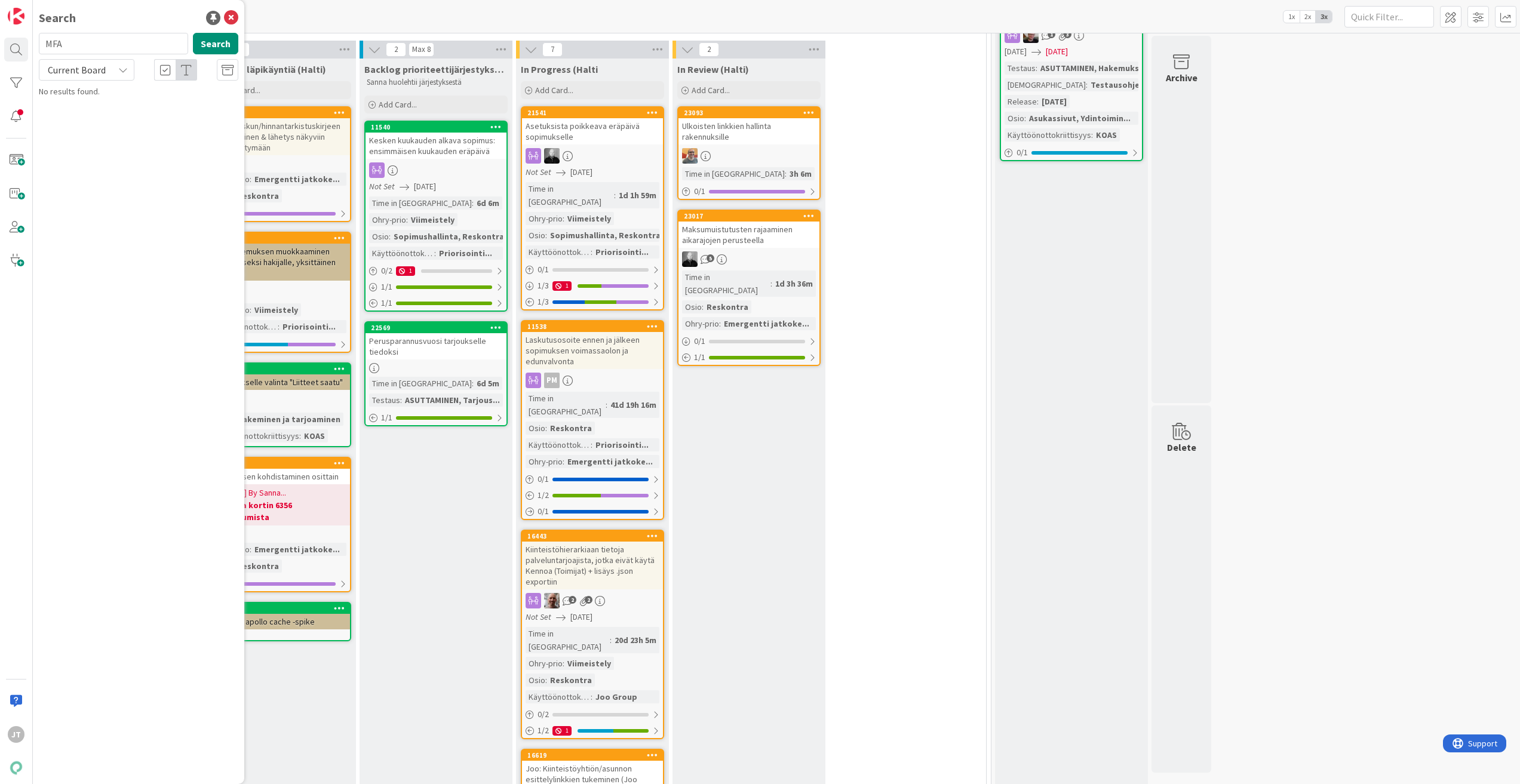
click at [82, 63] on span "Current Board" at bounding box center [76, 70] width 62 height 17
click at [85, 120] on span "All Boards" at bounding box center [107, 120] width 124 height 18
click at [89, 43] on input "MFA" at bounding box center [113, 43] width 149 height 21
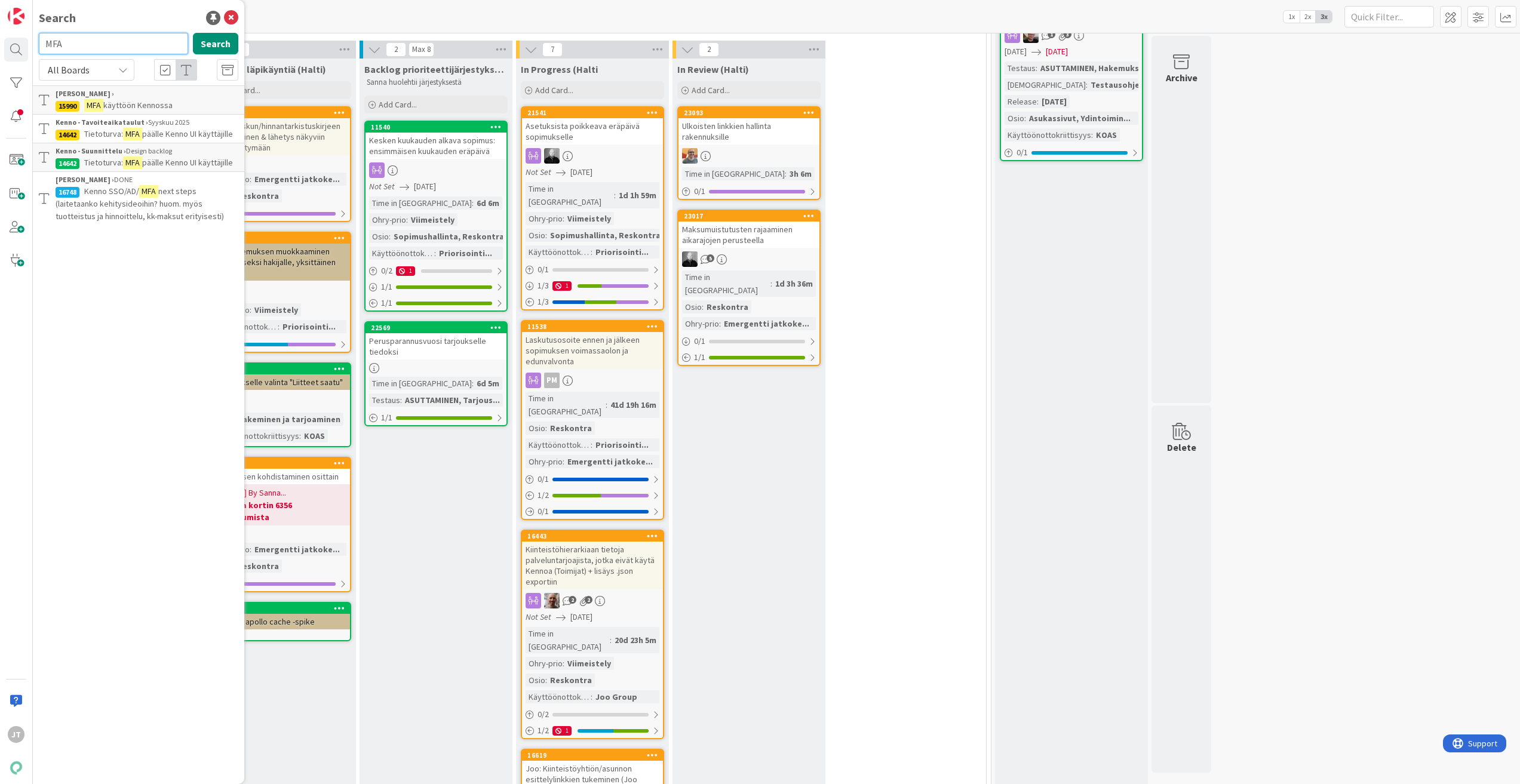
click at [89, 43] on input "MFA" at bounding box center [113, 43] width 149 height 21
paste input "22637"
type input "22637"
click at [224, 39] on button "Search" at bounding box center [215, 43] width 46 height 21
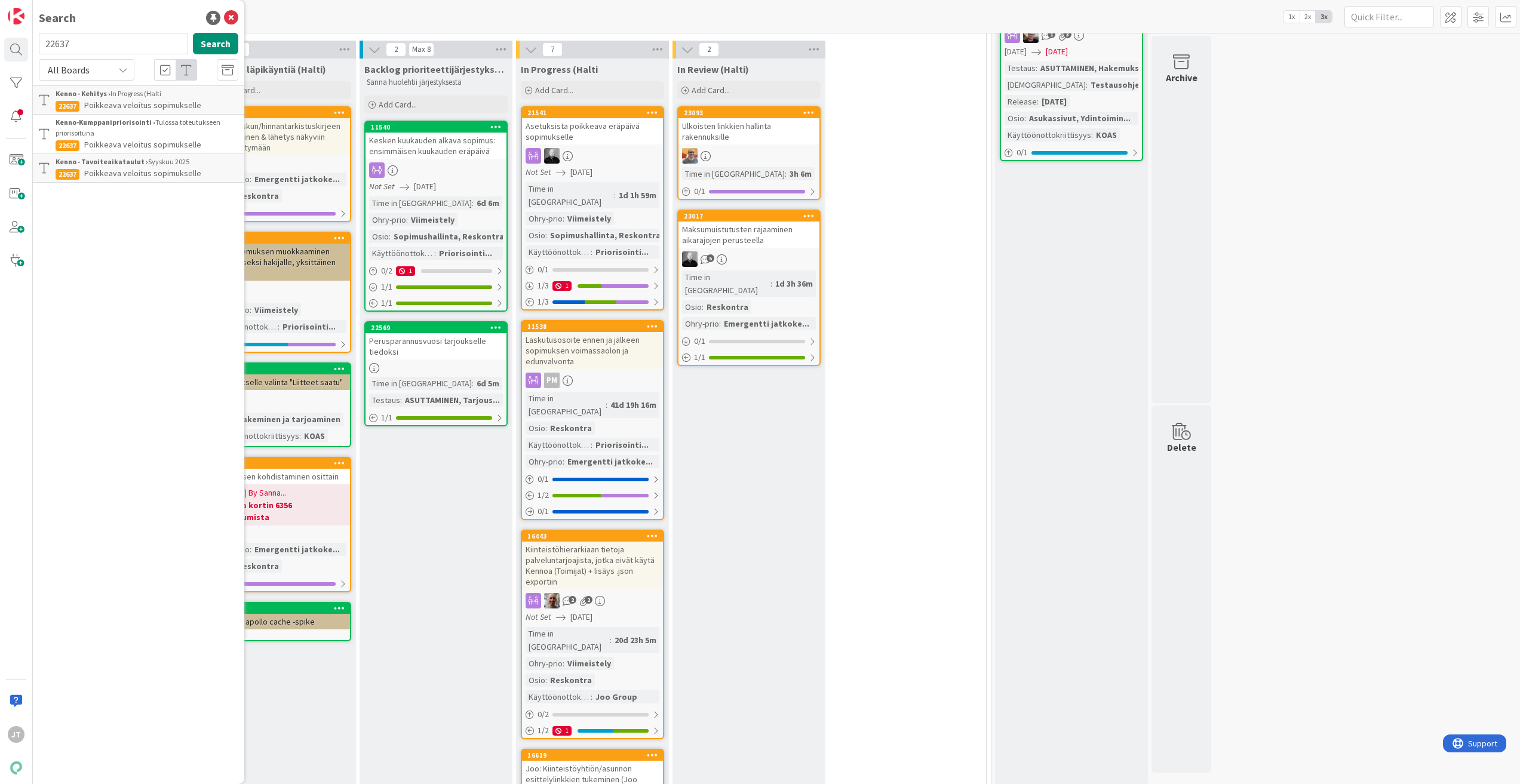
click at [141, 105] on span "Poikkeava veloitus sopimukselle" at bounding box center [143, 105] width 117 height 11
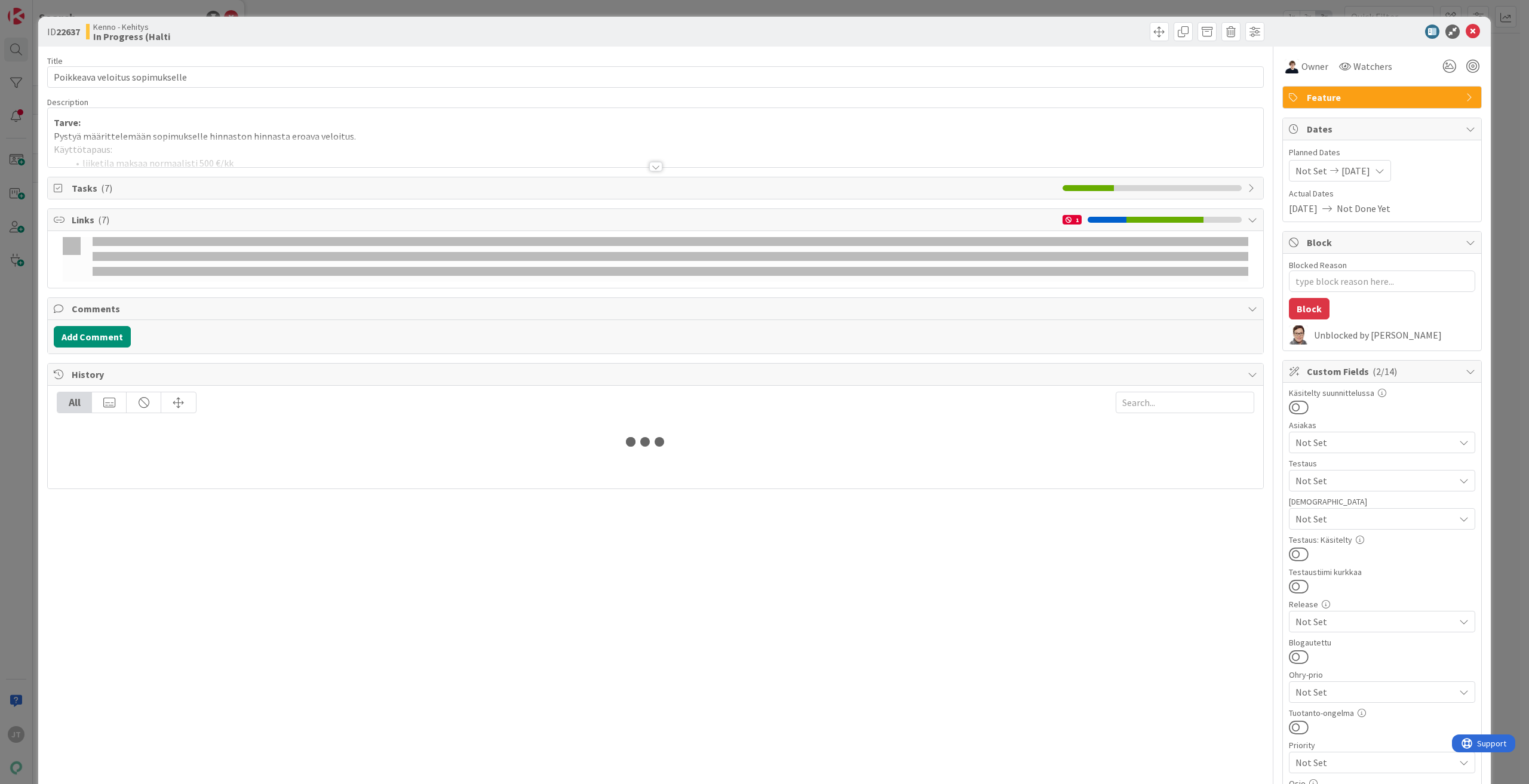
type textarea "x"
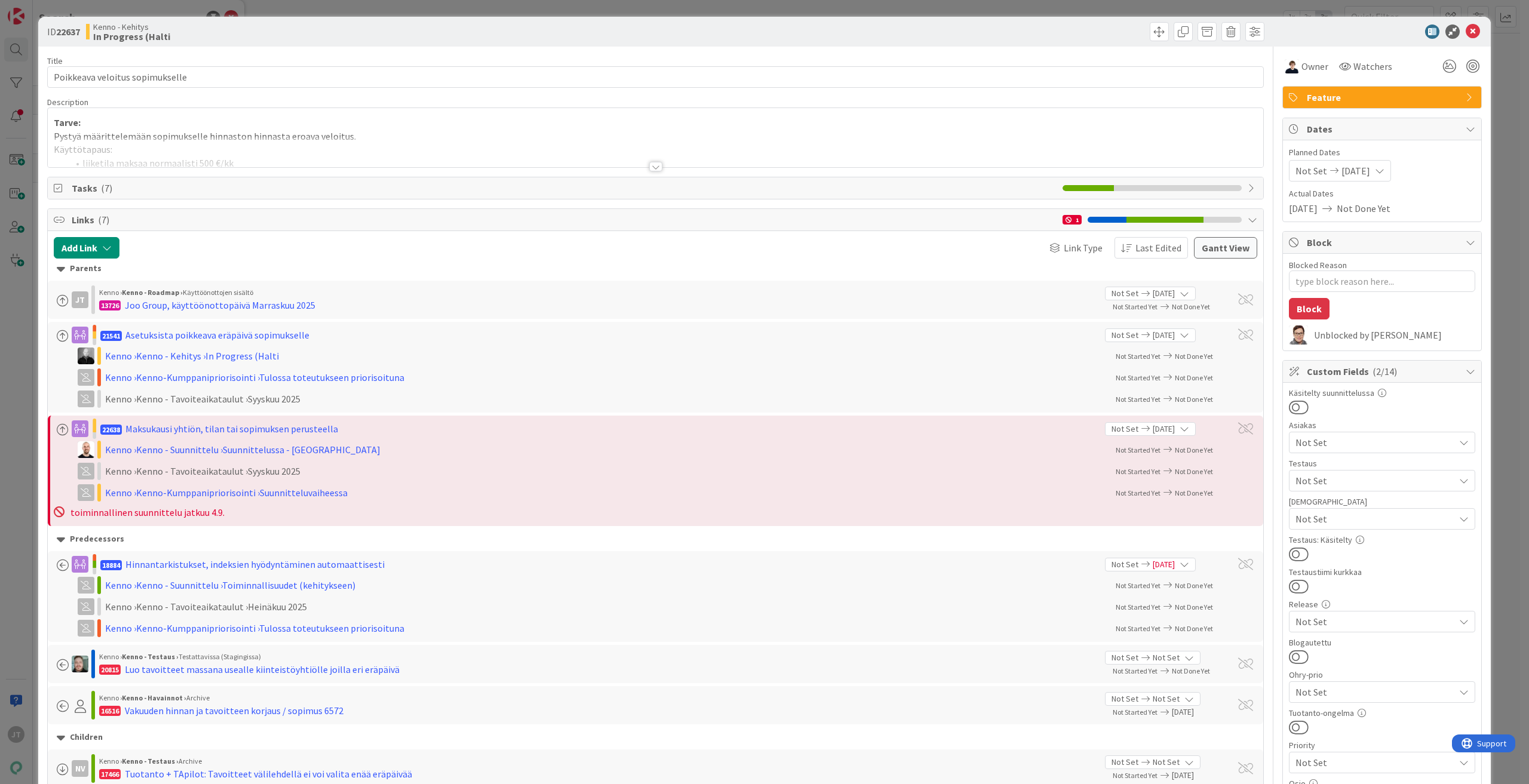
click at [651, 167] on div at bounding box center [656, 166] width 13 height 10
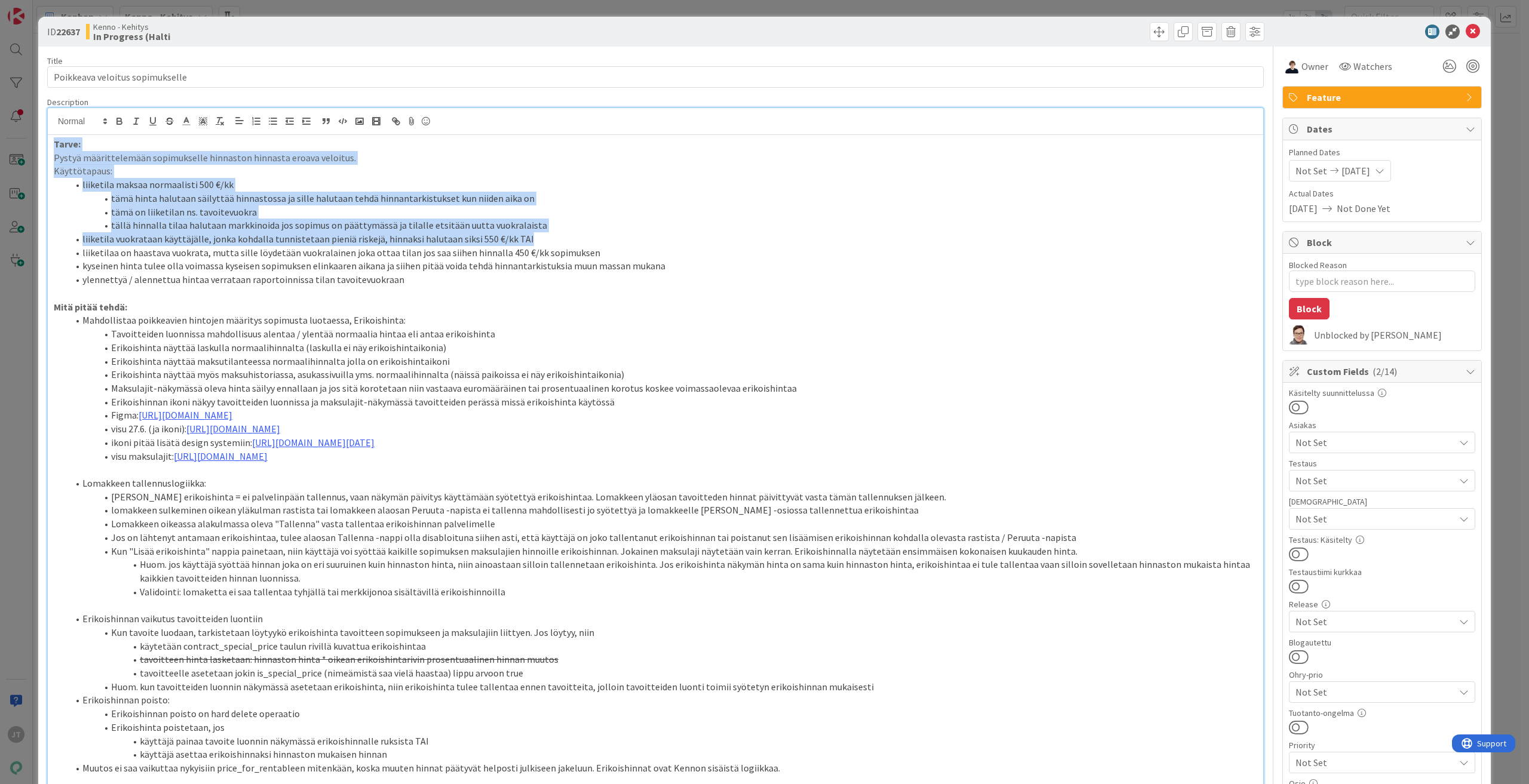
drag, startPoint x: 51, startPoint y: 146, endPoint x: 532, endPoint y: 245, distance: 491.1
click at [532, 245] on div "Tarve: Pystyä määrittelemään sopimukselle hinnaston hinnasta eroava veloitus. K…" at bounding box center [655, 542] width 1215 height 814
click at [222, 213] on li "tämä on liiketilan ns. tavoitevuokra" at bounding box center [663, 212] width 1189 height 13
drag, startPoint x: 56, startPoint y: 145, endPoint x: 458, endPoint y: 245, distance: 414.3
click at [458, 245] on div "Tarve: Pystyä määrittelemään sopimukselle hinnaston hinnasta eroava veloitus. K…" at bounding box center [655, 542] width 1215 height 814
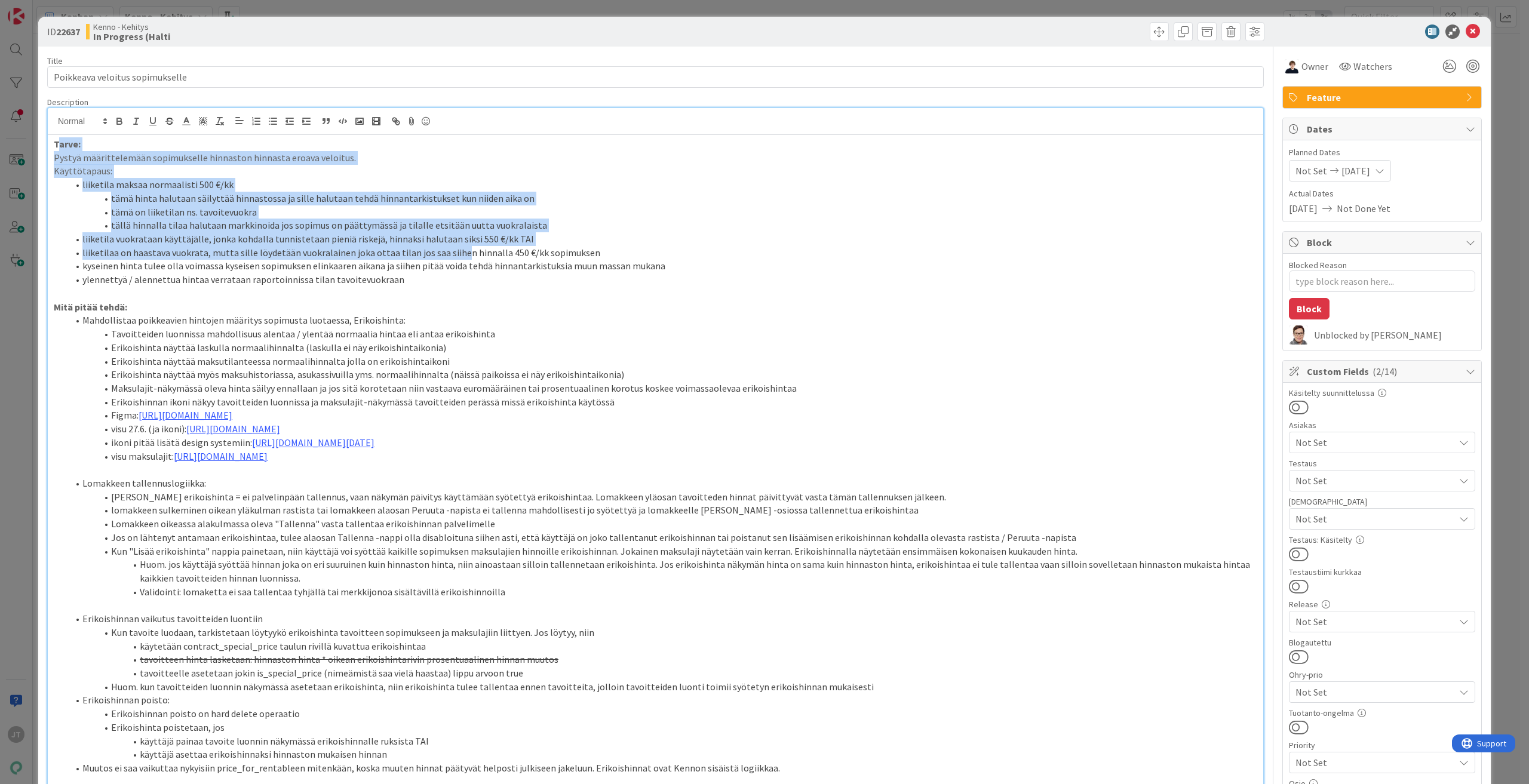
click at [460, 250] on li "liiketilaa on haastava vuokrata, mutta sille löydetään vuokralainen joka ottaa …" at bounding box center [663, 253] width 1189 height 13
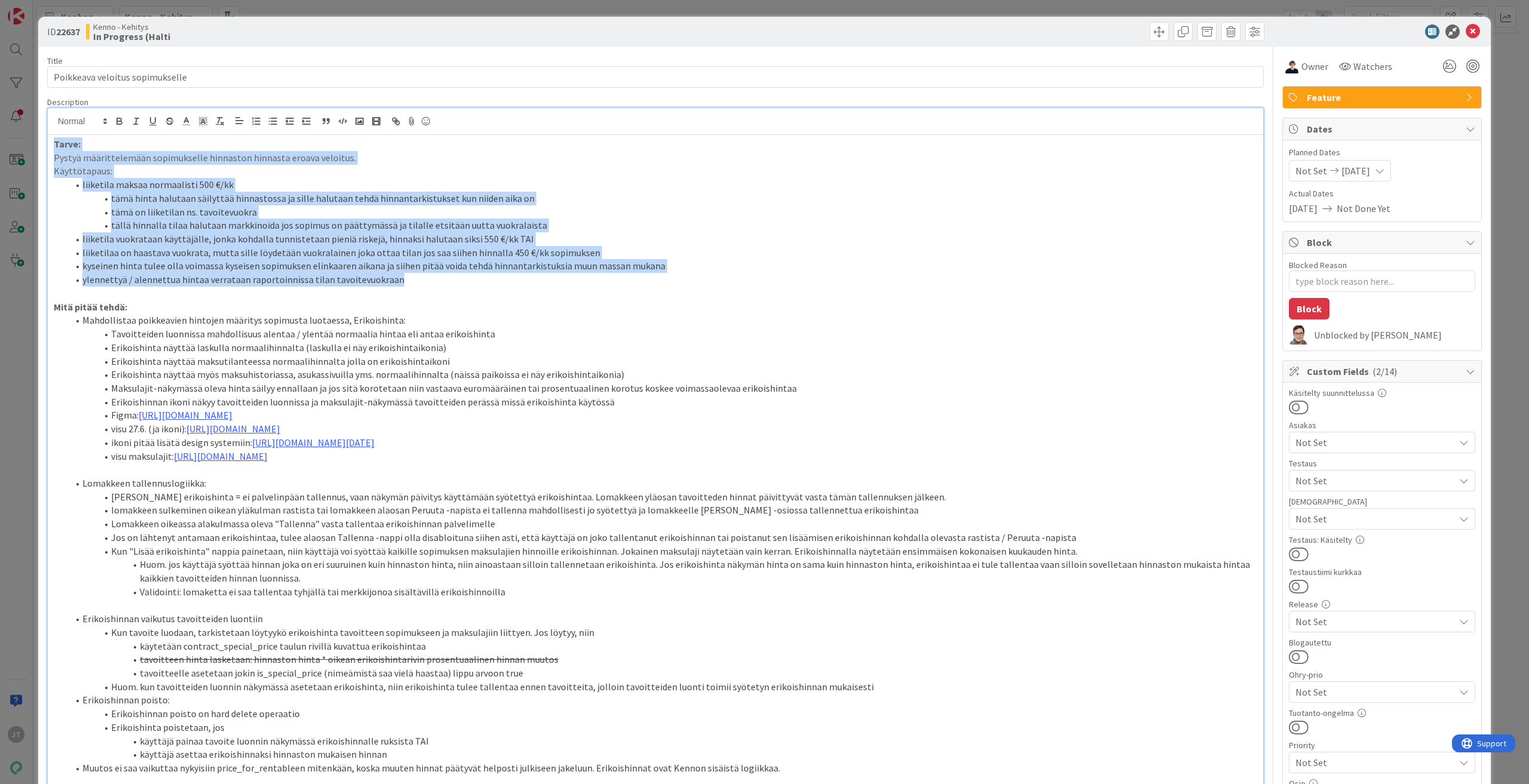
drag, startPoint x: 419, startPoint y: 285, endPoint x: 33, endPoint y: 138, distance: 413.0
click at [33, 138] on div "ID 22637 Kenno - Kehitys In Progress (Halti Title 32 / 128 Poikkeava veloitus s…" at bounding box center [764, 392] width 1529 height 784
copy div "Tarve: Pystyä määrittelemään sopimukselle hinnaston hinnasta eroava veloitus. K…"
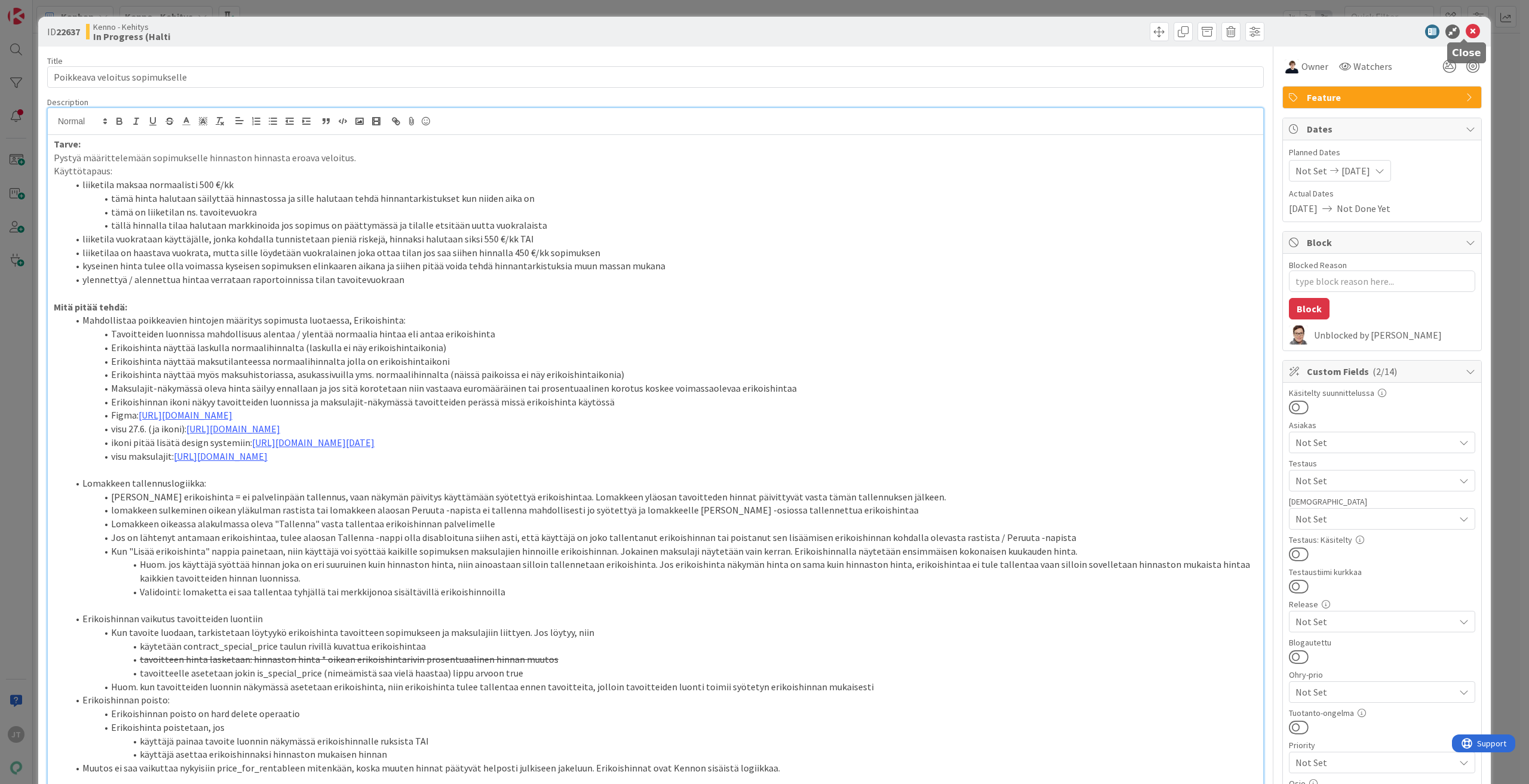
drag, startPoint x: 1471, startPoint y: 33, endPoint x: 1462, endPoint y: 33, distance: 9.0
click at [1471, 33] on icon at bounding box center [1472, 31] width 14 height 14
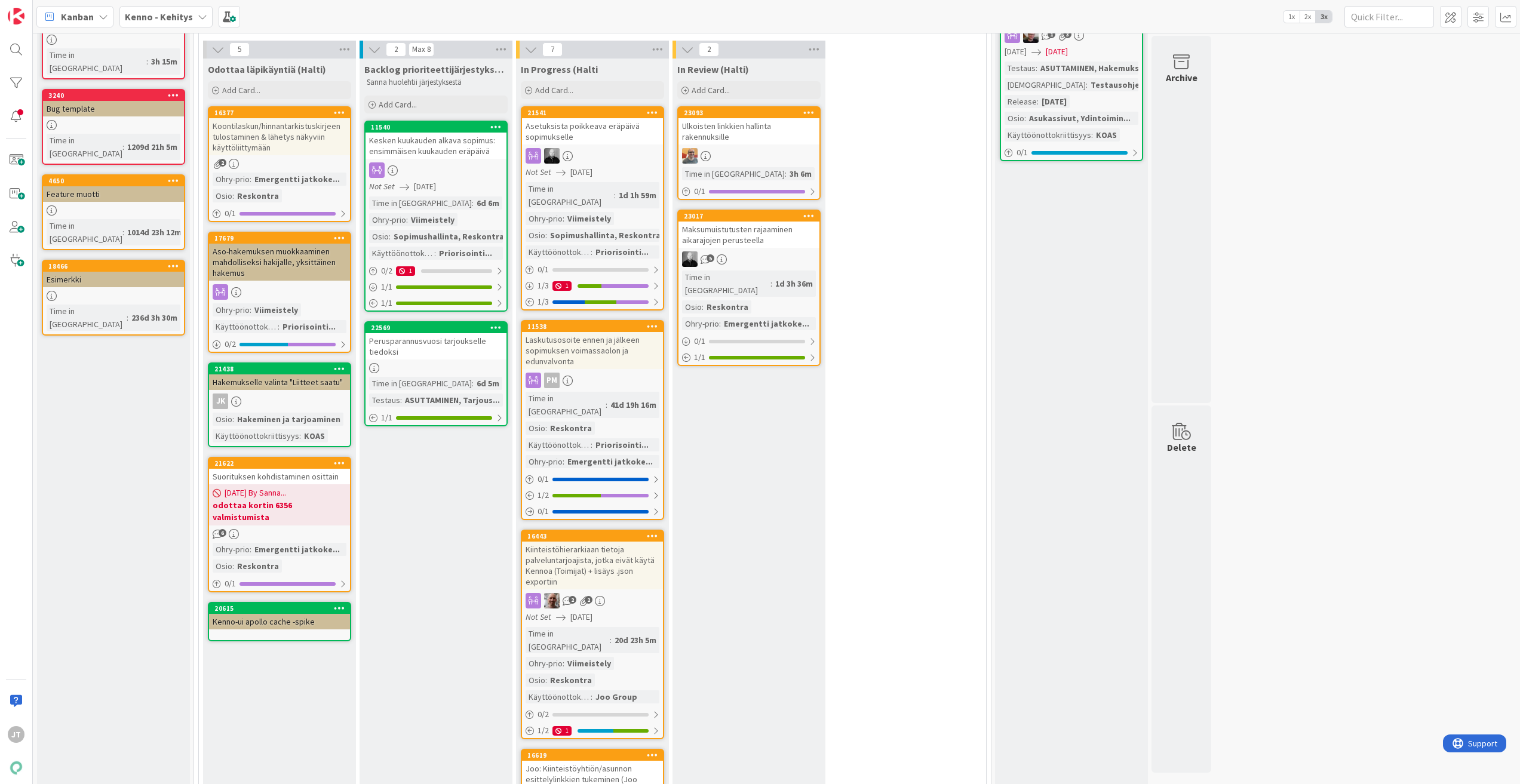
click at [32, 49] on div "JT" at bounding box center [16, 392] width 33 height 784
click at [21, 51] on div at bounding box center [16, 49] width 24 height 24
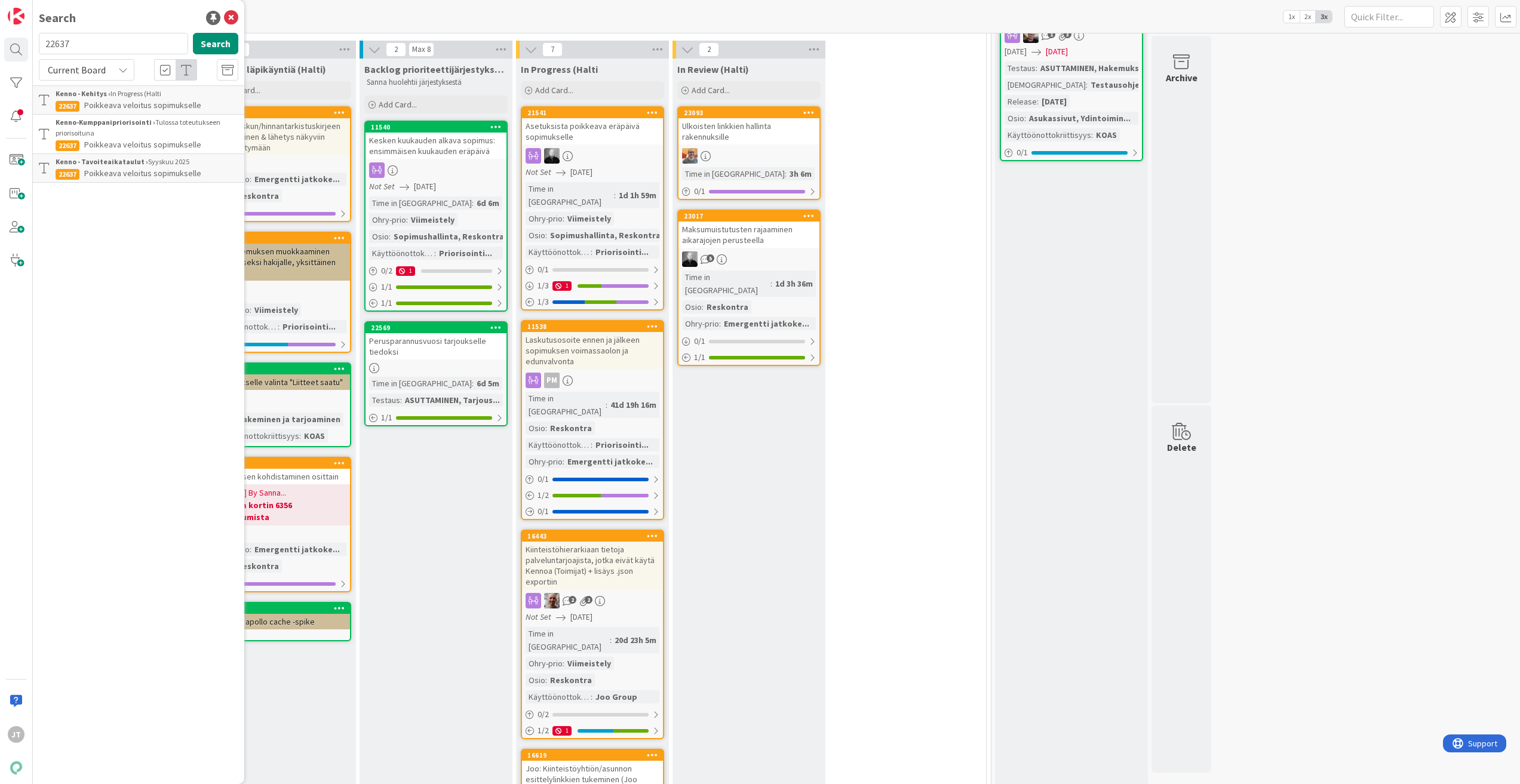
click at [101, 45] on input "22637" at bounding box center [113, 43] width 149 height 21
click at [215, 39] on button "Search" at bounding box center [215, 43] width 46 height 21
type input "21541"
click at [123, 107] on span "Asetuksista poikkeava eräpäivä sopimukselle" at bounding box center [127, 111] width 143 height 23
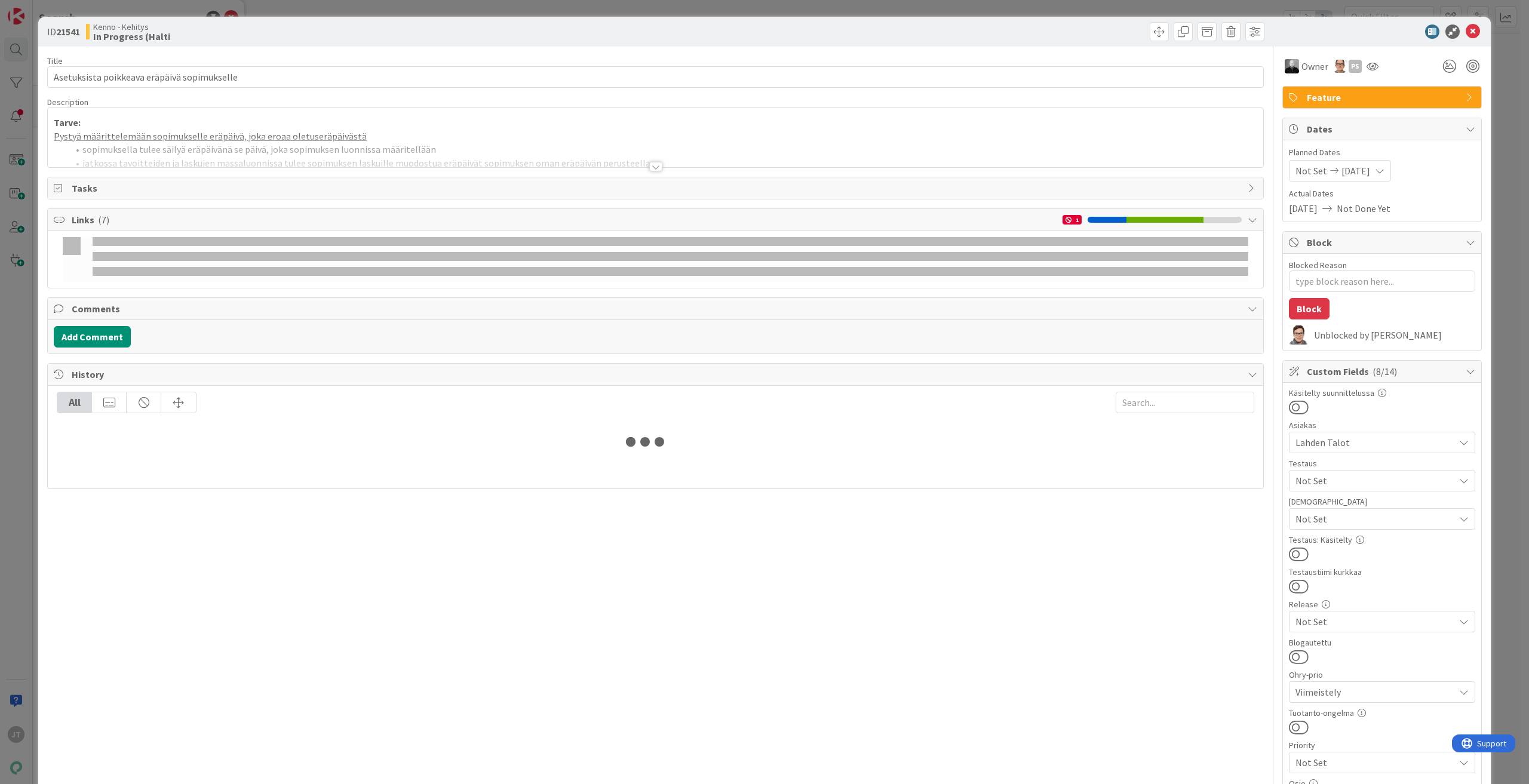
type textarea "x"
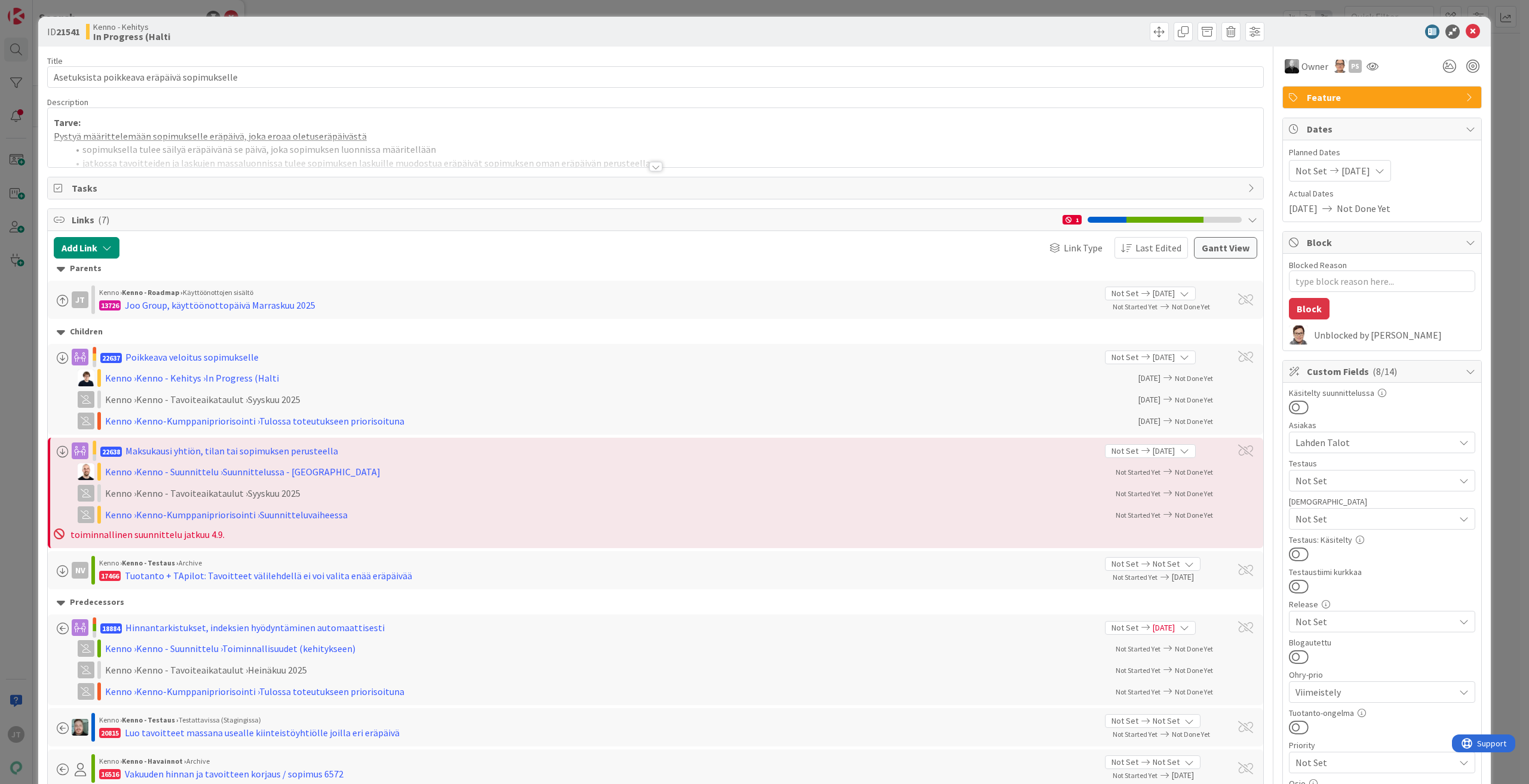
click at [650, 167] on div at bounding box center [656, 166] width 13 height 10
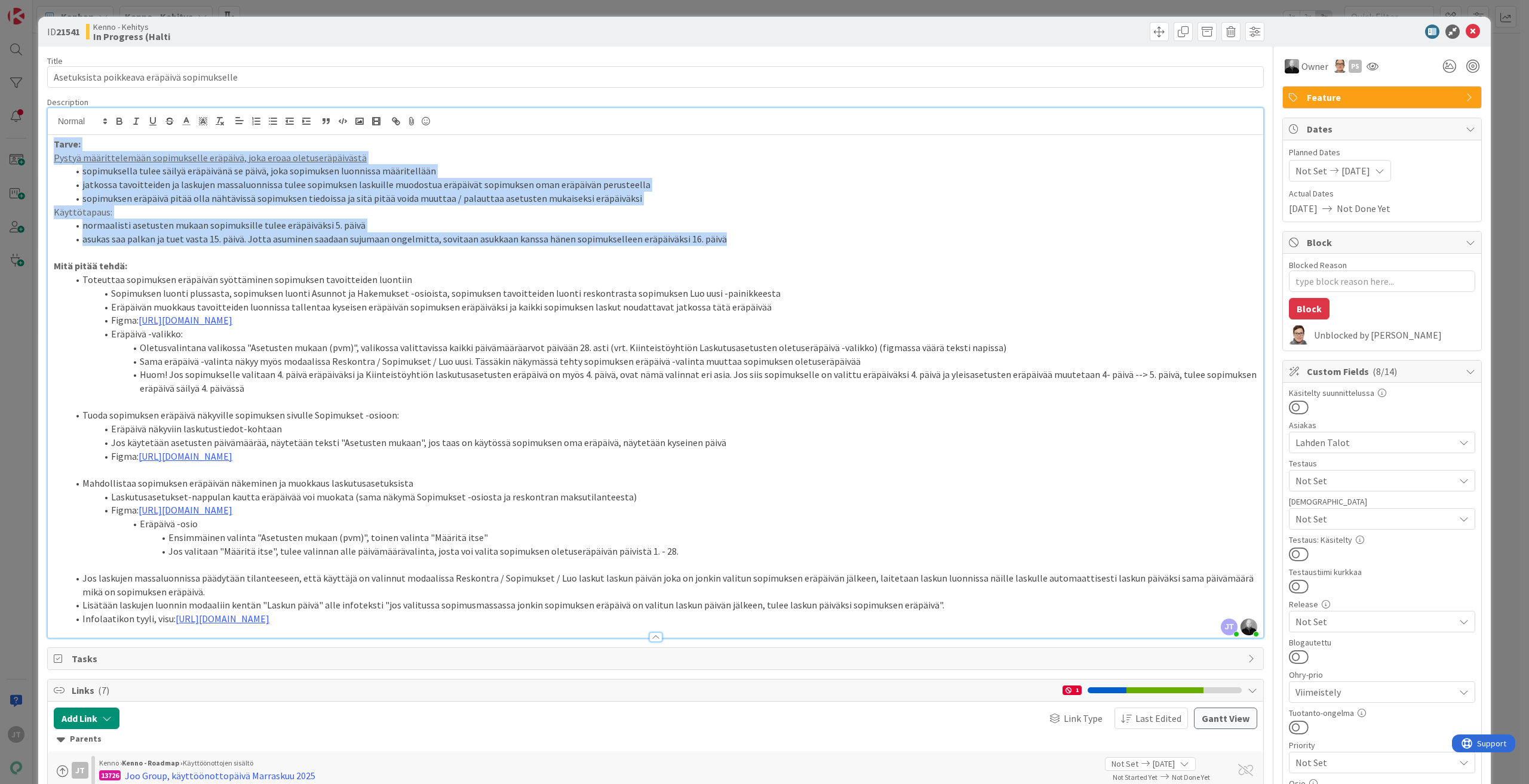
drag, startPoint x: 55, startPoint y: 145, endPoint x: 746, endPoint y: 243, distance: 697.9
click at [746, 243] on div "Tarve: Pystyä määrittelemään sopimukselle eräpäivä, joka eroaa oletuseräpäiväst…" at bounding box center [655, 386] width 1215 height 503
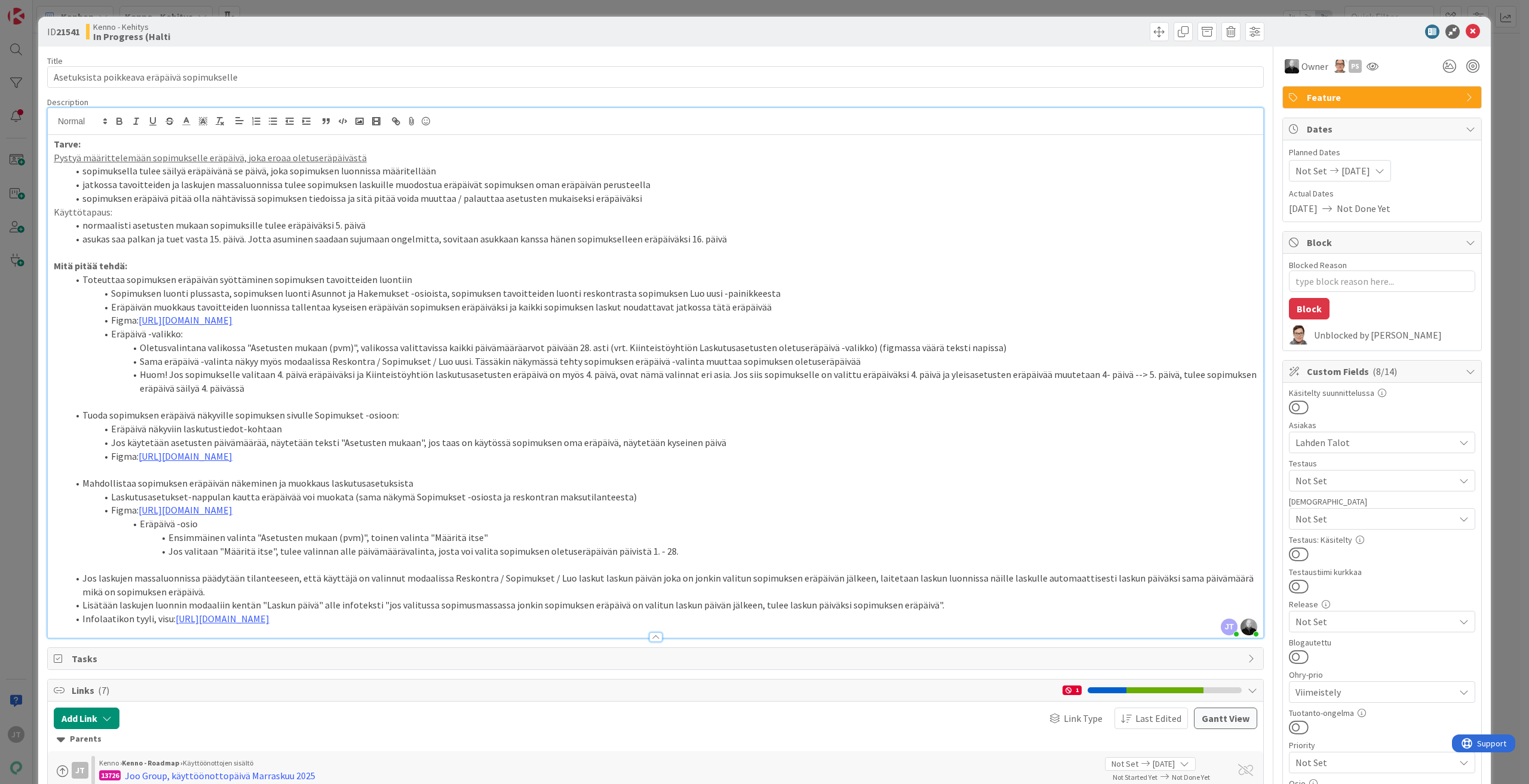
click at [204, 264] on p "Mitä pitää tehdä:" at bounding box center [656, 265] width 1203 height 13
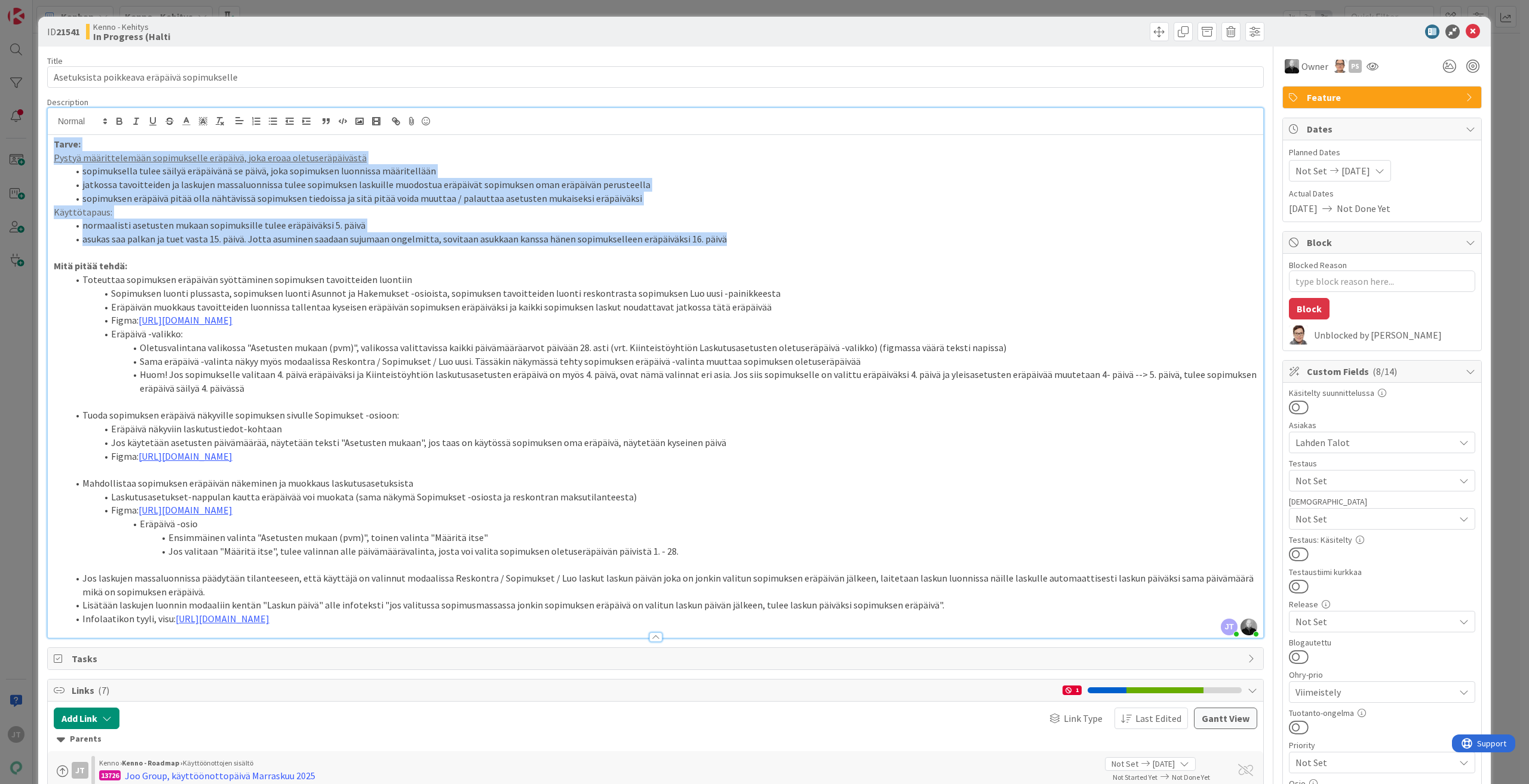
drag, startPoint x: 82, startPoint y: 173, endPoint x: 753, endPoint y: 242, distance: 674.5
click at [753, 242] on div "Tarve: Pystyä määrittelemään sopimukselle eräpäivä, joka eroaa oletuseräpäiväst…" at bounding box center [655, 386] width 1215 height 503
copy div "Tarve: Pystyä määrittelemään sopimukselle eräpäivä, joka eroaa oletuseräpäiväst…"
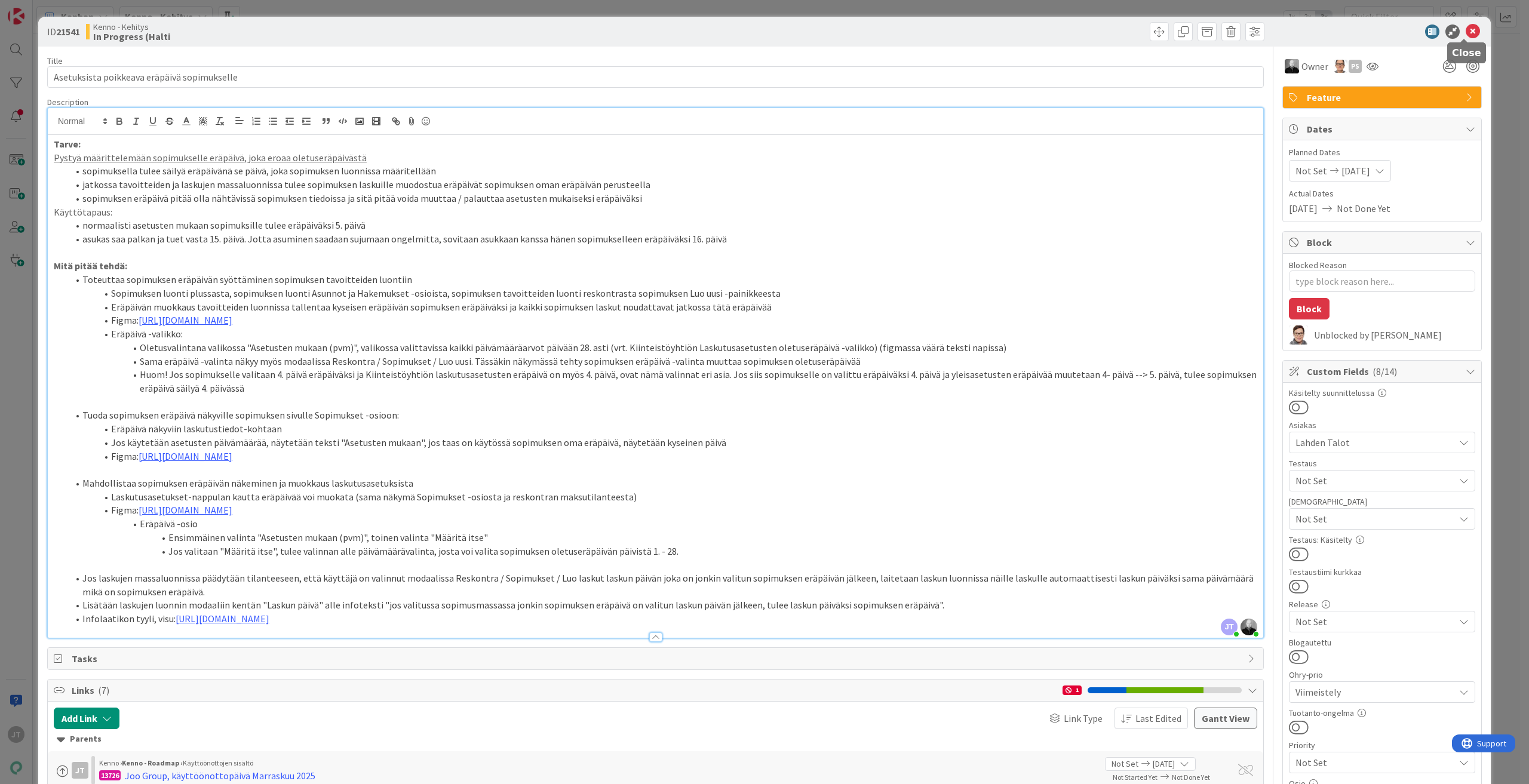
click at [1465, 29] on icon at bounding box center [1472, 31] width 14 height 14
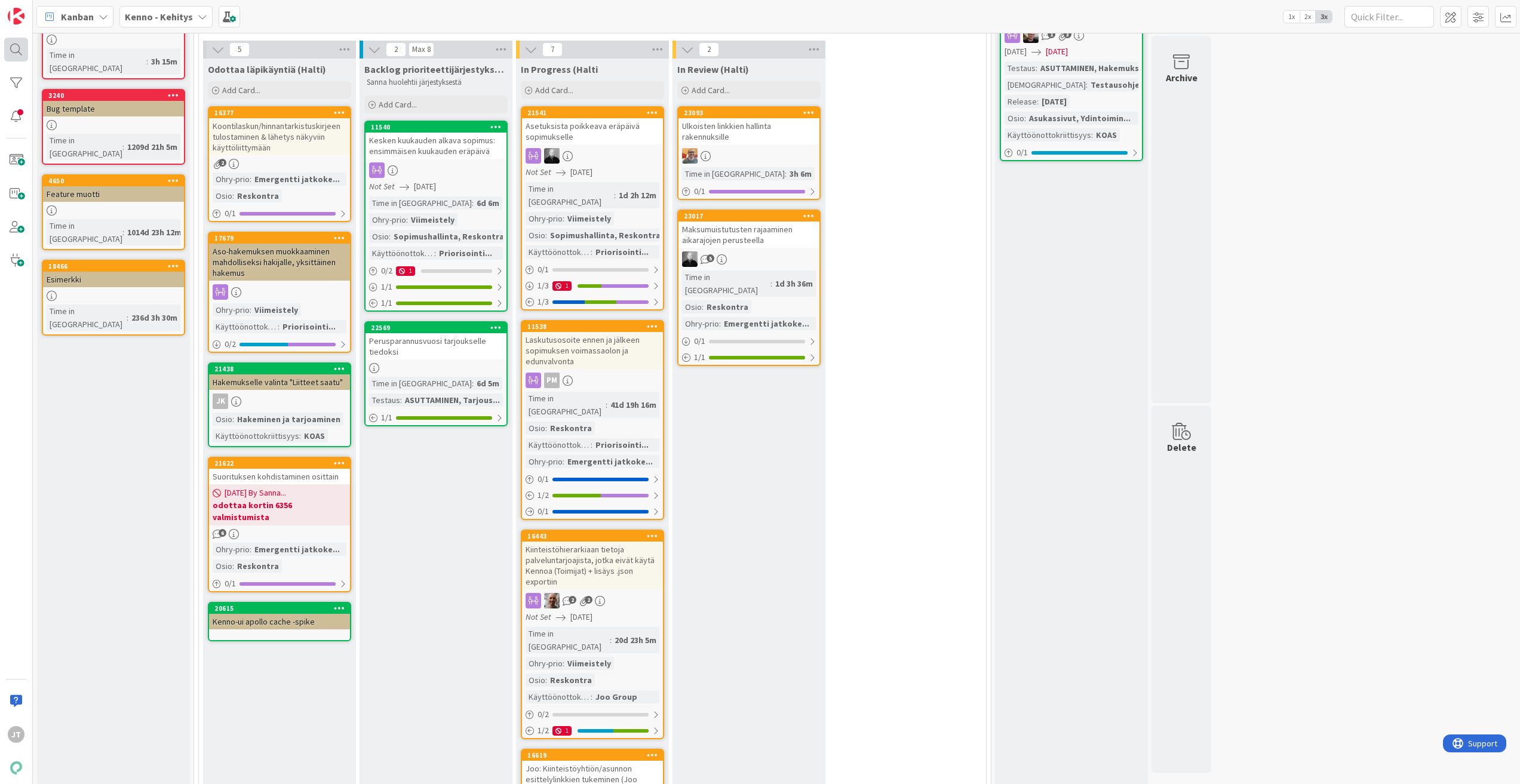
click at [16, 46] on div at bounding box center [16, 49] width 24 height 24
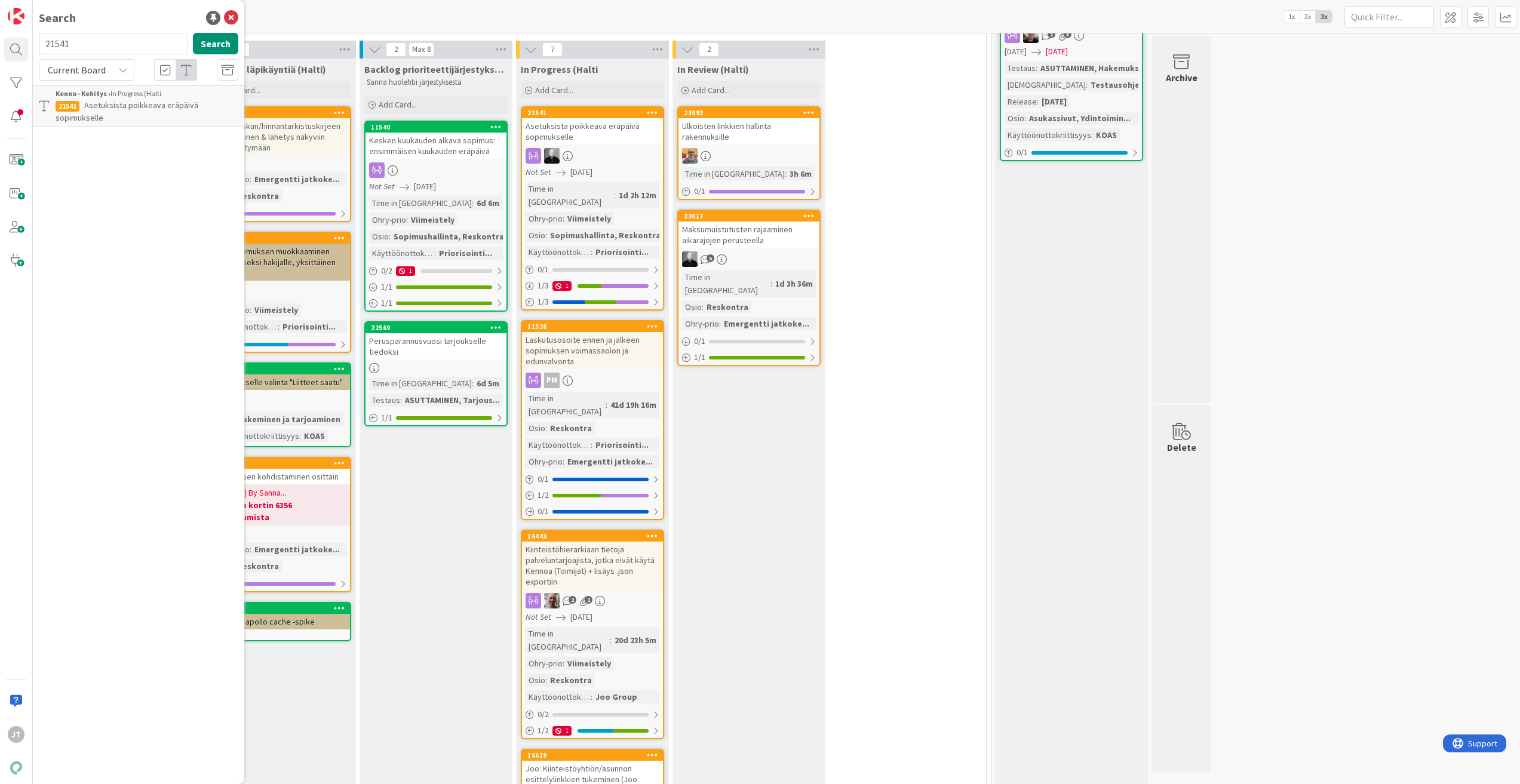
click at [85, 45] on input "21541" at bounding box center [113, 43] width 149 height 21
click at [85, 44] on input "21541" at bounding box center [113, 43] width 149 height 21
click at [222, 40] on button "Search" at bounding box center [215, 43] width 46 height 21
type input "11540"
click at [147, 107] on span "Kesken kuukauden alkava sopimus: ensimmäisen kuukauden eräpäivä" at bounding box center [132, 111] width 155 height 23
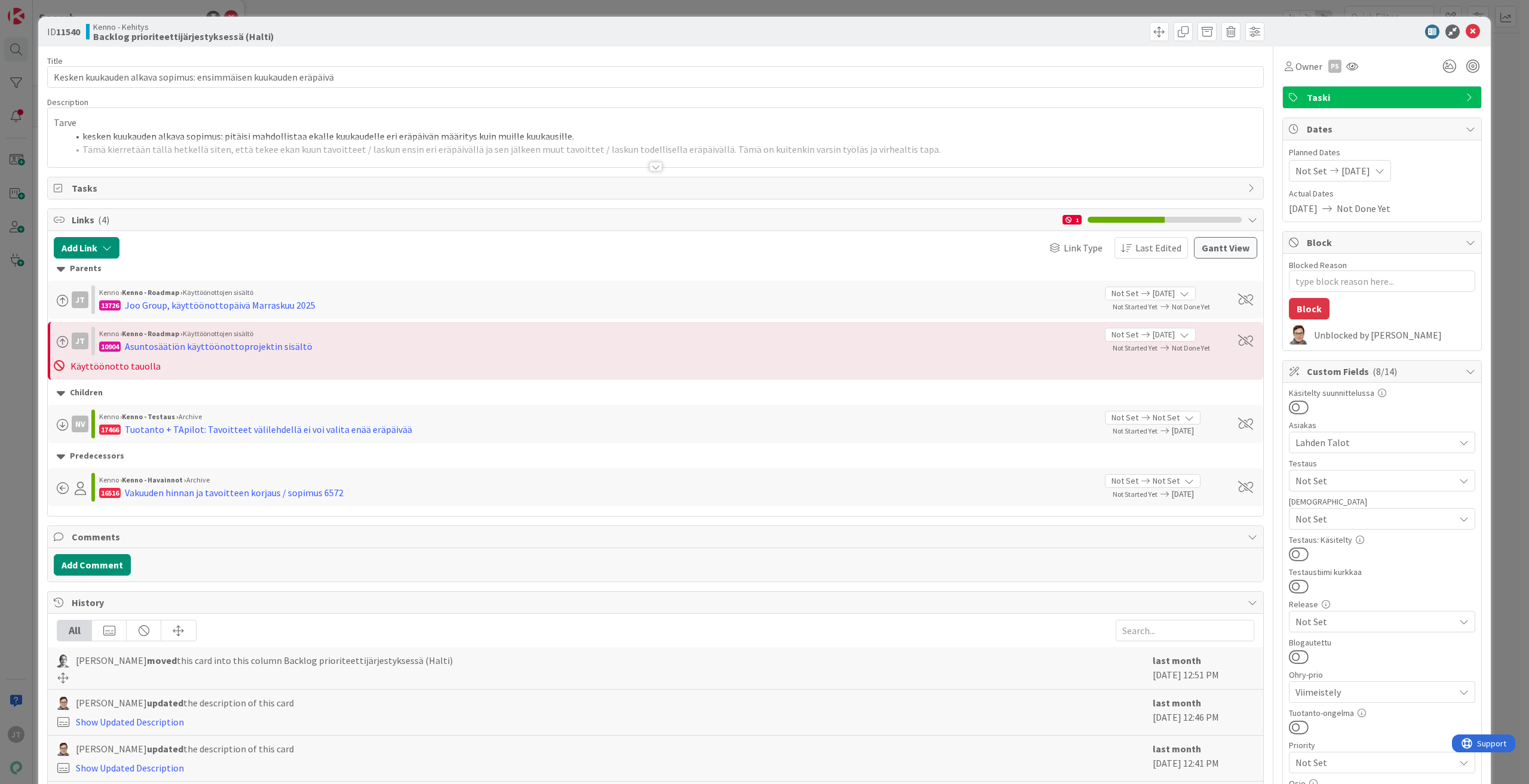
type textarea "x"
click at [650, 165] on div at bounding box center [656, 166] width 13 height 10
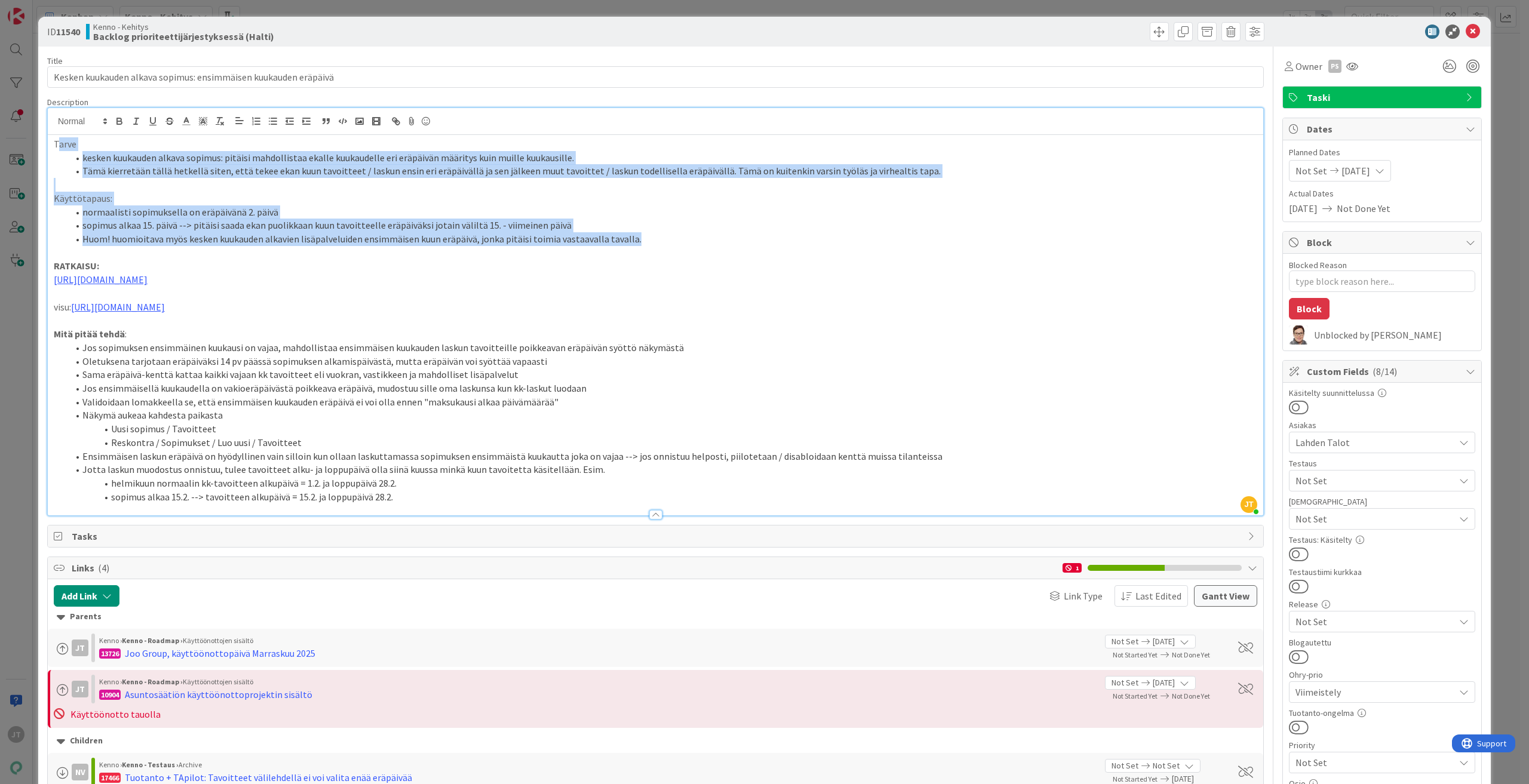
drag, startPoint x: 56, startPoint y: 143, endPoint x: 680, endPoint y: 233, distance: 630.5
click at [680, 233] on div "Tarve kesken kuukauden alkava sopimus: pitäisi mahdollistaa ekalle kuukaudelle …" at bounding box center [655, 325] width 1215 height 380
copy div "arve kesken kuukauden alkava sopimus: pitäisi mahdollistaa ekalle kuukaudelle e…"
drag, startPoint x: 102, startPoint y: 148, endPoint x: 55, endPoint y: 147, distance: 47.0
click at [101, 148] on p "Tarve" at bounding box center [656, 144] width 1203 height 13
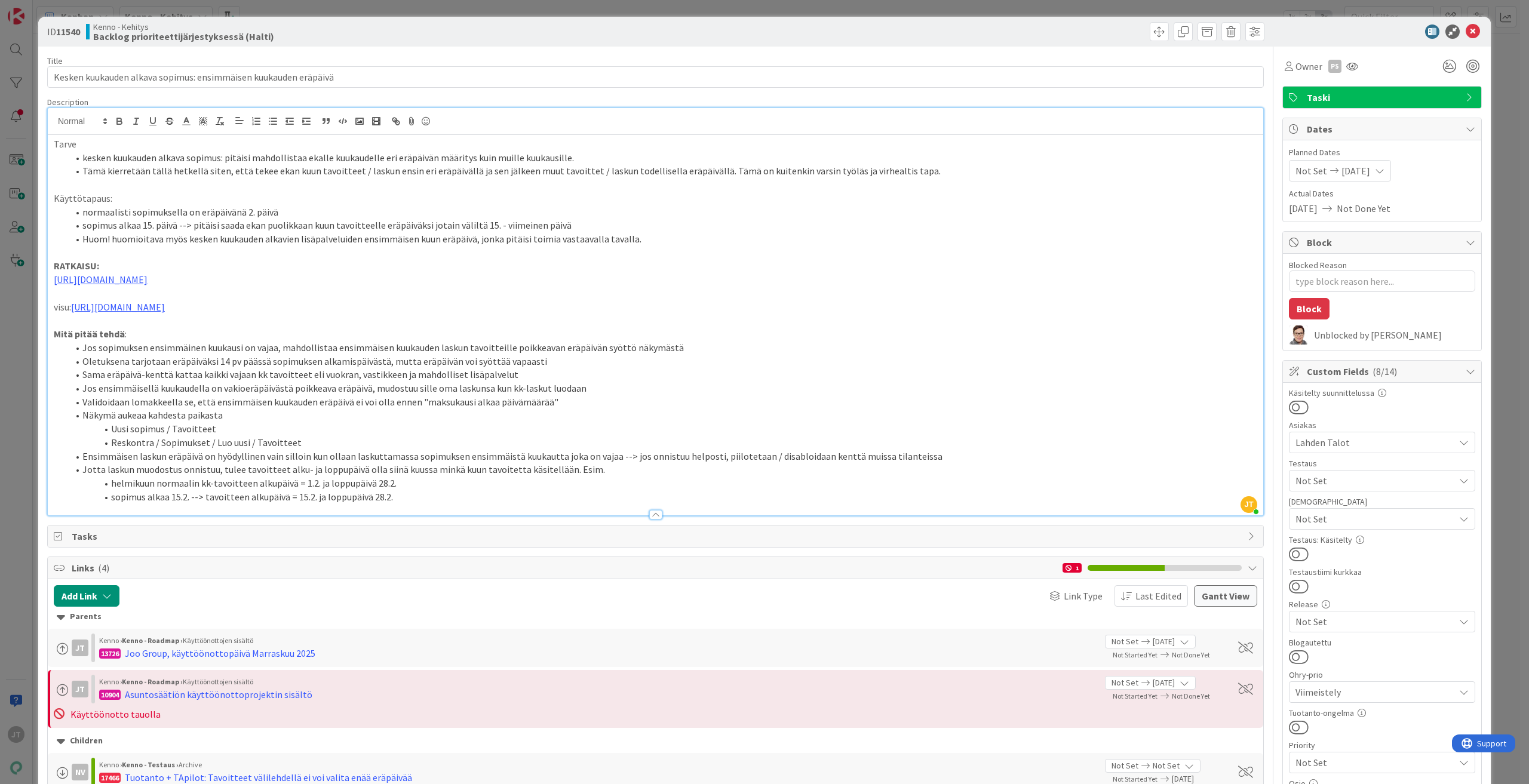
click at [55, 141] on p "Tarve" at bounding box center [656, 144] width 1203 height 13
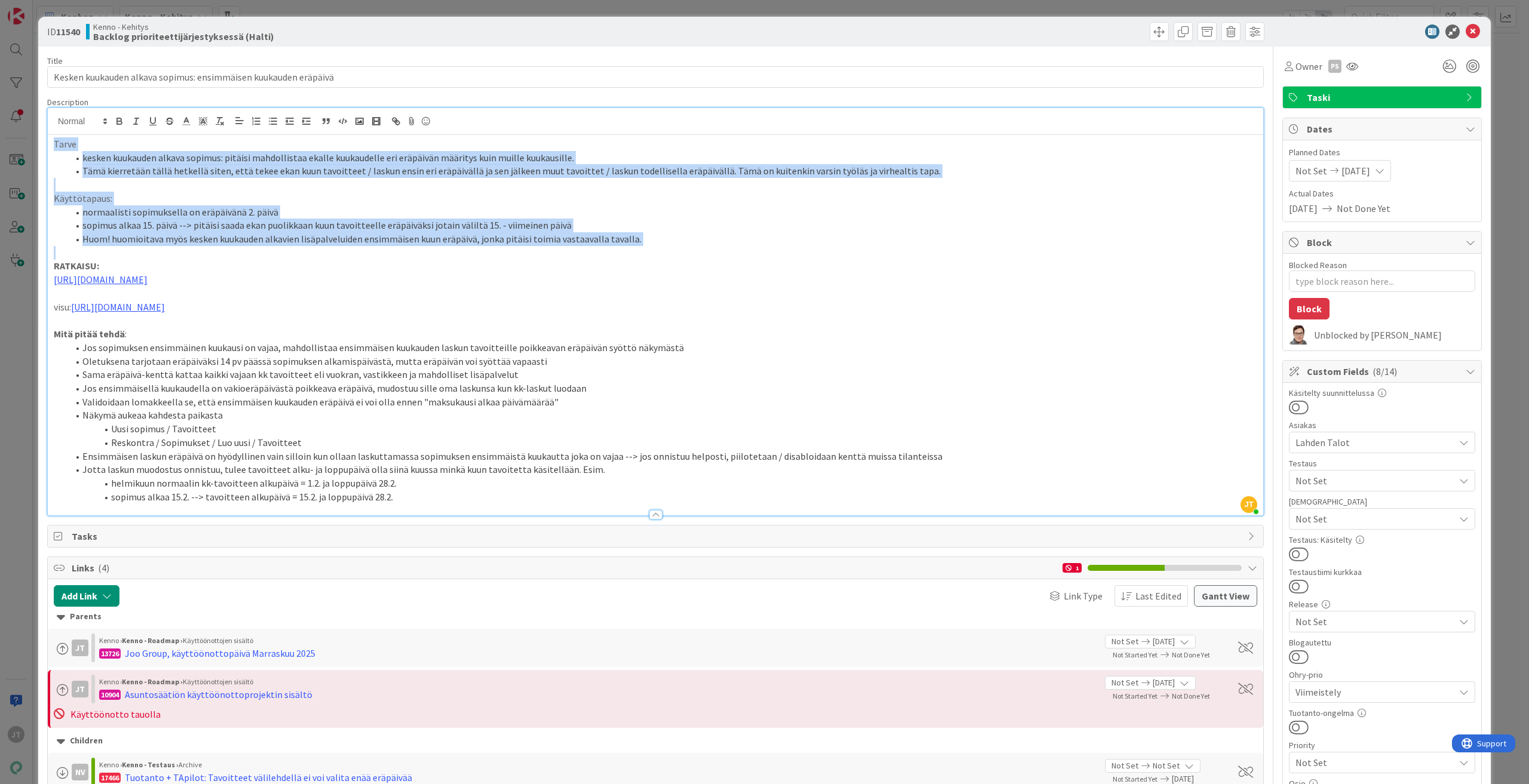
drag, startPoint x: 53, startPoint y: 142, endPoint x: 645, endPoint y: 235, distance: 599.3
click at [645, 235] on div "Tarve kesken kuukauden alkava sopimus: pitäisi mahdollistaa ekalle kuukaudelle …" at bounding box center [655, 325] width 1215 height 380
copy div "Tarve kesken kuukauden alkava sopimus: pitäisi mahdollistaa ekalle kuukaudelle …"
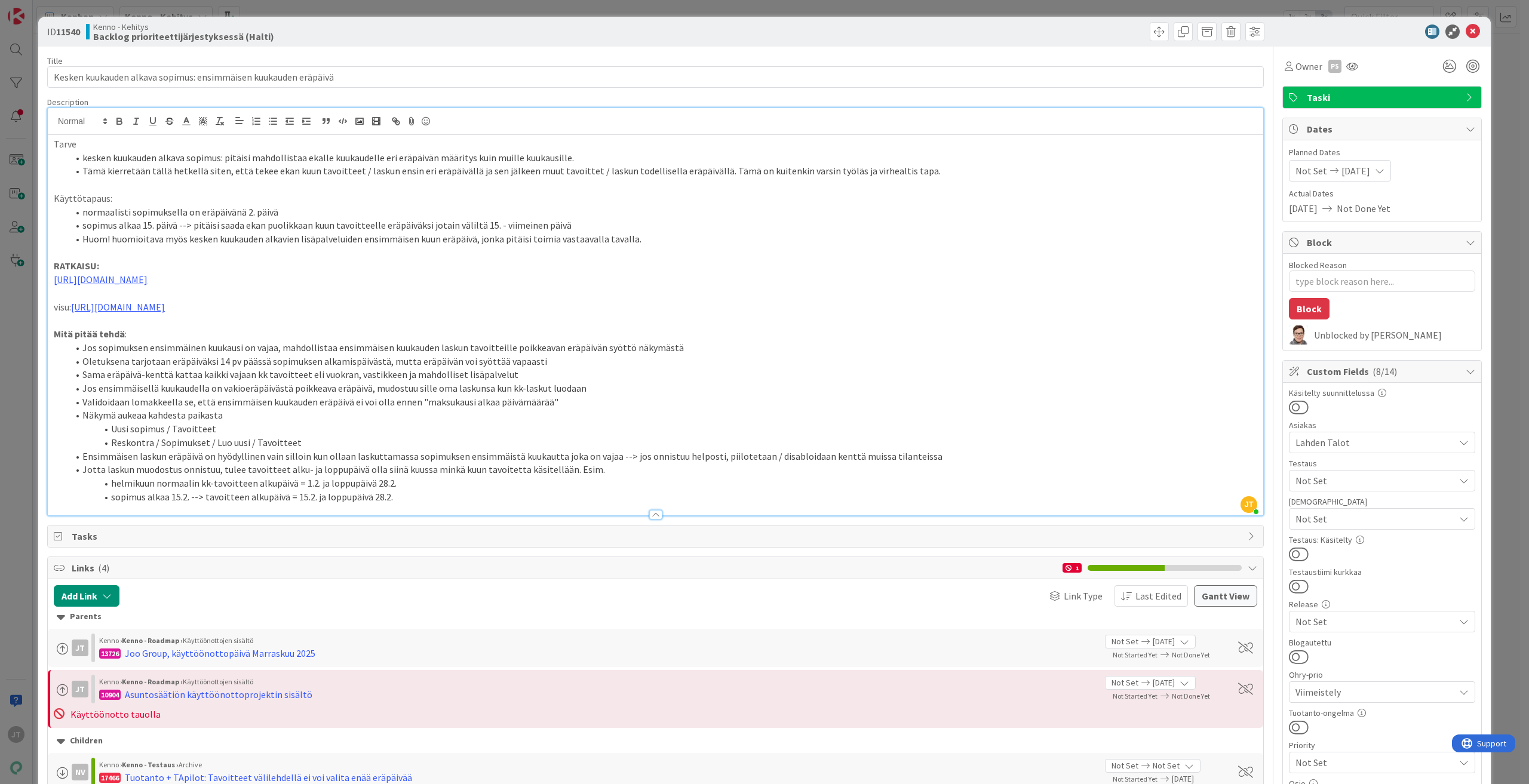
click at [1474, 32] on div "ID 11540 Kenno - Kehitys Backlog prioriteettijärjestyksessä (Halti)" at bounding box center [764, 31] width 1453 height 30
click at [1465, 31] on icon at bounding box center [1472, 31] width 14 height 14
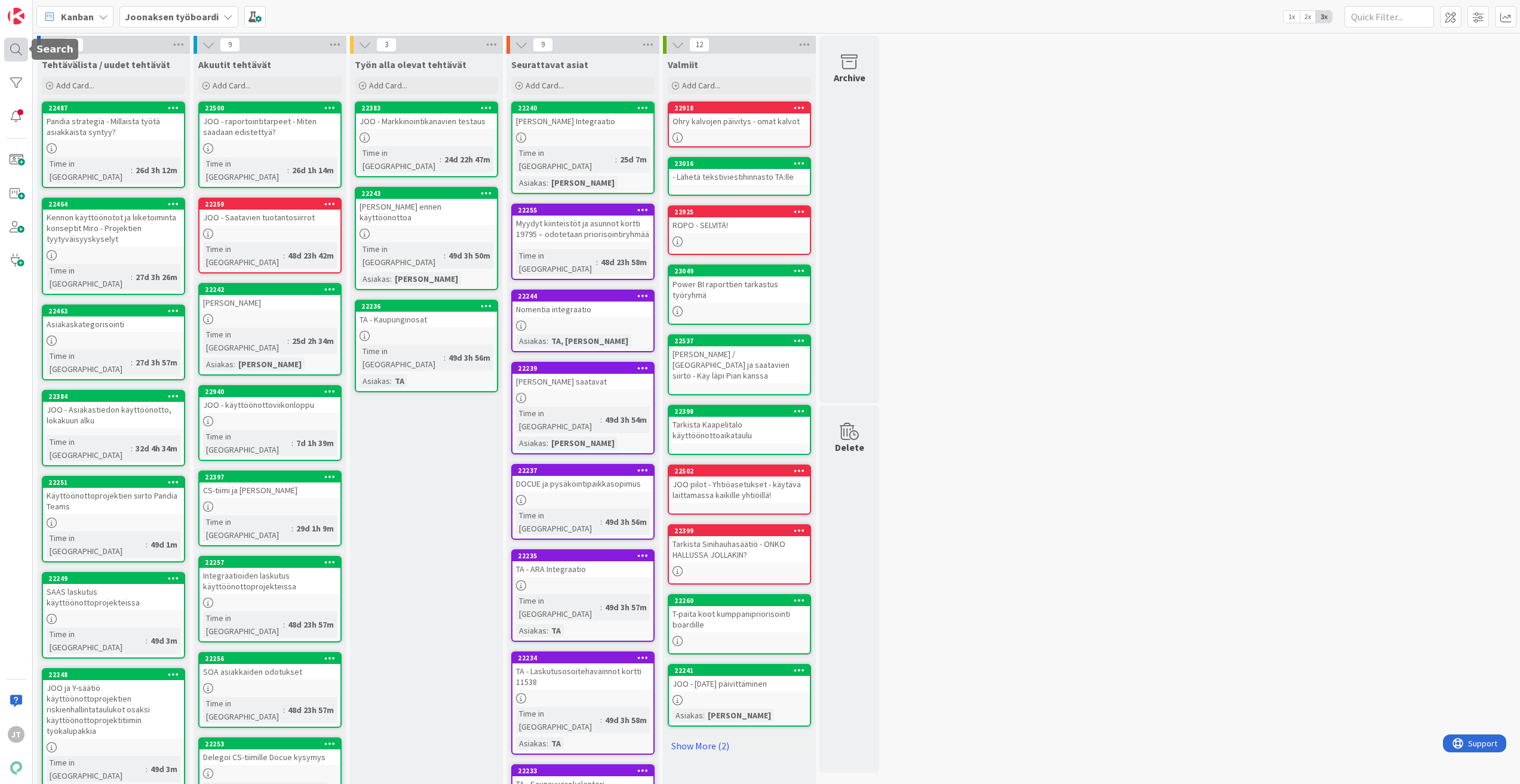
click at [20, 42] on div at bounding box center [16, 49] width 24 height 24
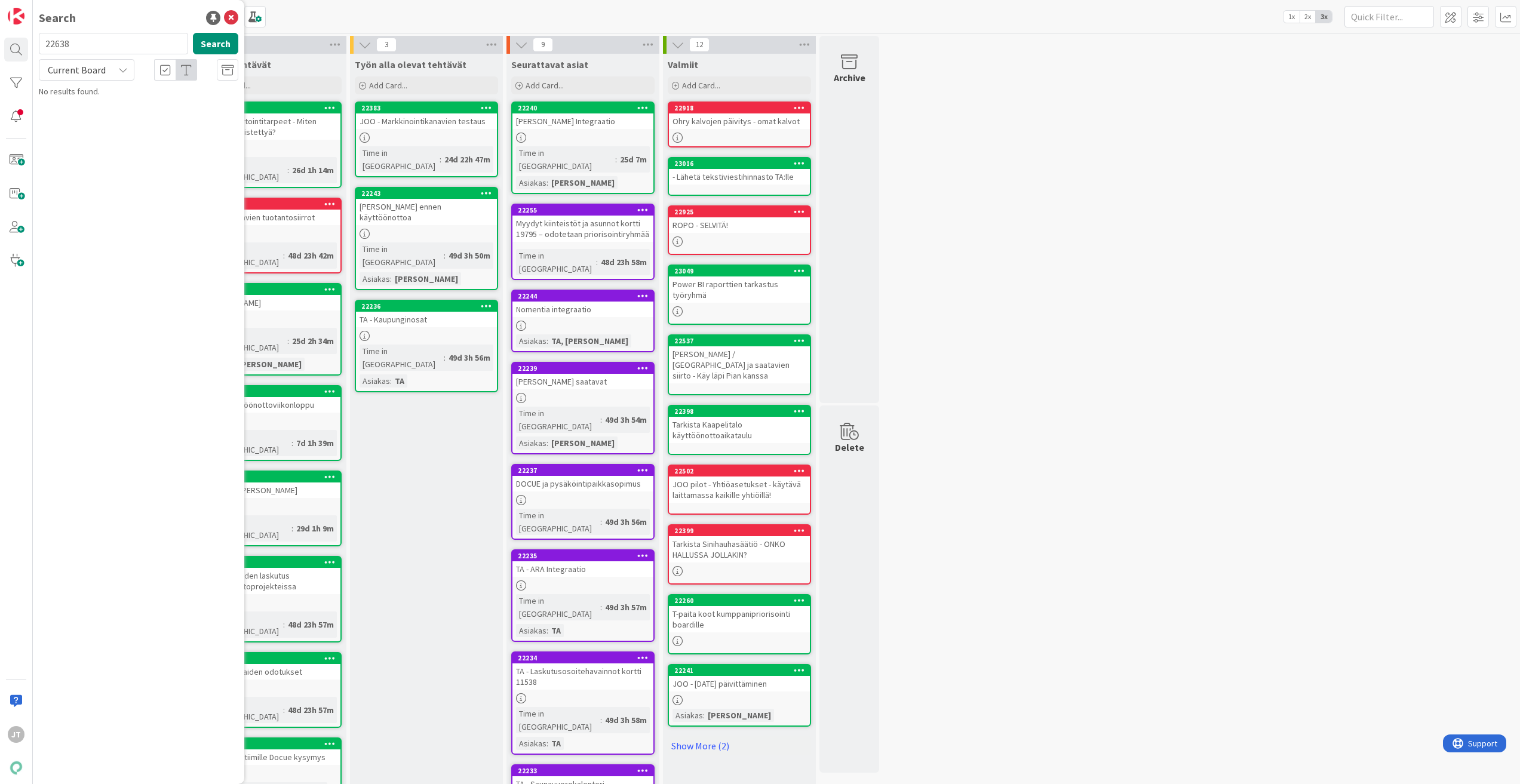
click at [60, 75] on span "Current Board" at bounding box center [76, 69] width 58 height 12
click at [85, 116] on span "All Boards" at bounding box center [107, 120] width 124 height 18
click at [100, 51] on input "22638" at bounding box center [113, 43] width 149 height 21
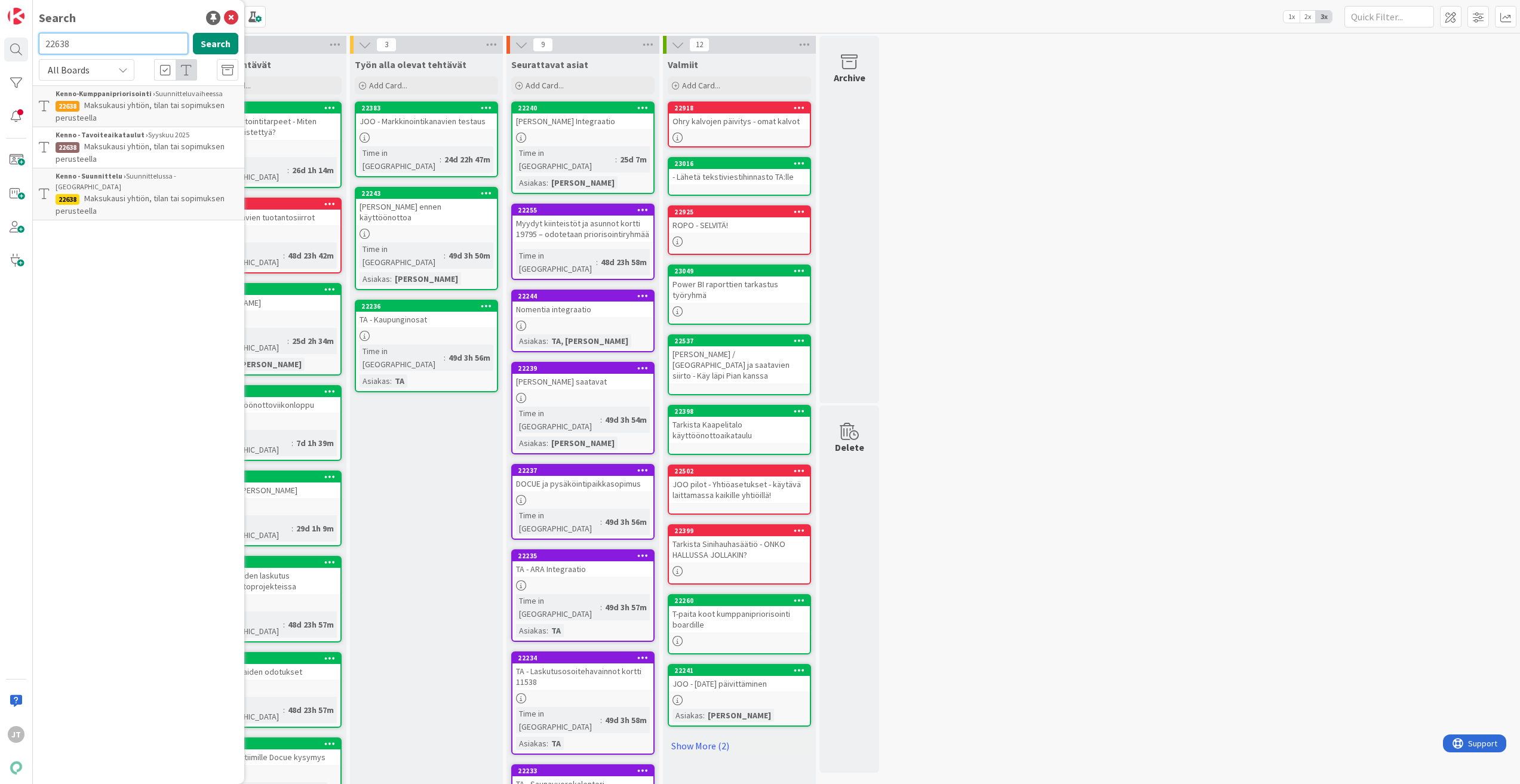
click at [100, 51] on input "22638" at bounding box center [113, 43] width 149 height 21
paste input "14642"
type input "14642"
click at [224, 40] on button "Search" at bounding box center [215, 43] width 46 height 21
